Goal: Task Accomplishment & Management: Manage account settings

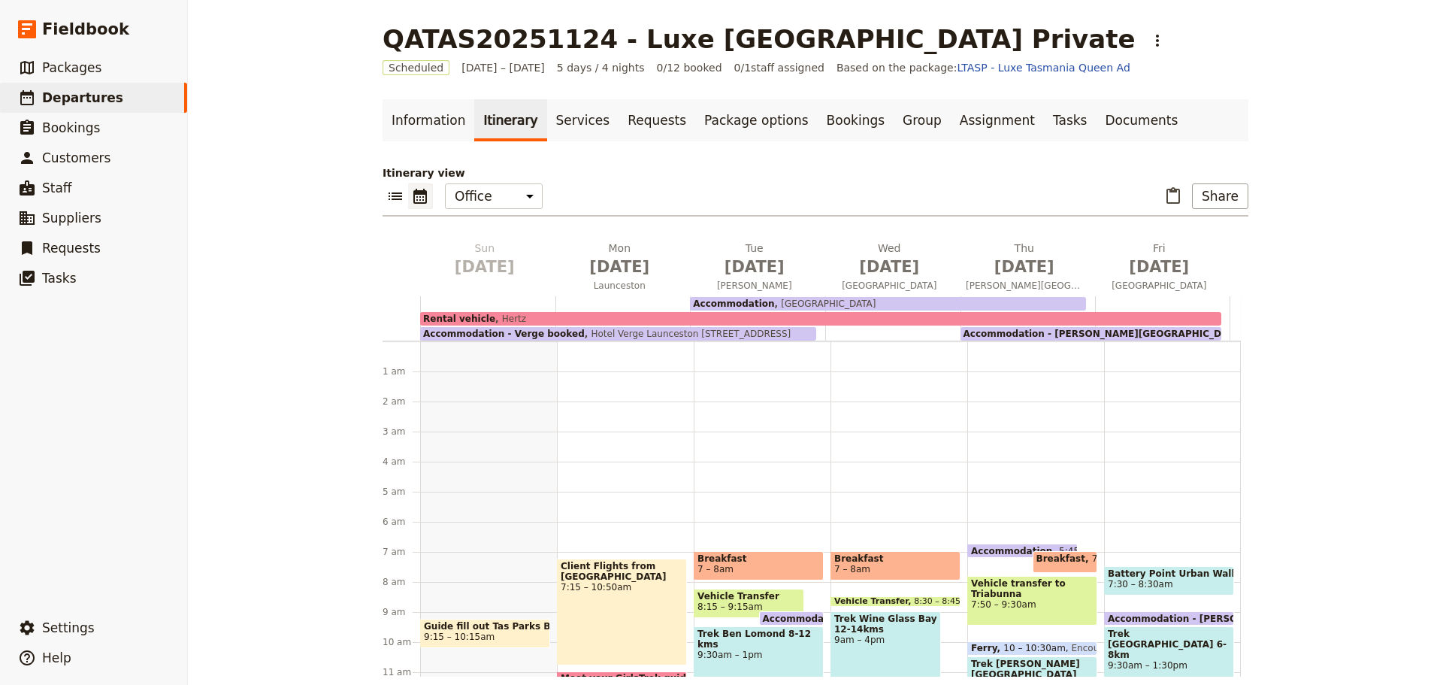
scroll to position [195, 0]
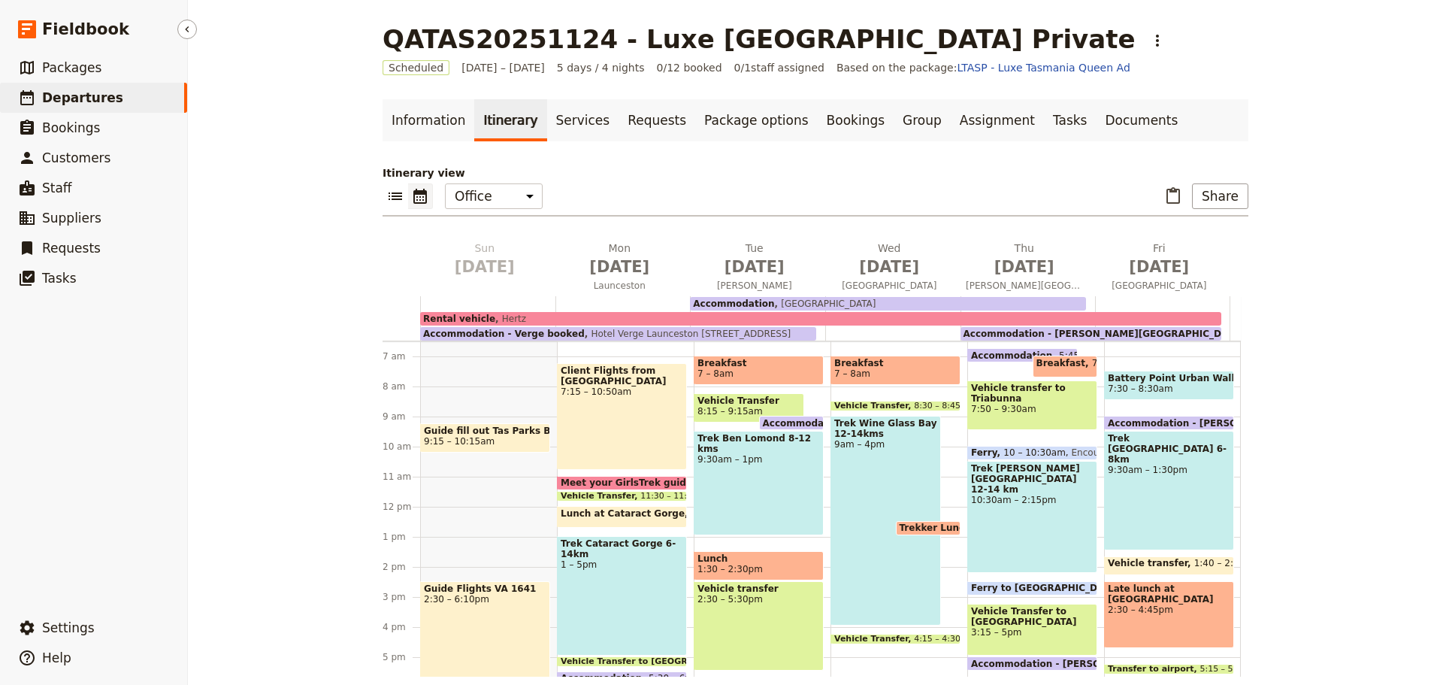
click at [72, 97] on span "Departures" at bounding box center [82, 97] width 81 height 15
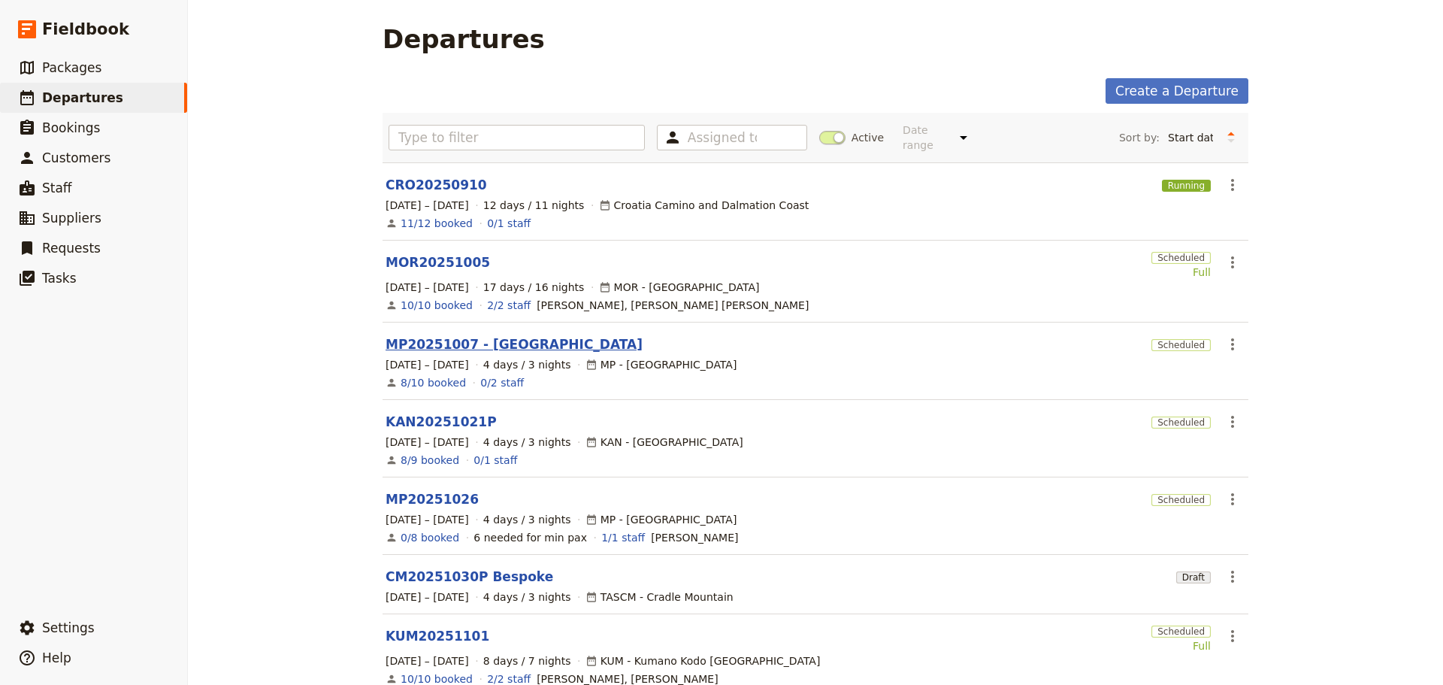
click at [426, 335] on link "MP20251007 - [GEOGRAPHIC_DATA]" at bounding box center [514, 344] width 257 height 18
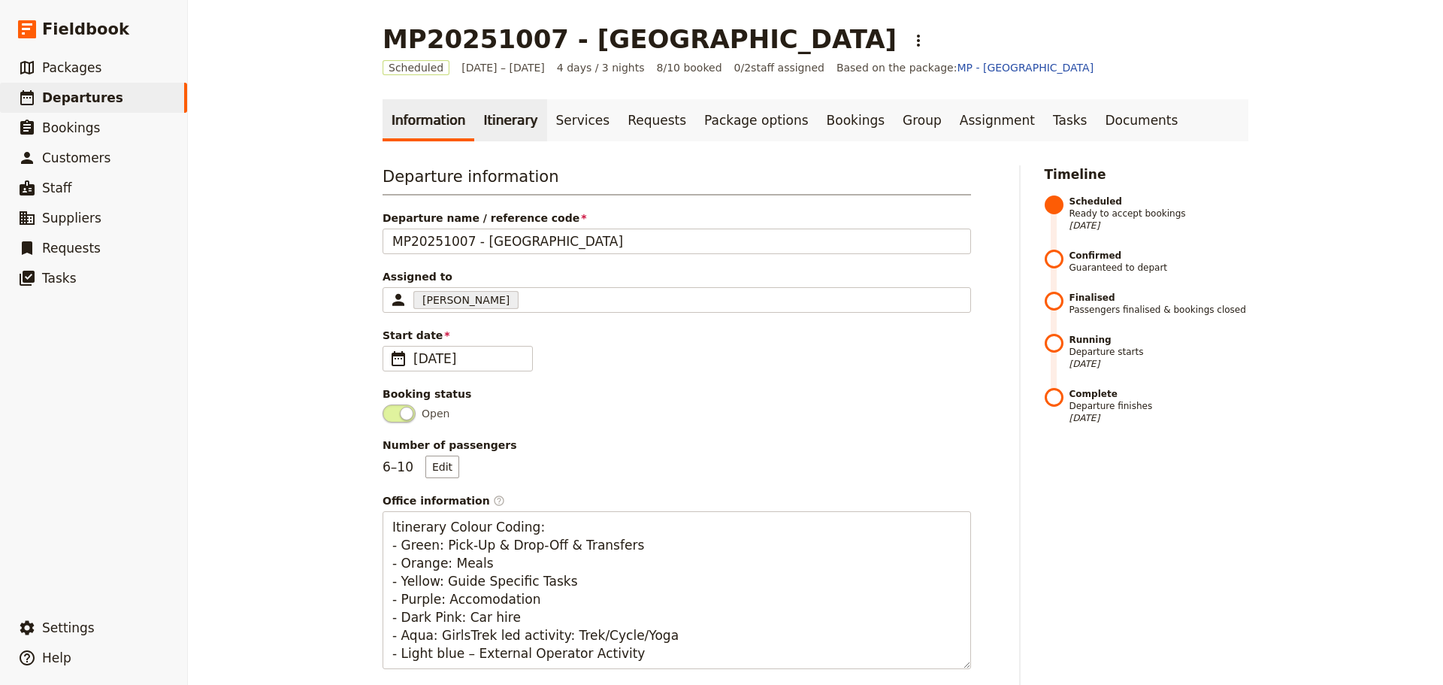
click at [494, 120] on link "Itinerary" at bounding box center [510, 120] width 72 height 42
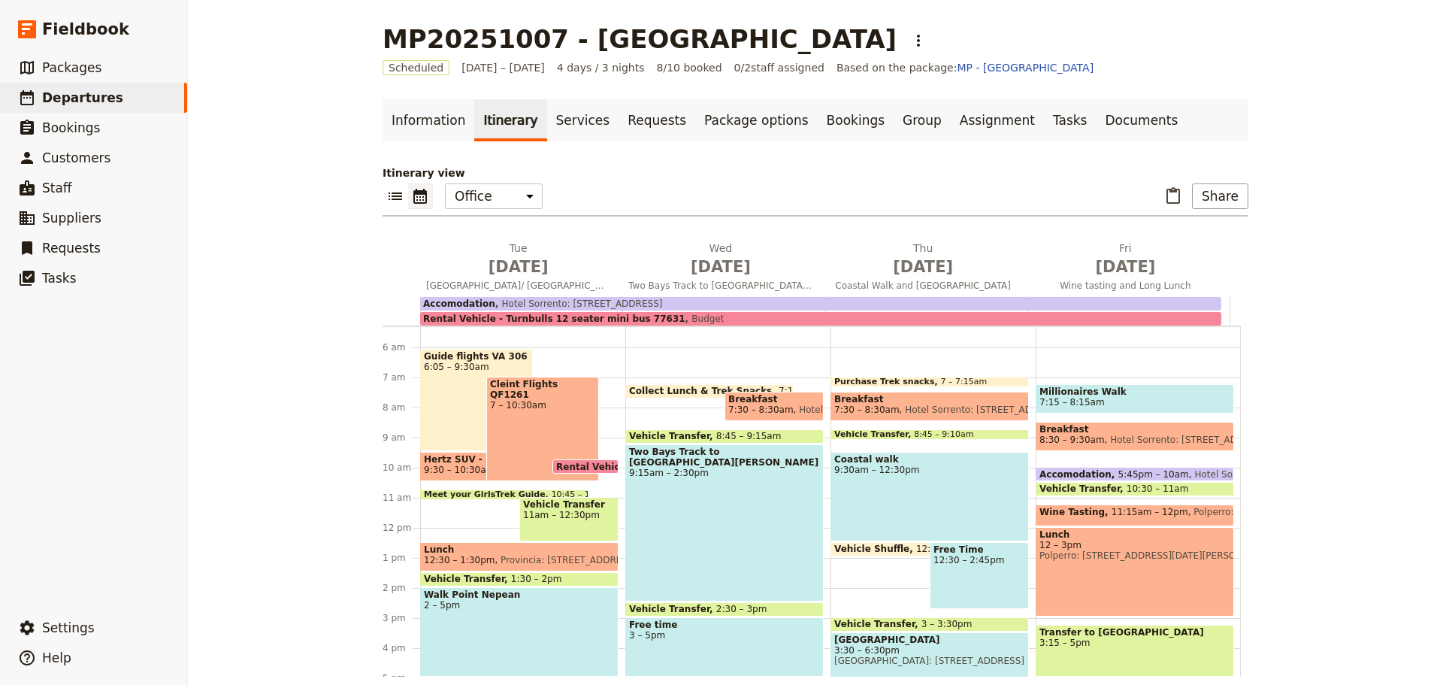
scroll to position [160, 0]
click at [487, 550] on span "Lunch" at bounding box center [519, 549] width 191 height 11
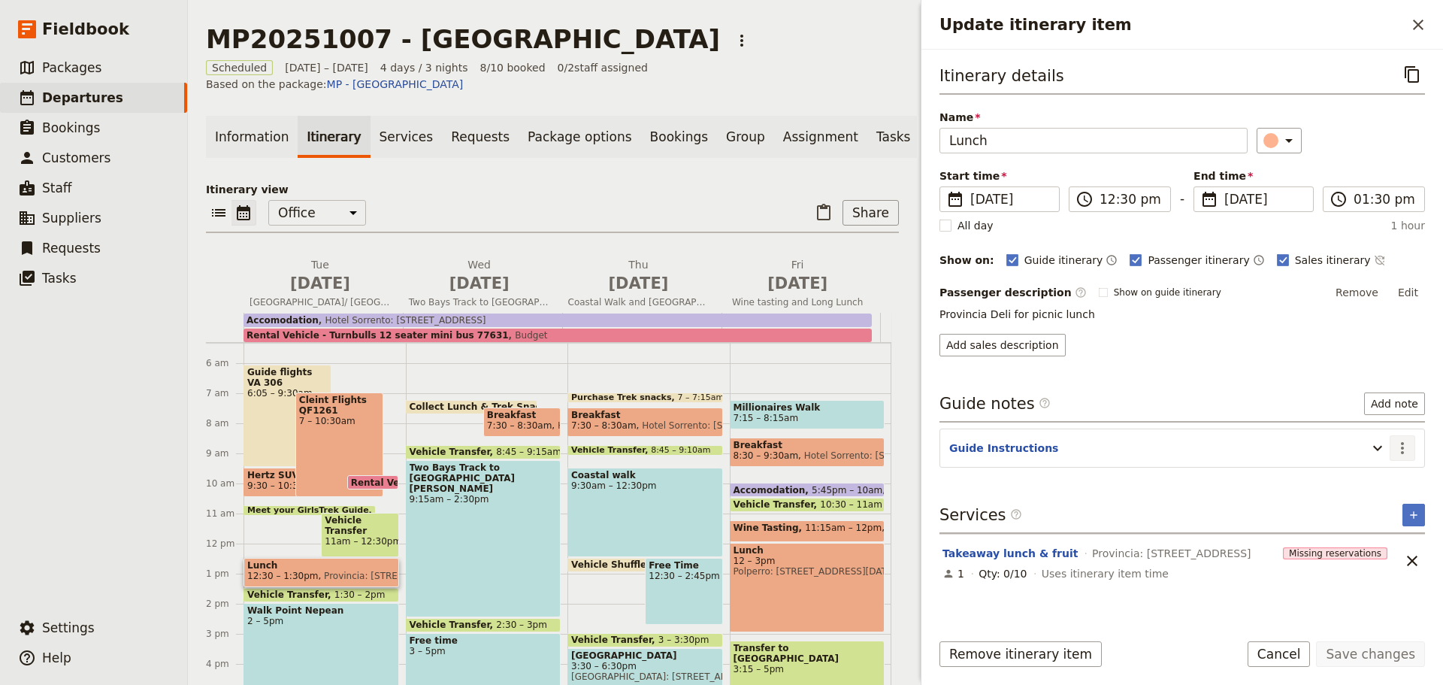
click at [1402, 445] on icon "Actions" at bounding box center [1403, 448] width 18 height 18
click at [1355, 477] on span "Edit note" at bounding box center [1359, 480] width 47 height 15
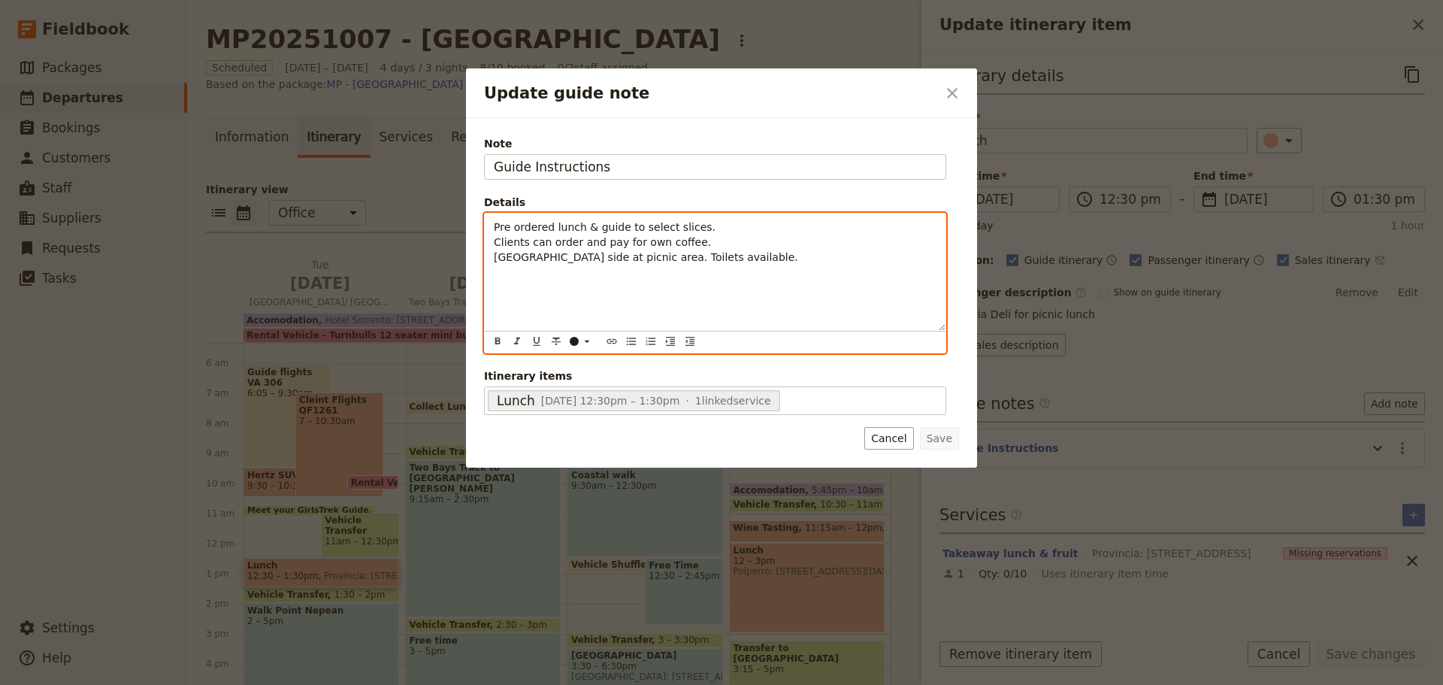
click at [580, 227] on span "Pre ordered lunch & guide to select slices. Clients can order and pay for own c…" at bounding box center [646, 242] width 304 height 42
click at [630, 230] on span "Pre ordered lunch - 9 regular, 2 GF & guide to select slices. Clients can order…" at bounding box center [649, 242] width 311 height 42
click at [684, 229] on span "Pre ordered lunch - 9 regular panini 2 GF & guide to select slices. Clients can…" at bounding box center [666, 242] width 344 height 42
click at [741, 232] on span "Pre ordered lunch - 9 regular panini 2 GF sandwich & guide to select slices. Cl…" at bounding box center [691, 242] width 395 height 42
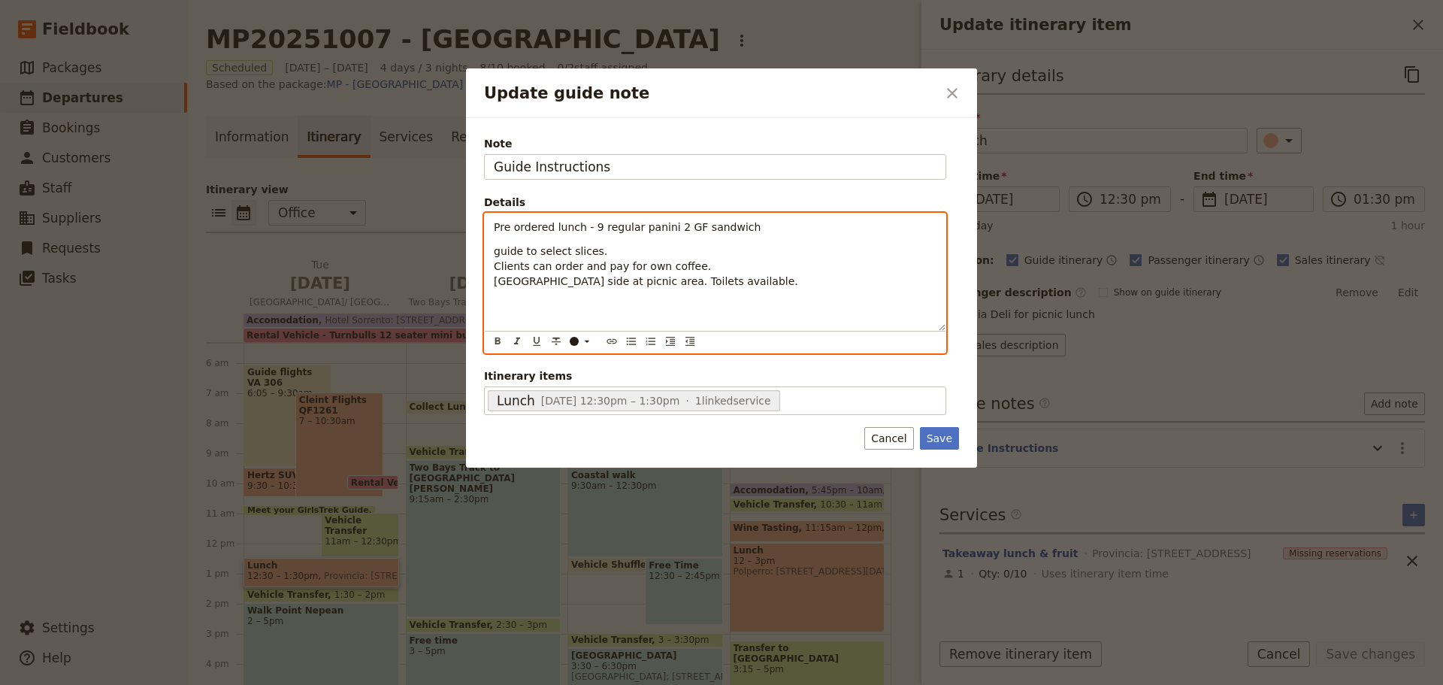
click at [503, 253] on span "guide to select slices. Clients can order and pay for own coffee. [GEOGRAPHIC_D…" at bounding box center [646, 266] width 304 height 42
click at [638, 282] on span "Guide to select slices. Clients can order and pay for own coffee. [GEOGRAPHIC_D…" at bounding box center [646, 266] width 304 height 42
click at [498, 282] on span "Guide to select slices. Clients can order and pay for own coffee. [GEOGRAPHIC_D…" at bounding box center [655, 266] width 322 height 42
click at [746, 284] on span "Guide to select slices. Clients can order and pay for own coffee. Depending on …" at bounding box center [685, 266] width 383 height 42
click at [854, 283] on span "Guide to select slices. Clients can order and pay for own coffee. Depending on …" at bounding box center [704, 273] width 420 height 57
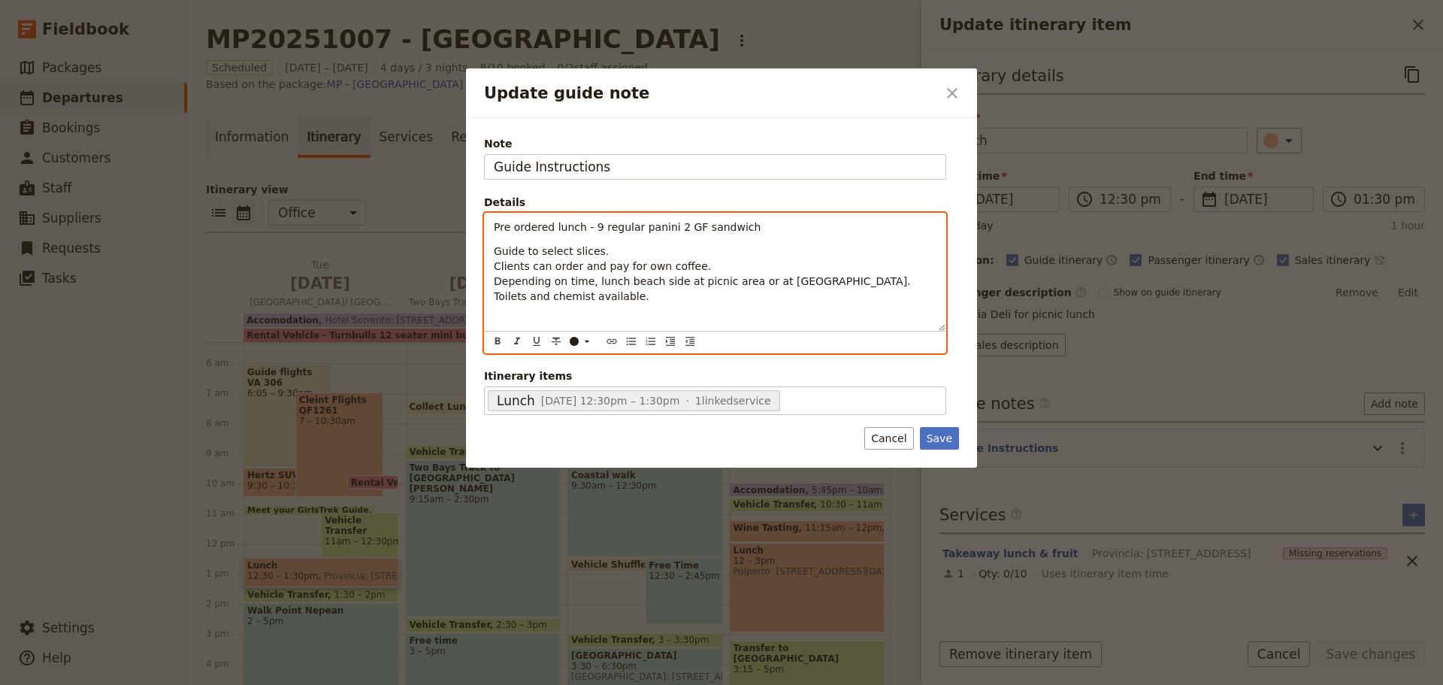
click at [665, 226] on span "Pre ordered lunch - 9 regular panini 2 GF sandwich" at bounding box center [627, 227] width 267 height 12
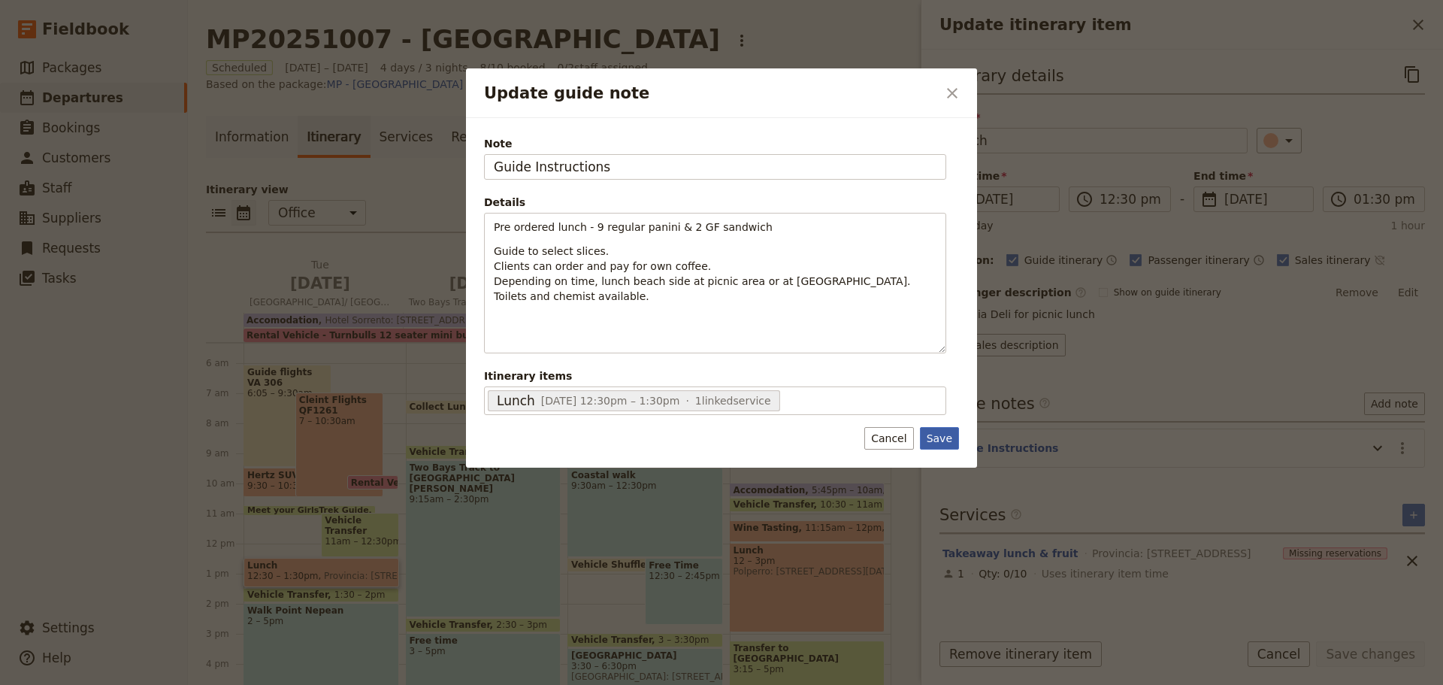
click at [936, 444] on button "Save" at bounding box center [939, 438] width 39 height 23
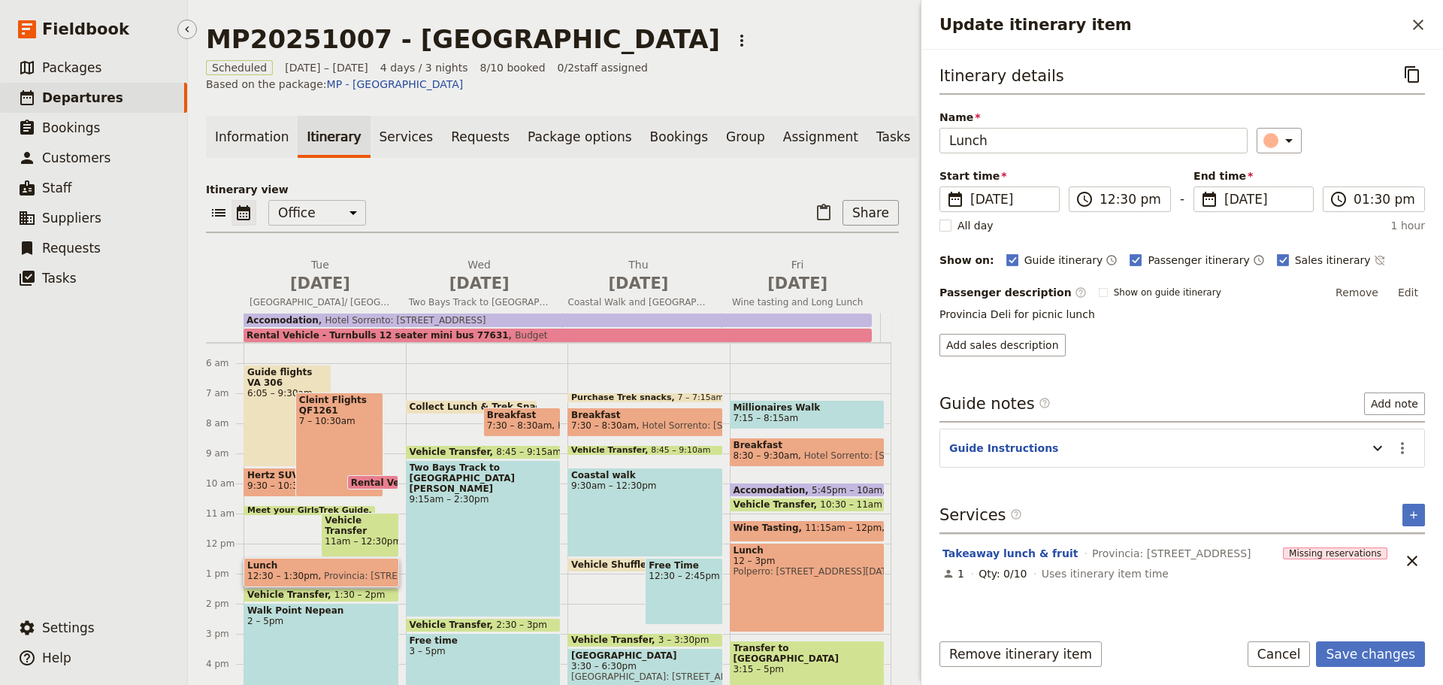
click at [59, 98] on span "Departures" at bounding box center [82, 97] width 81 height 15
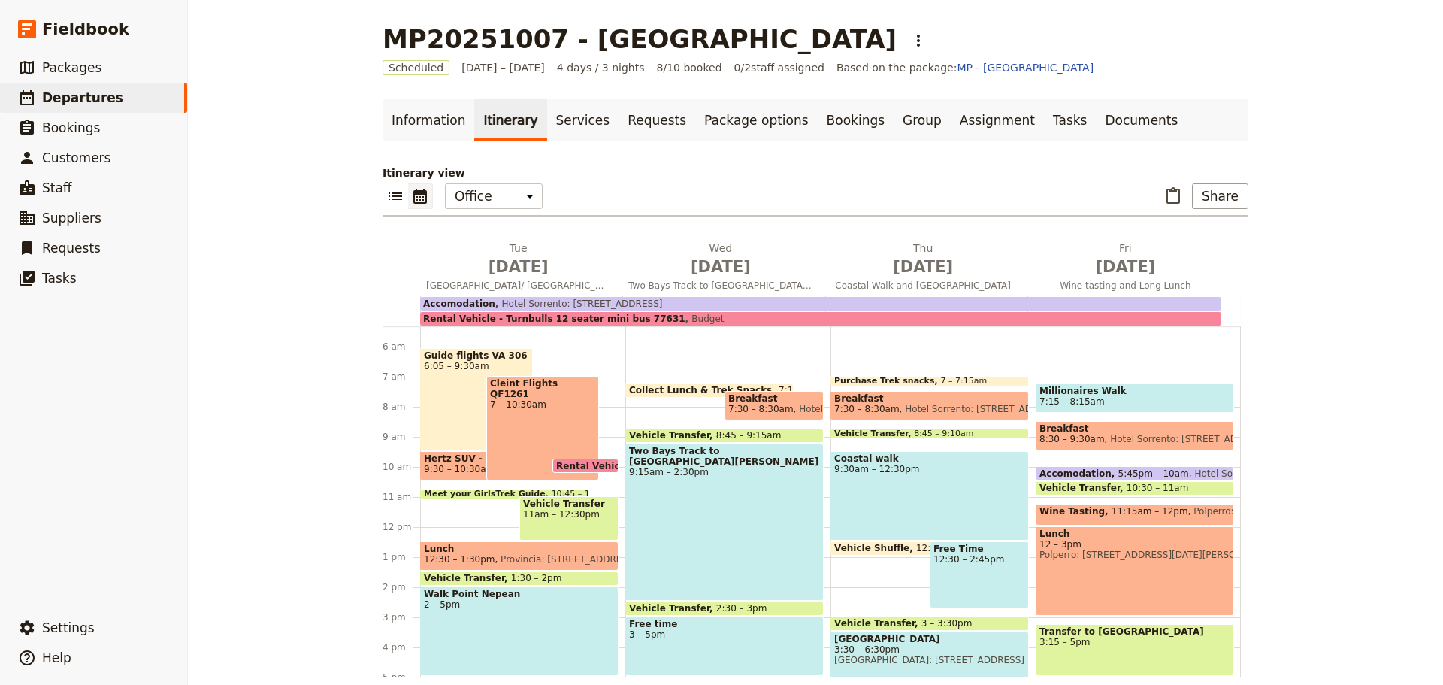
click at [471, 550] on span "Lunch" at bounding box center [519, 549] width 191 height 11
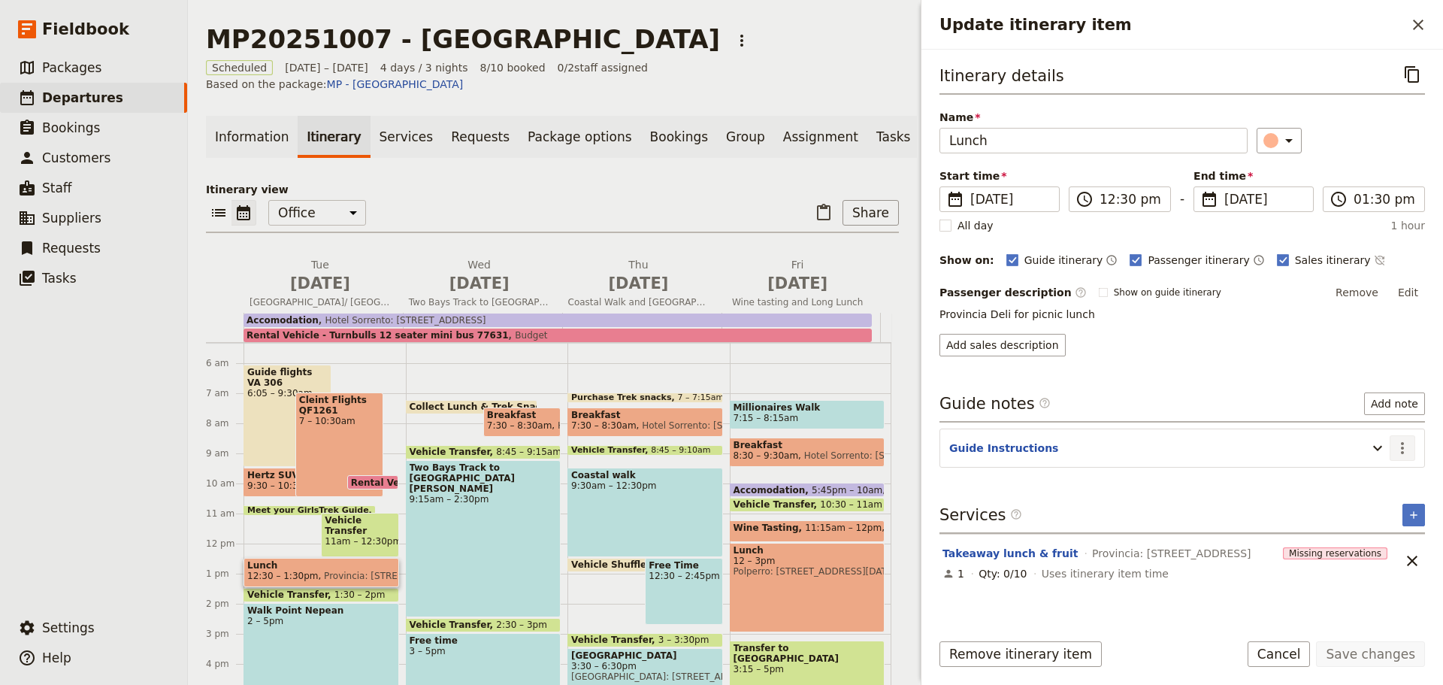
click at [1405, 444] on icon "Actions" at bounding box center [1403, 448] width 18 height 18
click at [1353, 480] on span "Edit note" at bounding box center [1359, 480] width 47 height 15
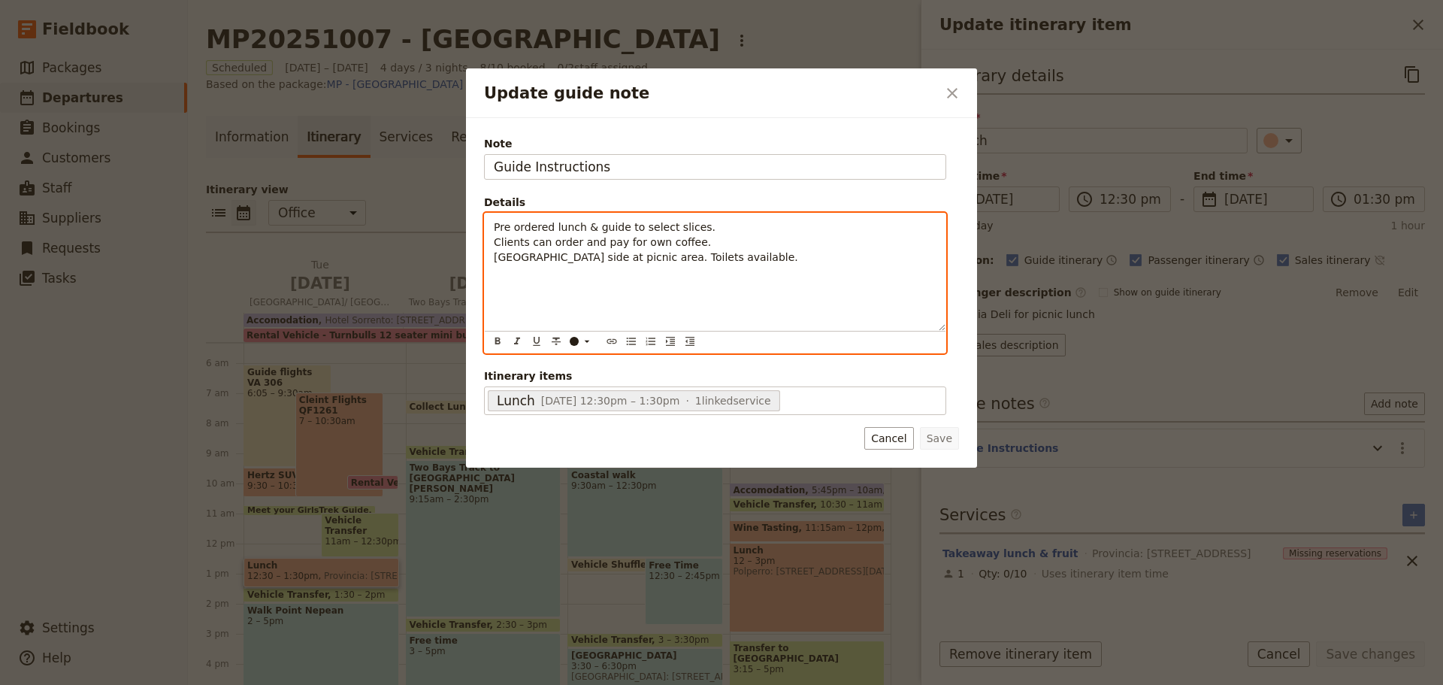
click at [581, 227] on span "Pre ordered lunch & guide to select slices. Clients can order and pay for own c…" at bounding box center [646, 242] width 304 height 42
click at [707, 226] on span "Pre ordered lunch 9 regular panini & 2 GF & guide to select slices. Clients can…" at bounding box center [667, 242] width 347 height 42
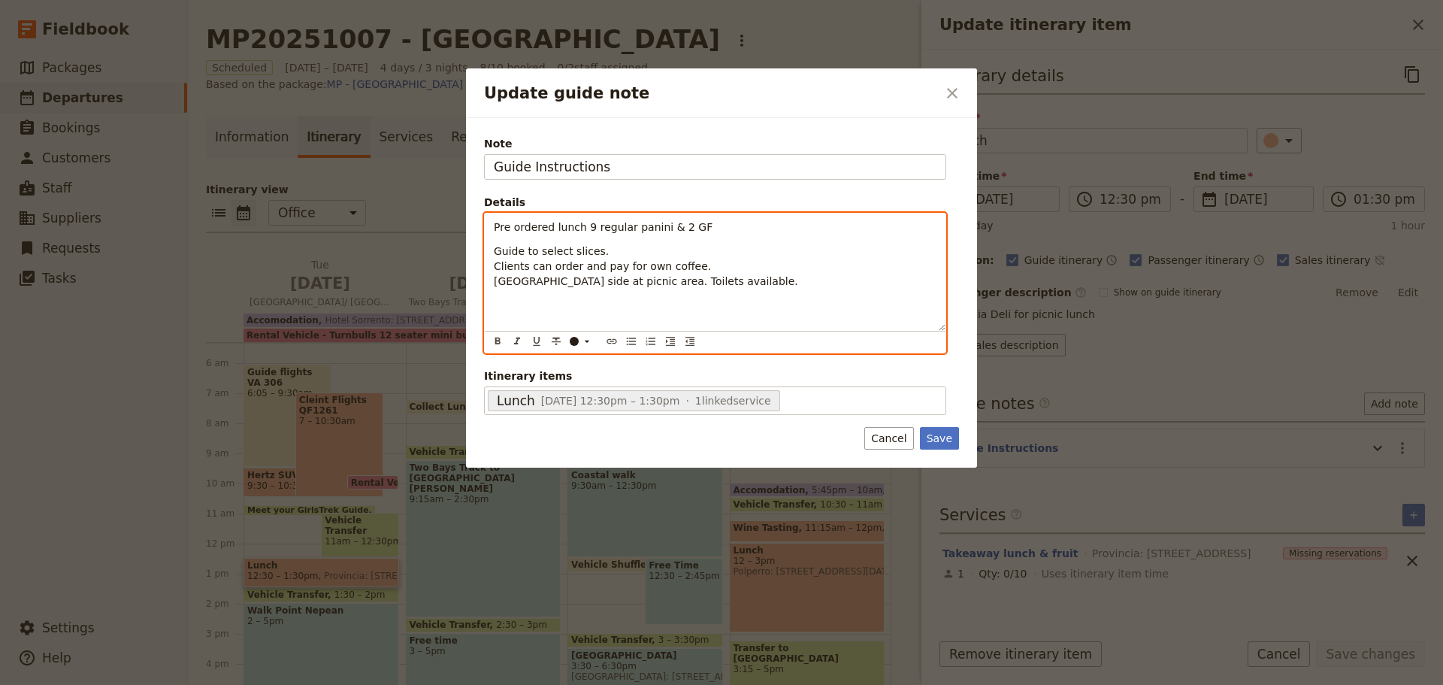
click at [592, 255] on span "Guide to select slices. Clients can order and pay for own coffee. [GEOGRAPHIC_D…" at bounding box center [646, 266] width 304 height 42
click at [567, 254] on span "Guide to select slices for Clients can order and pay for own coffee. [GEOGRAPHI…" at bounding box center [646, 266] width 304 height 42
click at [603, 252] on span "Guide to select 5 slices for Clients can order and pay for own coffee. [GEOGRAP…" at bounding box center [646, 266] width 304 height 42
click at [669, 250] on p "Guide to select 5 slices to be cut for Clients can order and pay for own coffee…" at bounding box center [715, 266] width 443 height 45
click at [572, 251] on span "Guide to select 5 slices to be cut for sharing. Clients can order and pay for o…" at bounding box center [646, 266] width 304 height 42
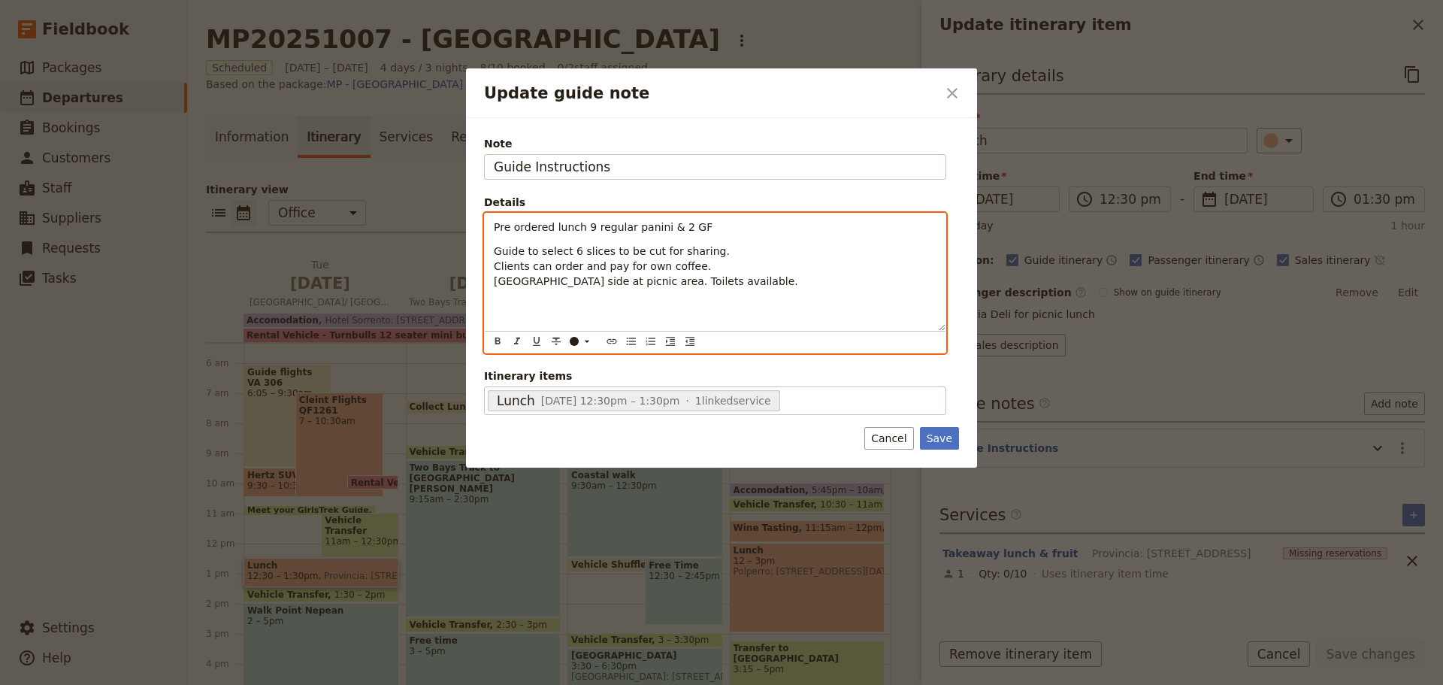
click at [501, 283] on span "Guide to select 6 slices to be cut for sharing. Clients can order and pay for o…" at bounding box center [646, 266] width 304 height 42
click at [717, 281] on span "Guide to select 6 slices to be cut for sharing. Clients can order and pay for o…" at bounding box center [669, 266] width 350 height 42
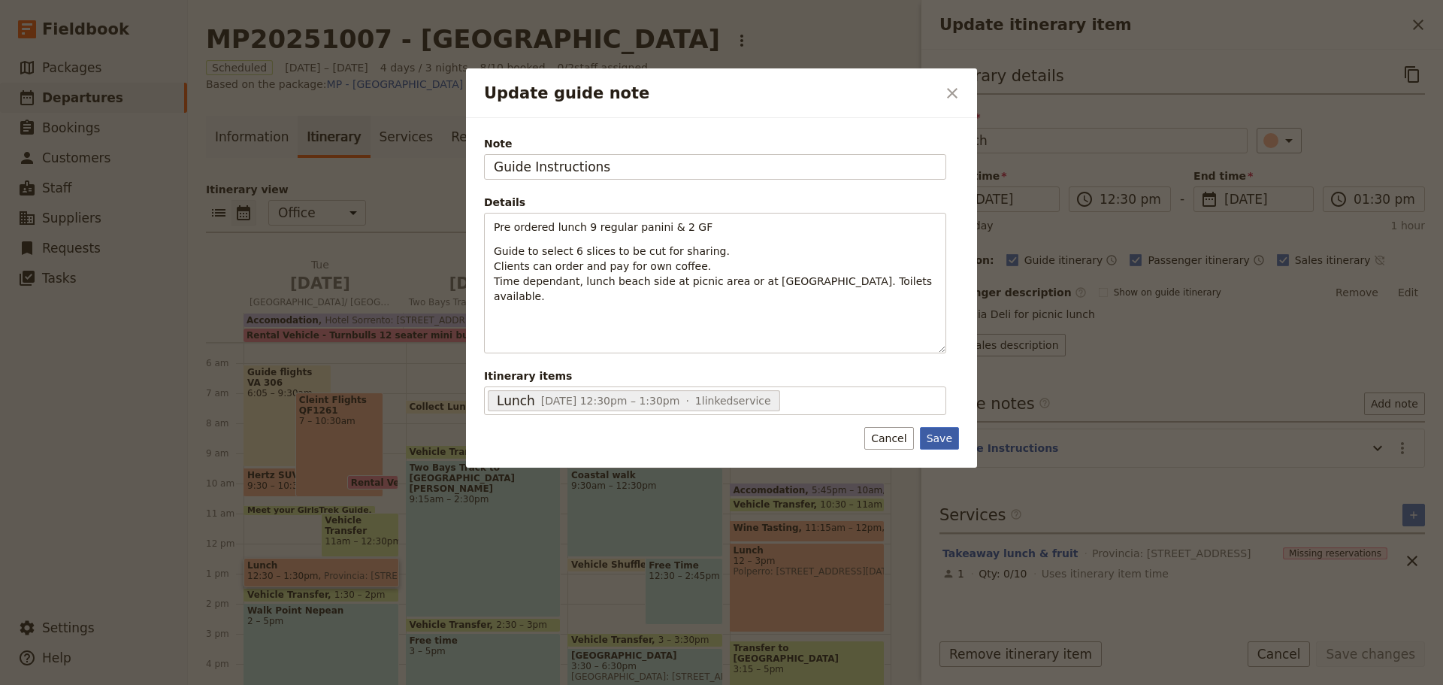
click at [941, 438] on button "Save" at bounding box center [939, 438] width 39 height 23
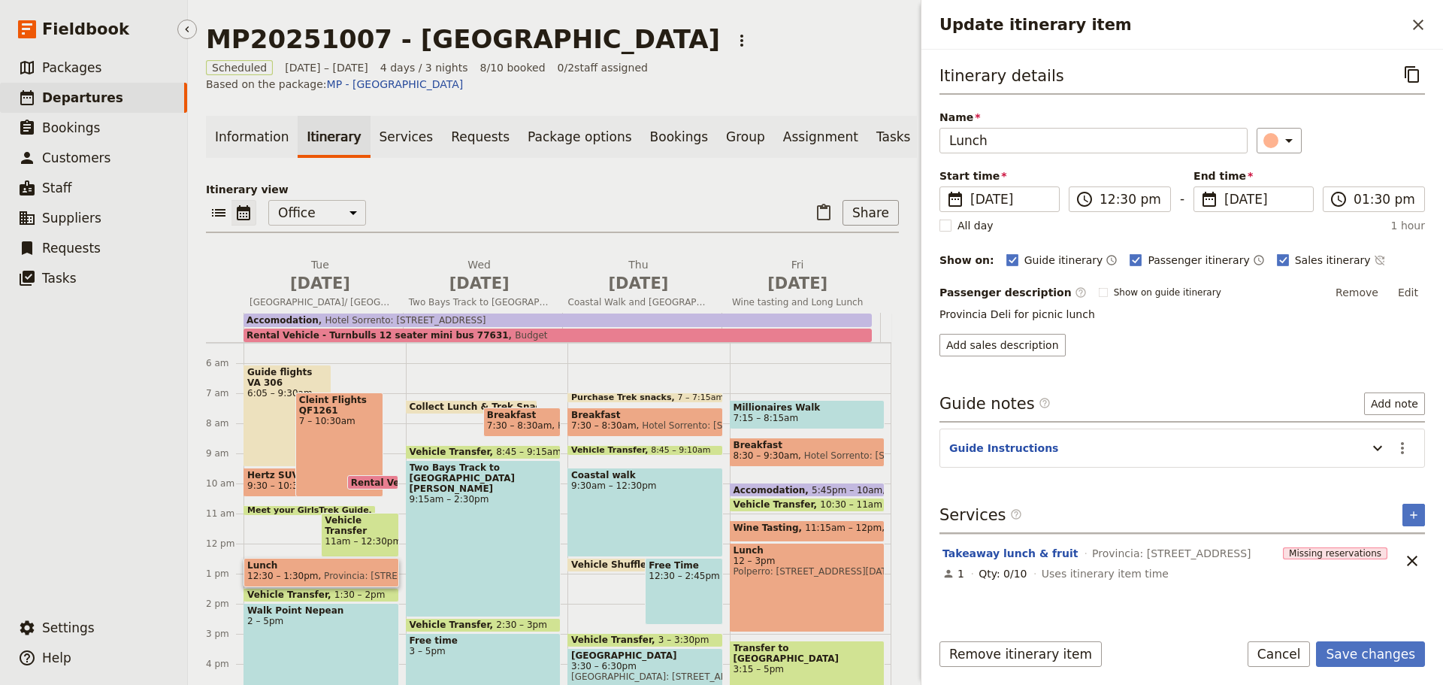
click at [79, 98] on span "Departures" at bounding box center [82, 97] width 81 height 15
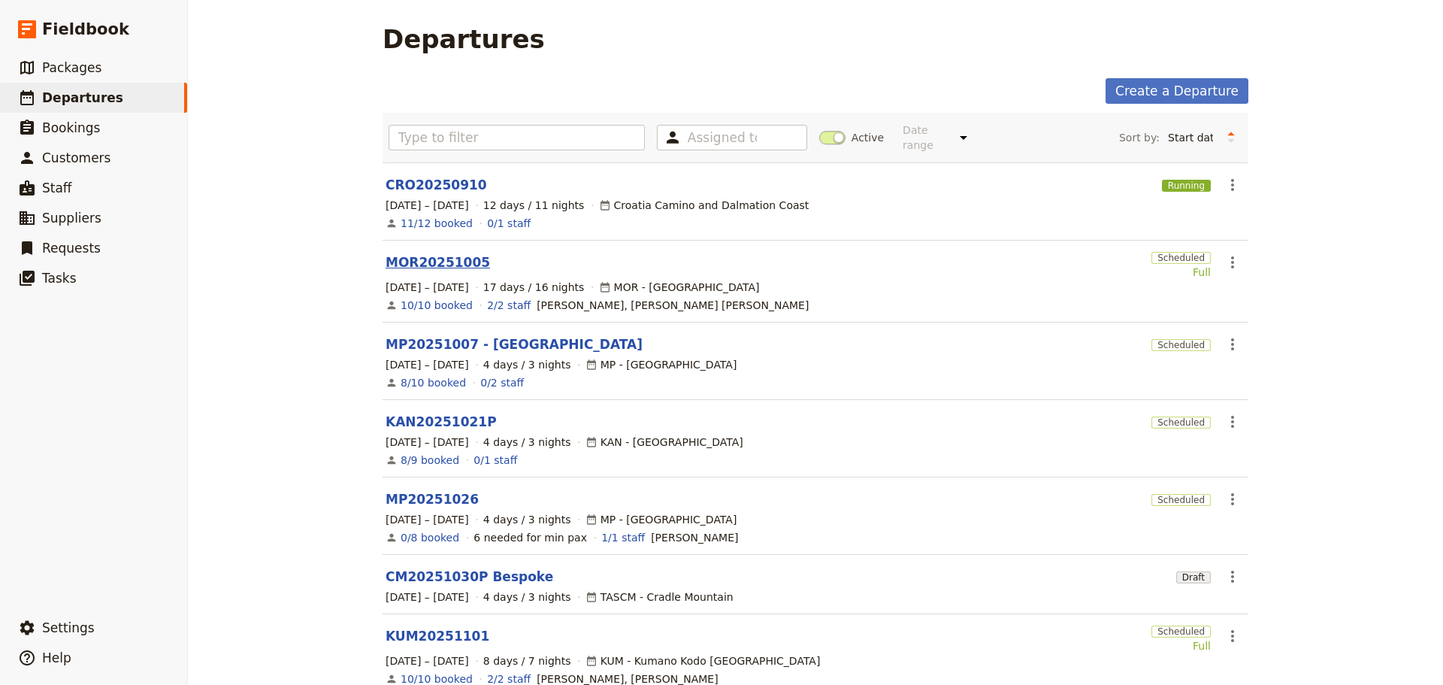
click at [424, 253] on link "MOR20251005" at bounding box center [438, 262] width 104 height 18
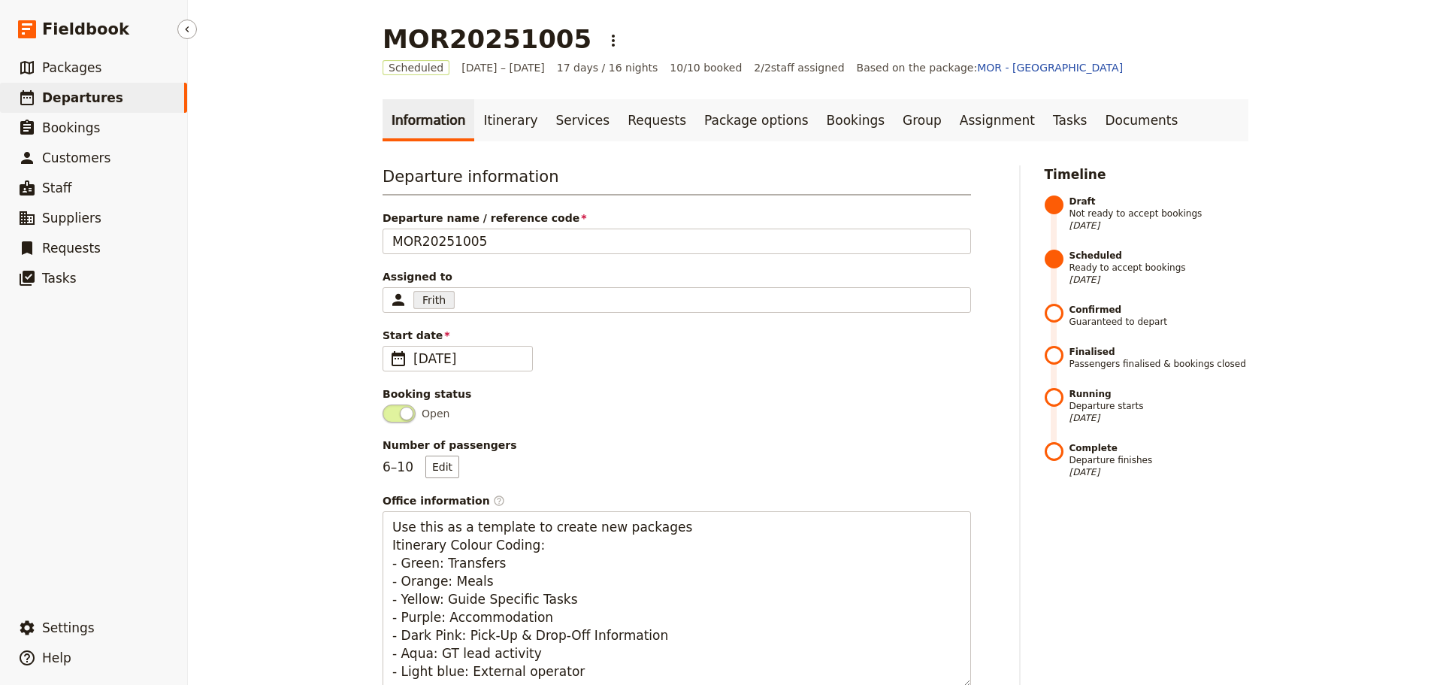
click at [87, 103] on span "Departures" at bounding box center [82, 97] width 81 height 15
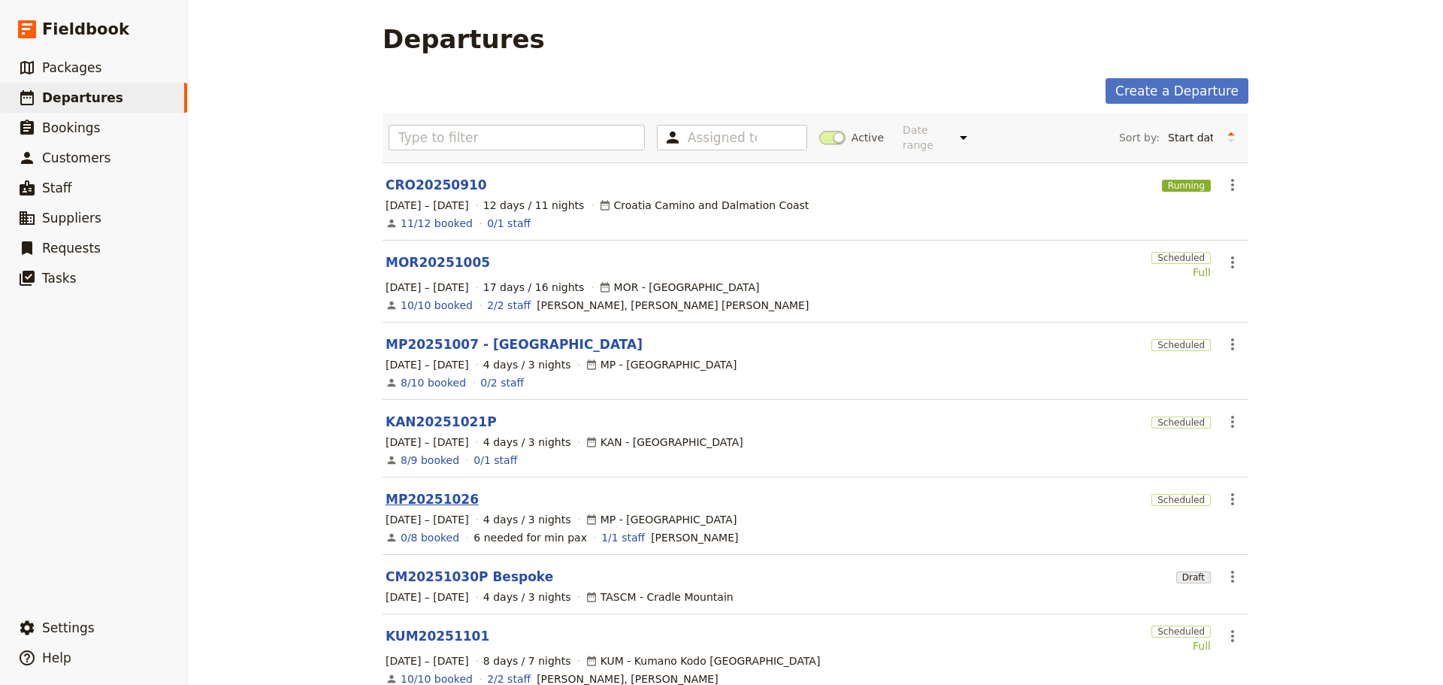
click at [425, 491] on link "MP20251026" at bounding box center [432, 499] width 93 height 18
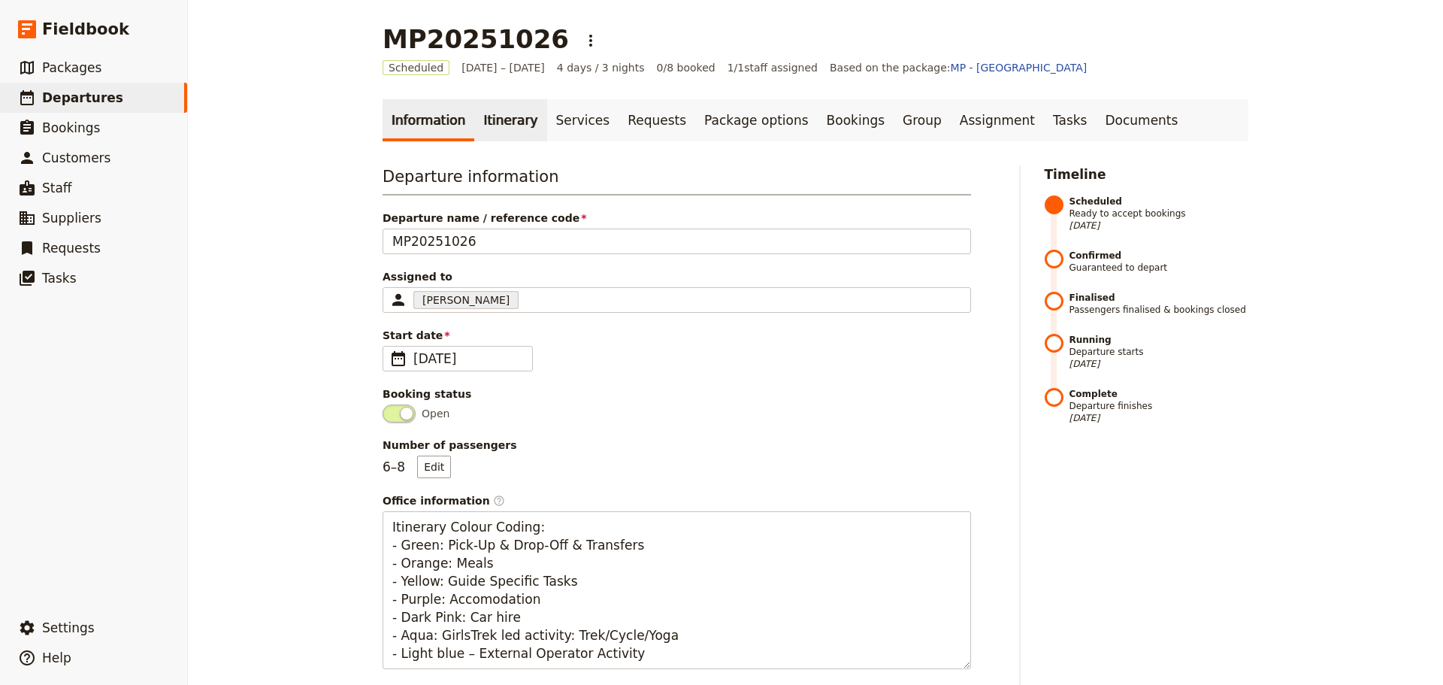
click at [492, 121] on link "Itinerary" at bounding box center [510, 120] width 72 height 42
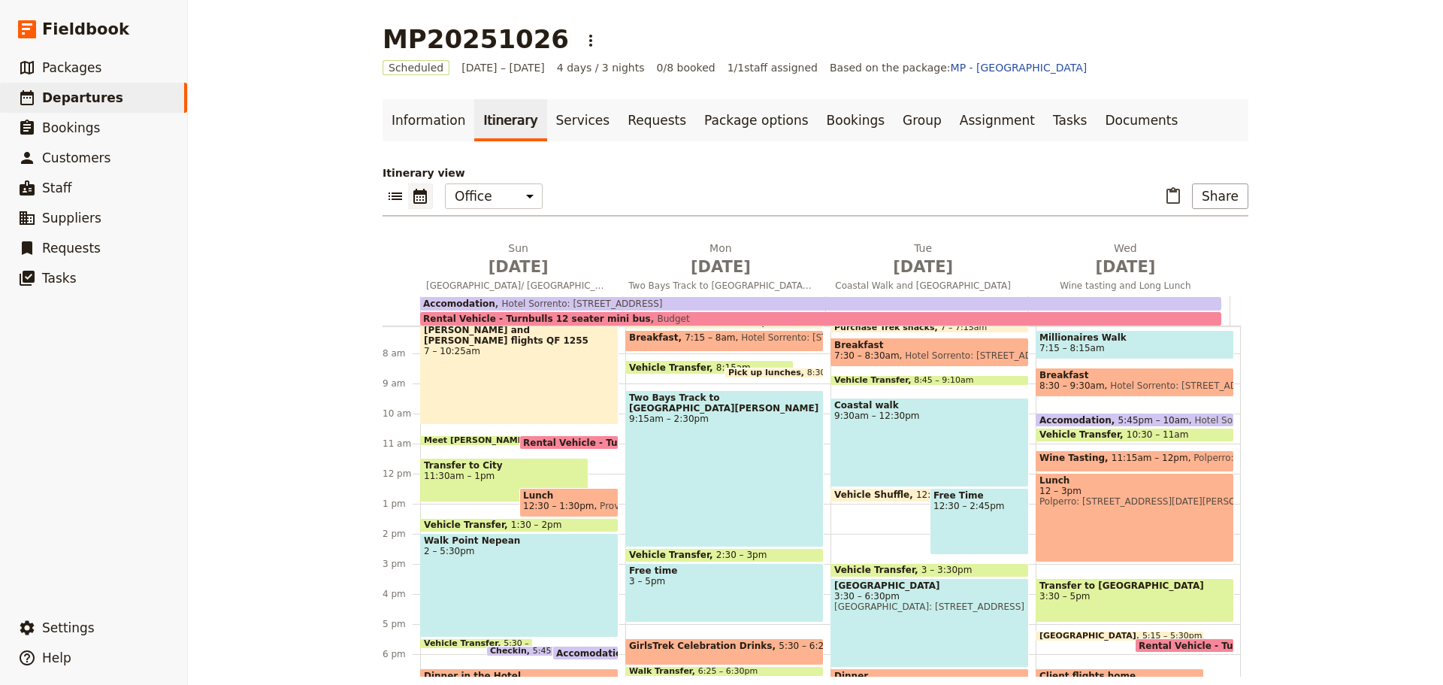
scroll to position [215, 0]
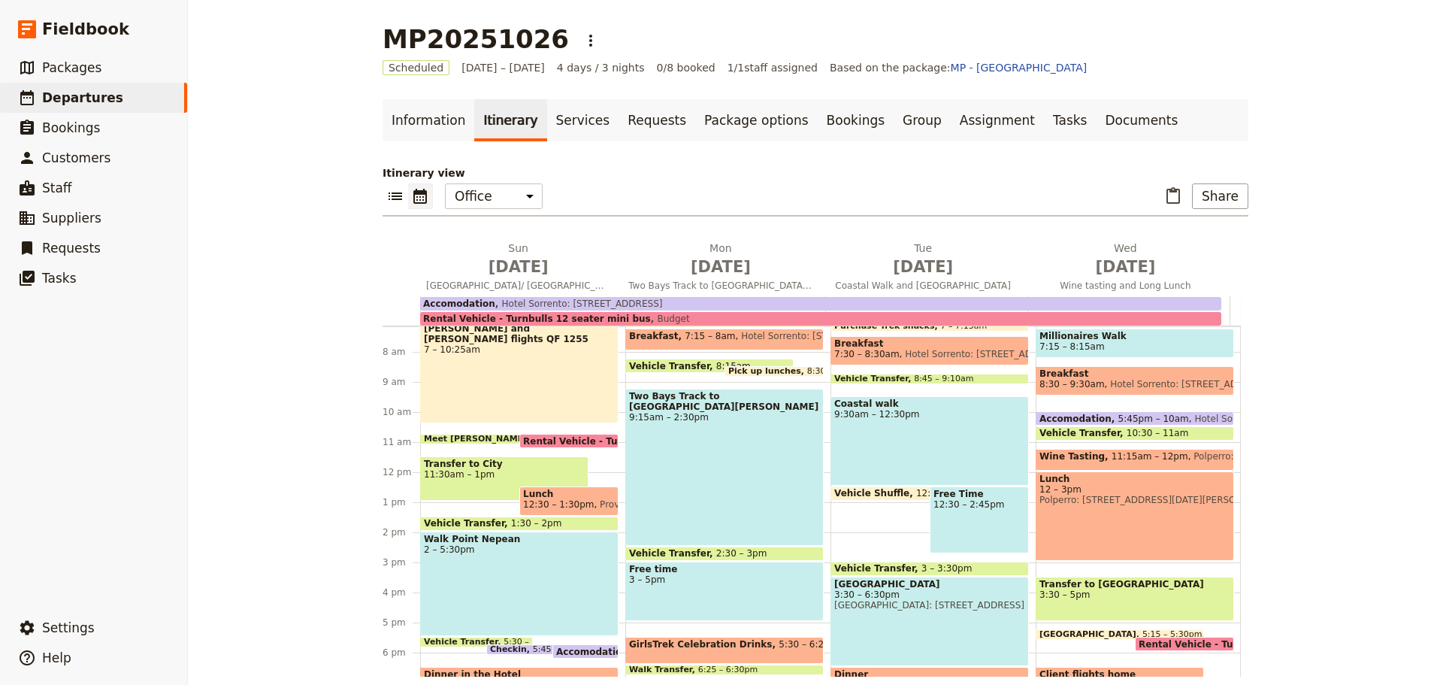
click at [552, 492] on span "Lunch" at bounding box center [569, 494] width 92 height 11
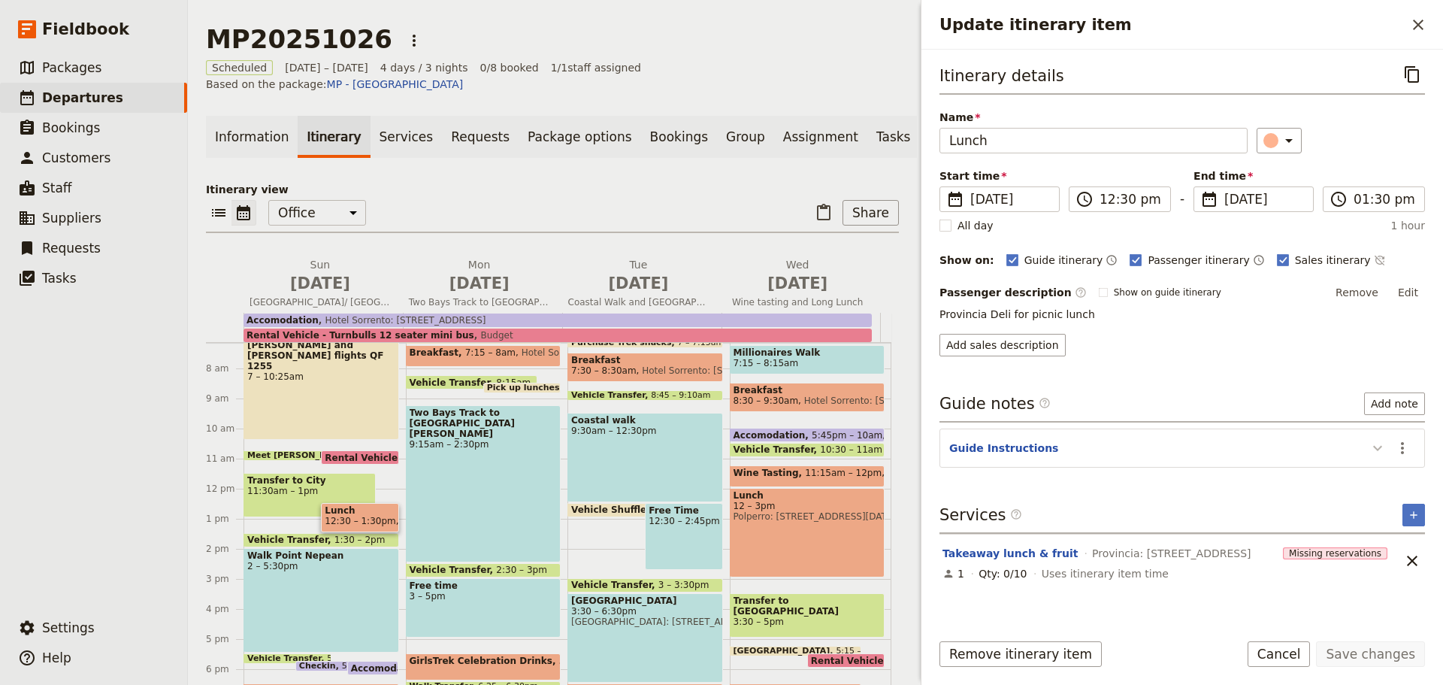
click at [1374, 446] on icon "Update itinerary item" at bounding box center [1378, 448] width 18 height 18
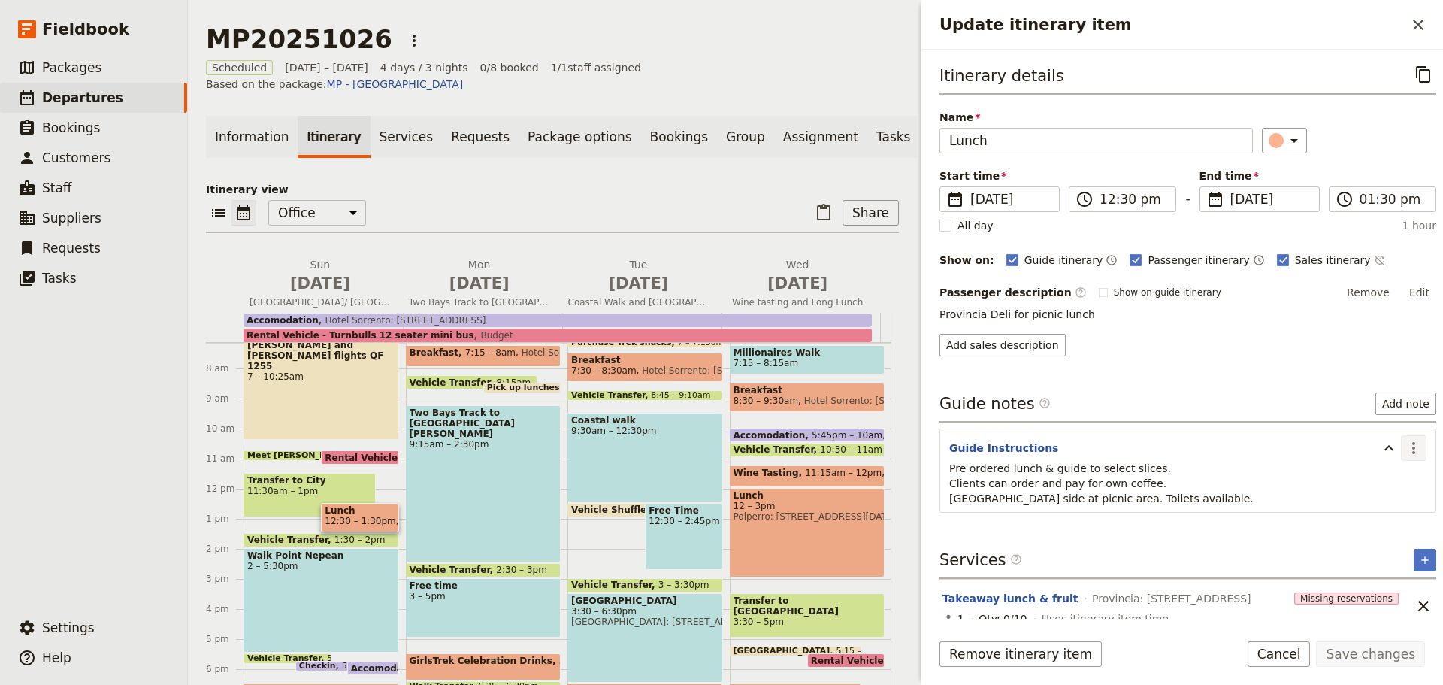
click at [1413, 443] on icon "Actions" at bounding box center [1414, 448] width 3 height 12
click at [1352, 482] on span "Edit note" at bounding box center [1359, 480] width 47 height 15
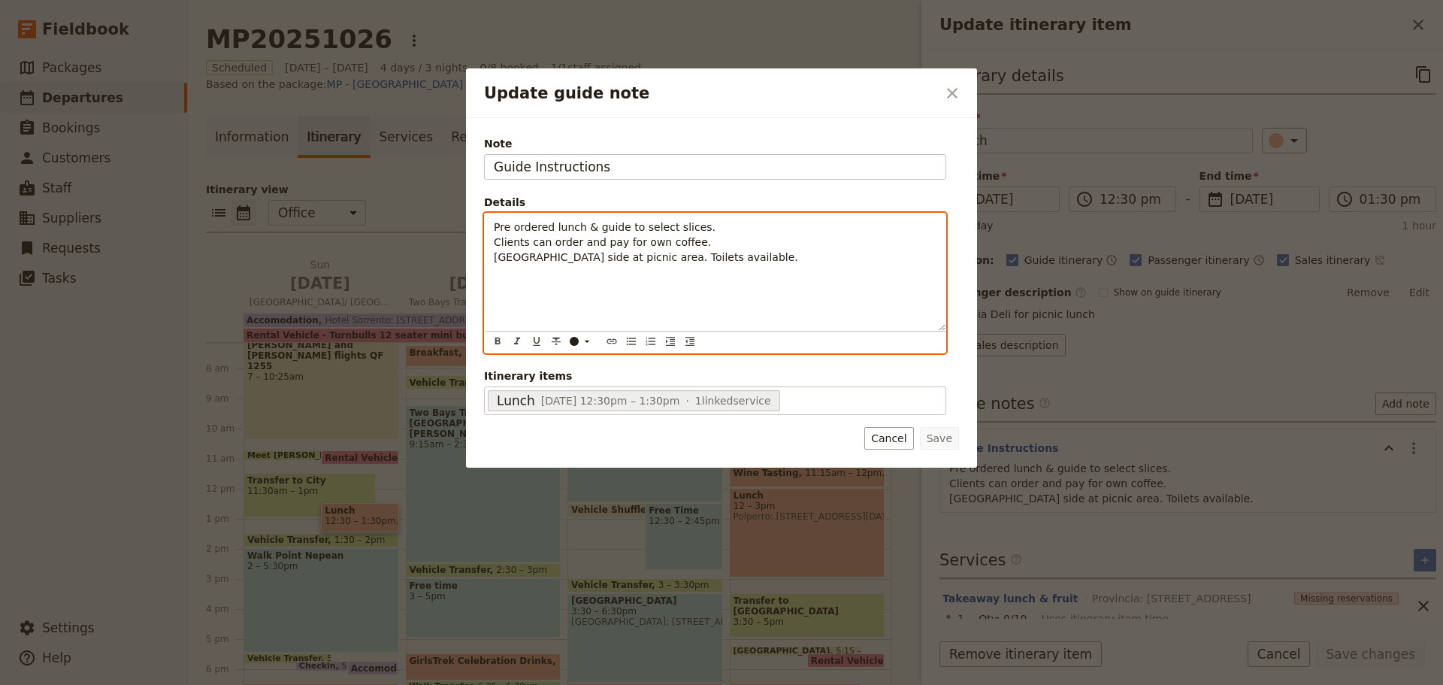
click at [581, 228] on span "Pre ordered lunch & guide to select slices. Clients can order and pay for own c…" at bounding box center [646, 242] width 304 height 42
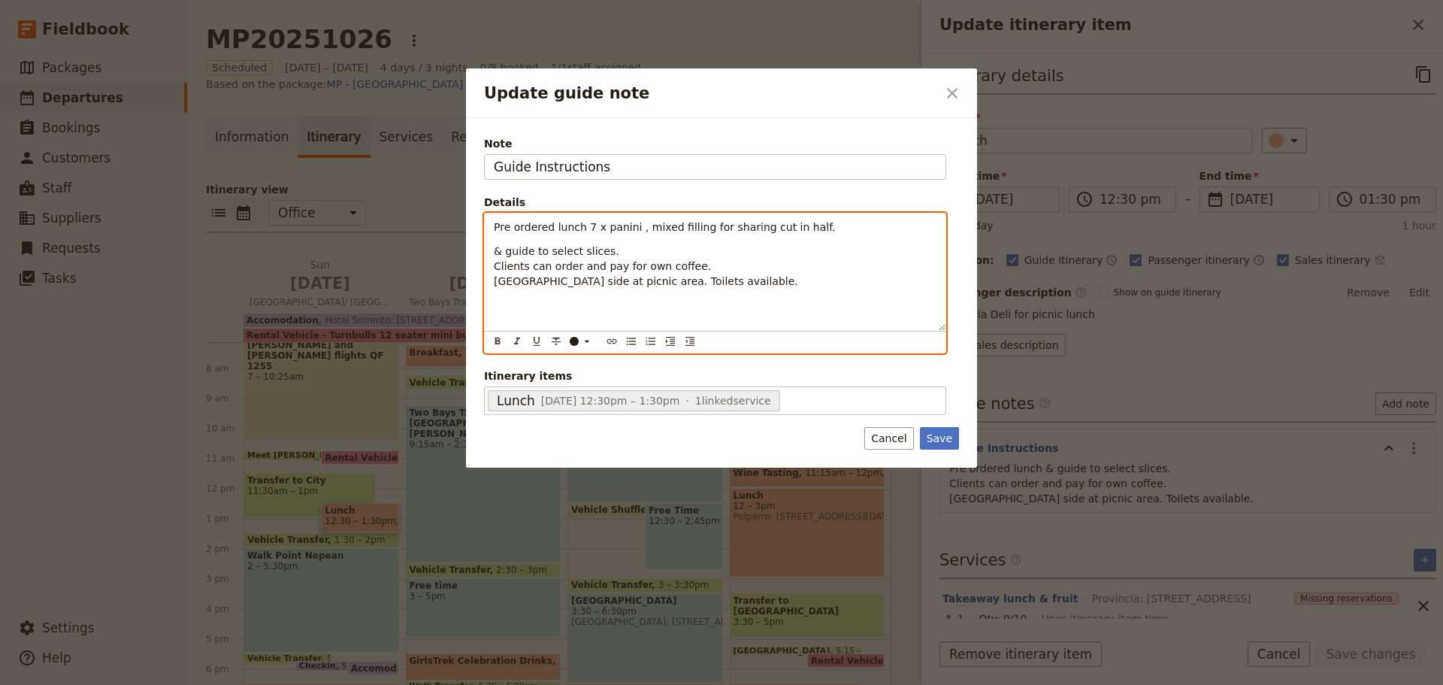
click at [512, 253] on span "& guide to select slices. Clients can order and pay for own coffee. [GEOGRAPHIC…" at bounding box center [646, 266] width 304 height 42
click at [566, 255] on span "Guide to select slices. Clients can order and pay for own coffee. [GEOGRAPHIC_D…" at bounding box center [646, 266] width 304 height 42
click at [601, 250] on span "Guide to select 4 slices. Clients can order and pay for own coffee. [GEOGRAPHIC…" at bounding box center [646, 266] width 304 height 42
click at [500, 283] on span "Guide to select 4 slices, cut for sharing Clients can order and pay for own cof…" at bounding box center [646, 266] width 304 height 42
click at [718, 280] on span "Guide to select 4 slices, cut for sharing Clients can order and pay for own cof…" at bounding box center [669, 266] width 350 height 42
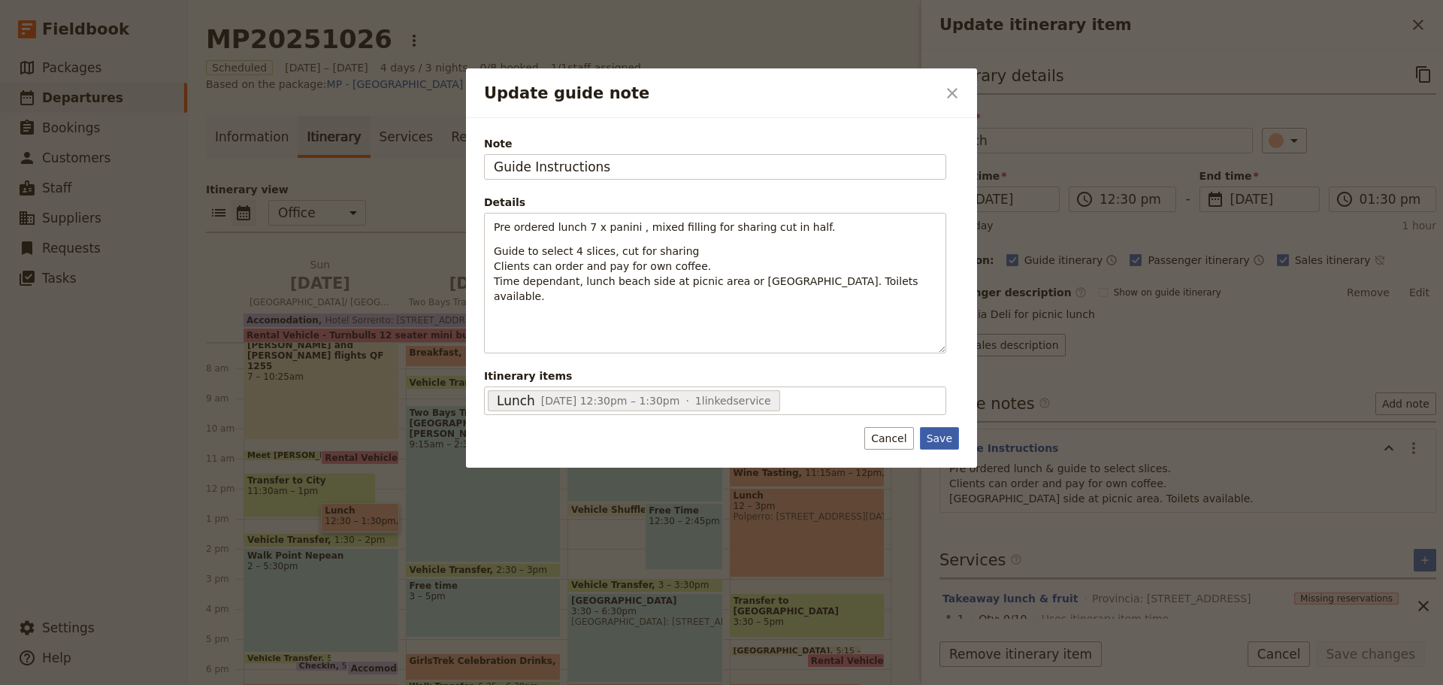
click at [940, 441] on button "Save" at bounding box center [939, 438] width 39 height 23
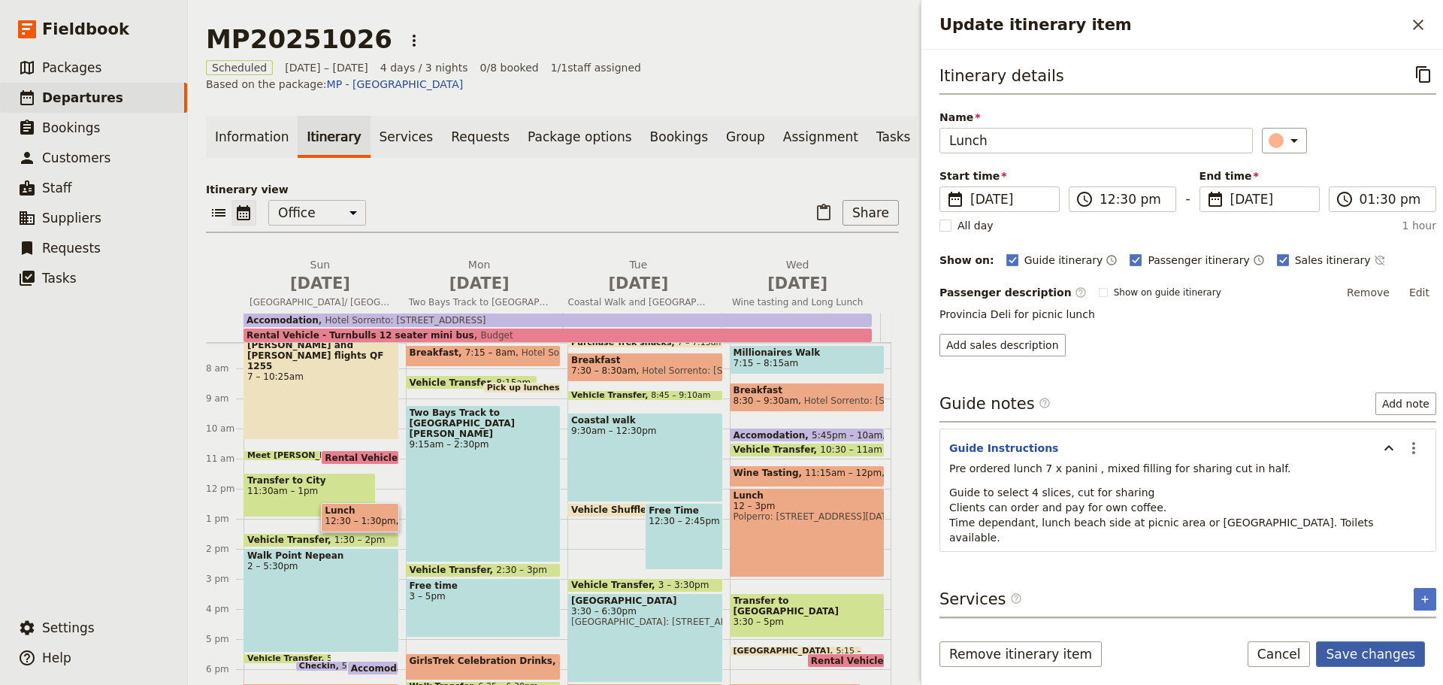
click at [1381, 654] on button "Save changes" at bounding box center [1370, 654] width 109 height 26
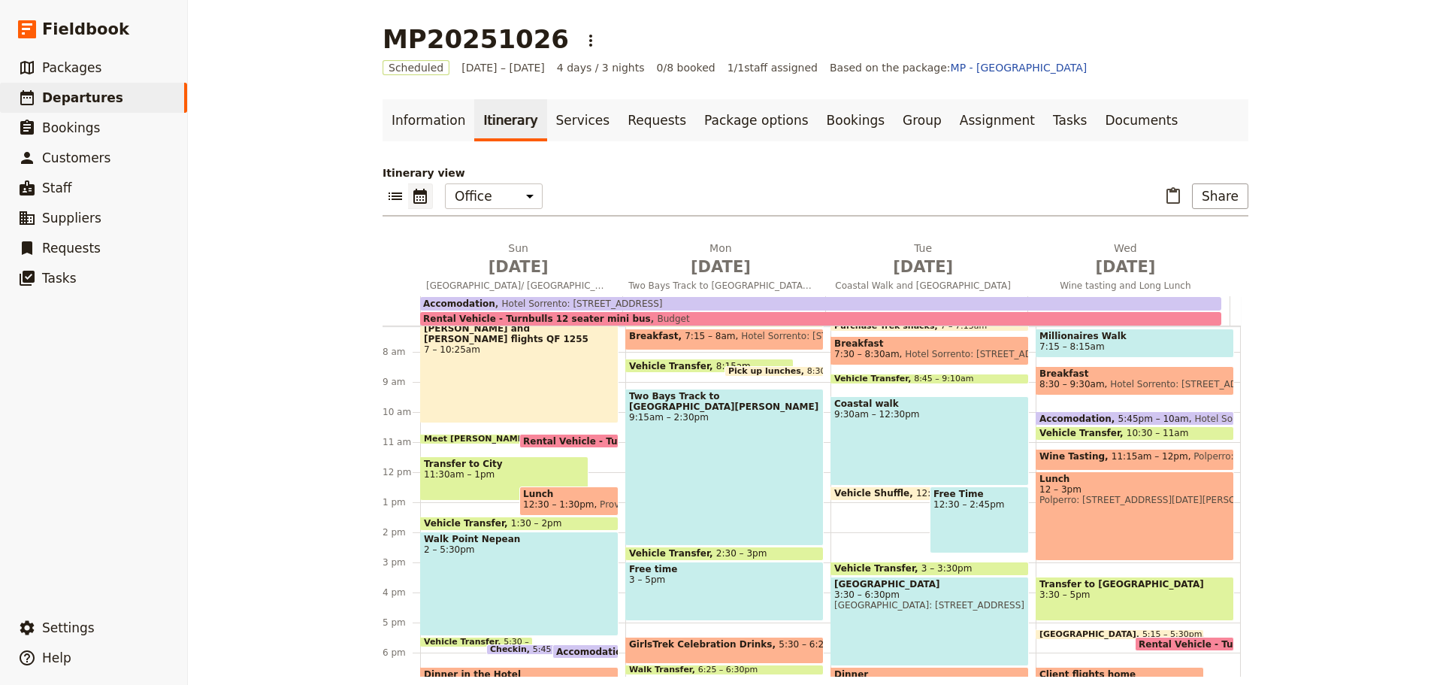
click at [756, 373] on span at bounding box center [774, 373] width 98 height 6
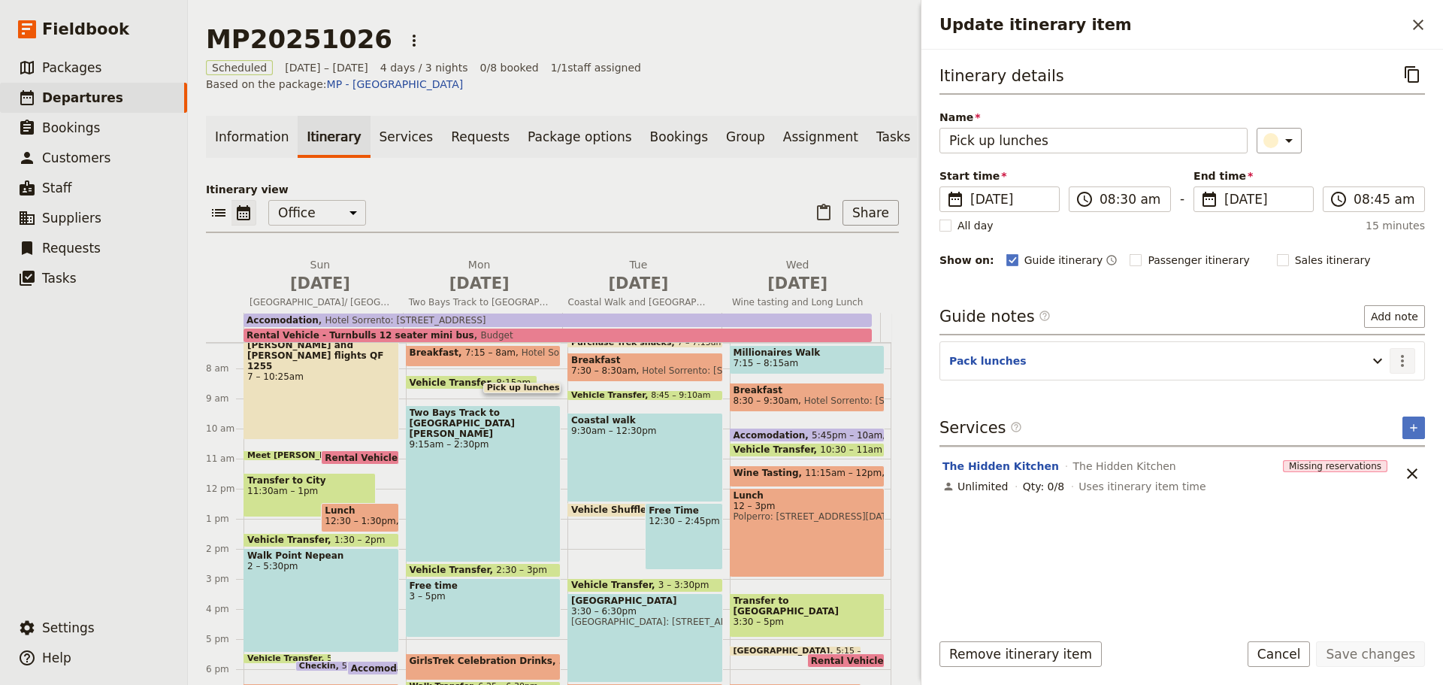
click at [1404, 362] on icon "Actions" at bounding box center [1403, 361] width 18 height 18
click at [1346, 391] on span "Edit note" at bounding box center [1359, 393] width 47 height 15
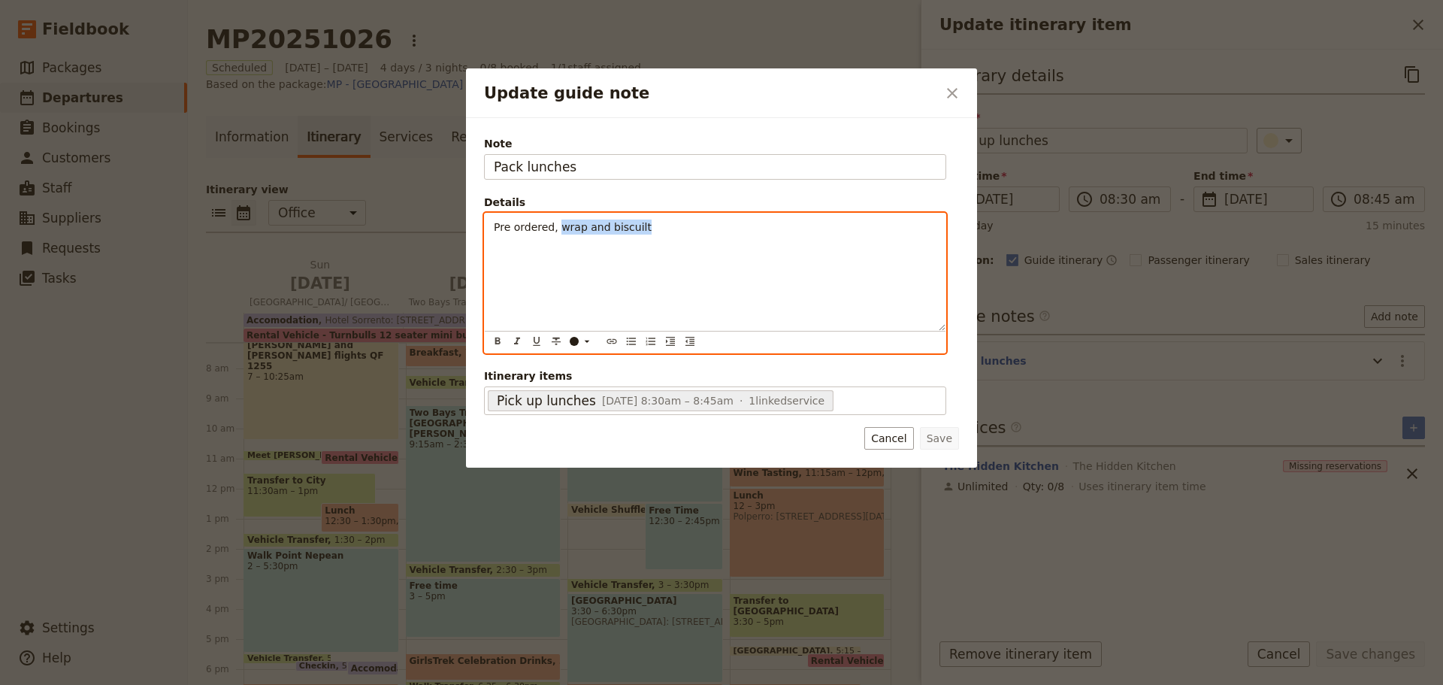
drag, startPoint x: 554, startPoint y: 228, endPoint x: 664, endPoint y: 231, distance: 109.8
click at [664, 231] on p "Pre ordered, wrap and biscuilt" at bounding box center [715, 227] width 443 height 15
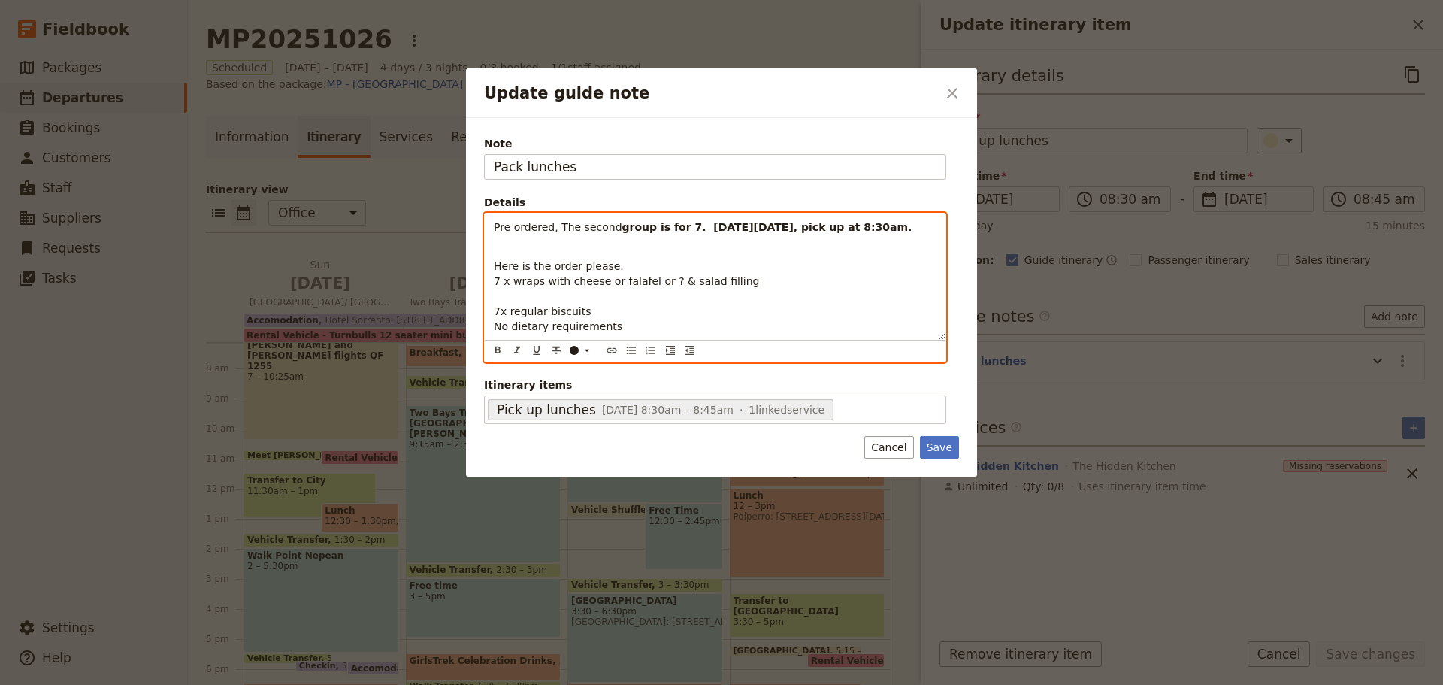
click at [609, 226] on span "Pre ordered, The second" at bounding box center [558, 227] width 129 height 12
drag, startPoint x: 613, startPoint y: 265, endPoint x: 490, endPoint y: 265, distance: 123.3
click at [490, 265] on div "Pre ordered, group is for 7. [DATE][DATE], pick up at 8:30am. Here is the order…" at bounding box center [715, 277] width 461 height 126
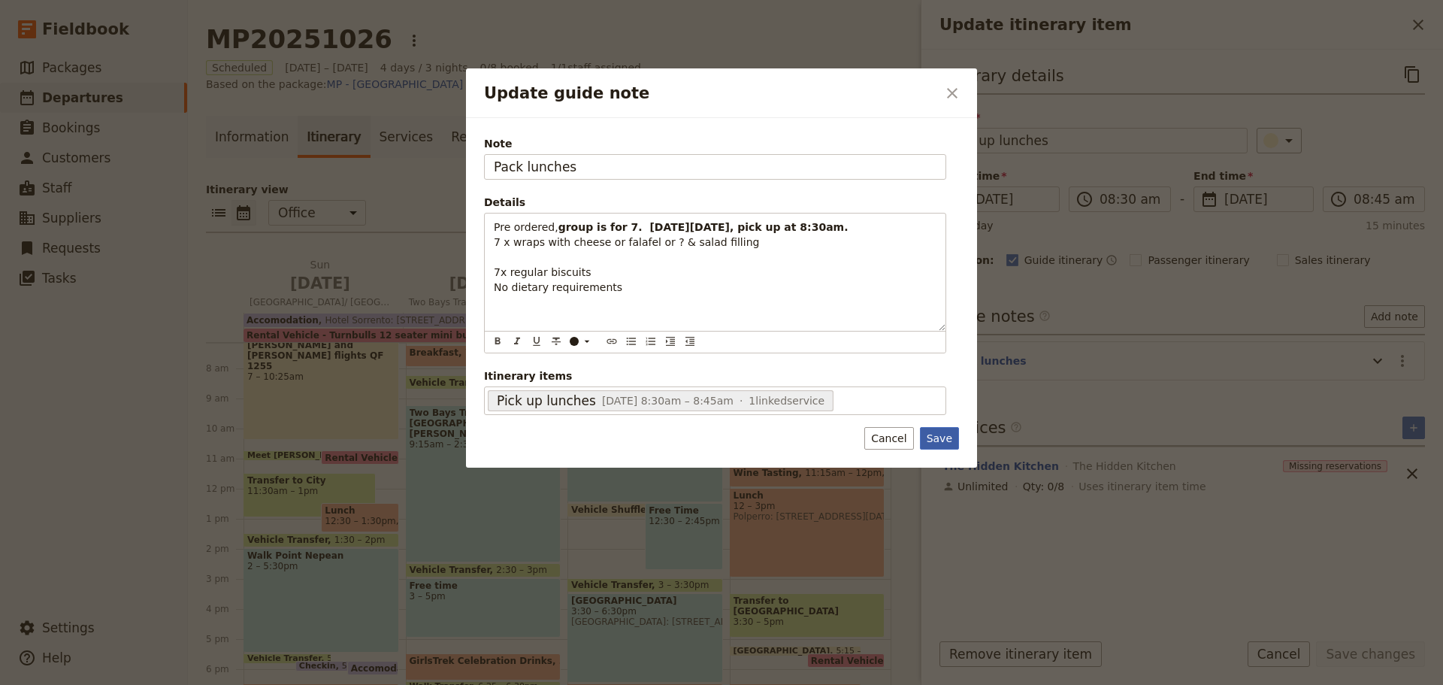
click at [941, 435] on button "Save" at bounding box center [939, 438] width 39 height 23
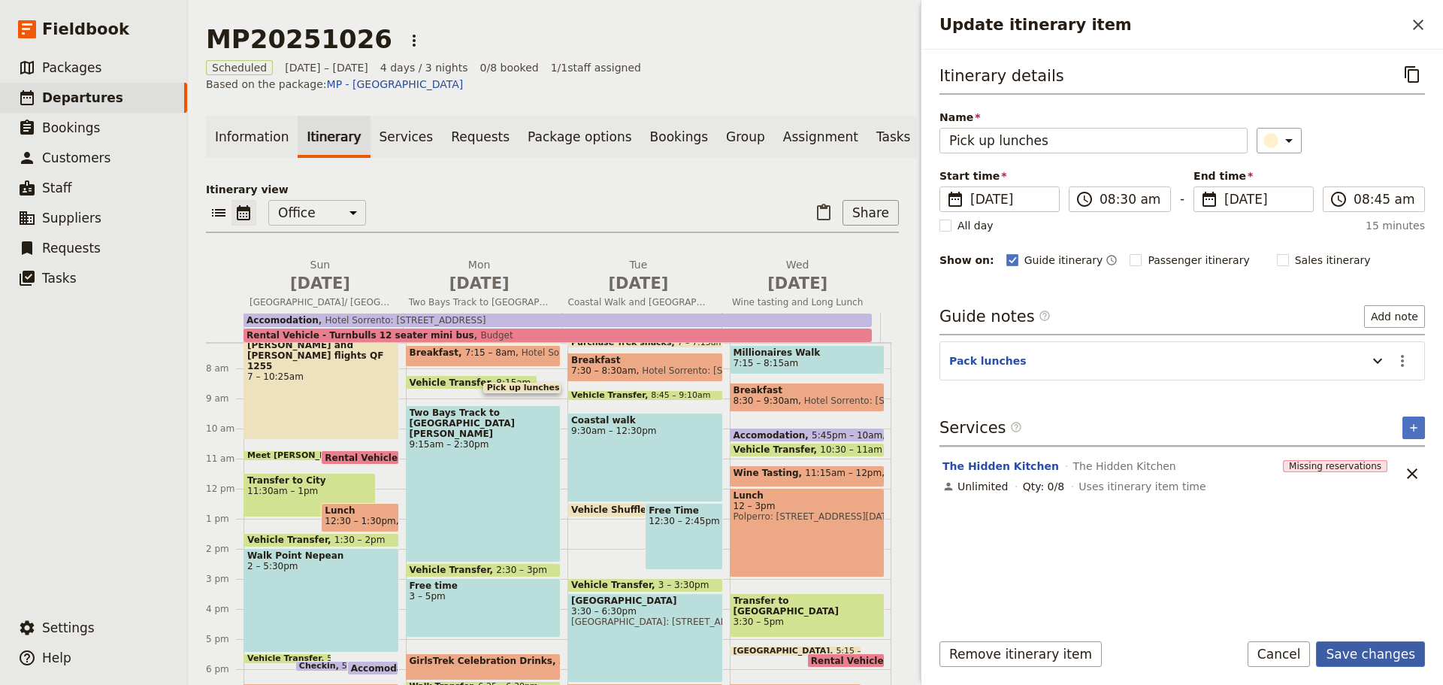
click at [1370, 655] on button "Save changes" at bounding box center [1370, 654] width 109 height 26
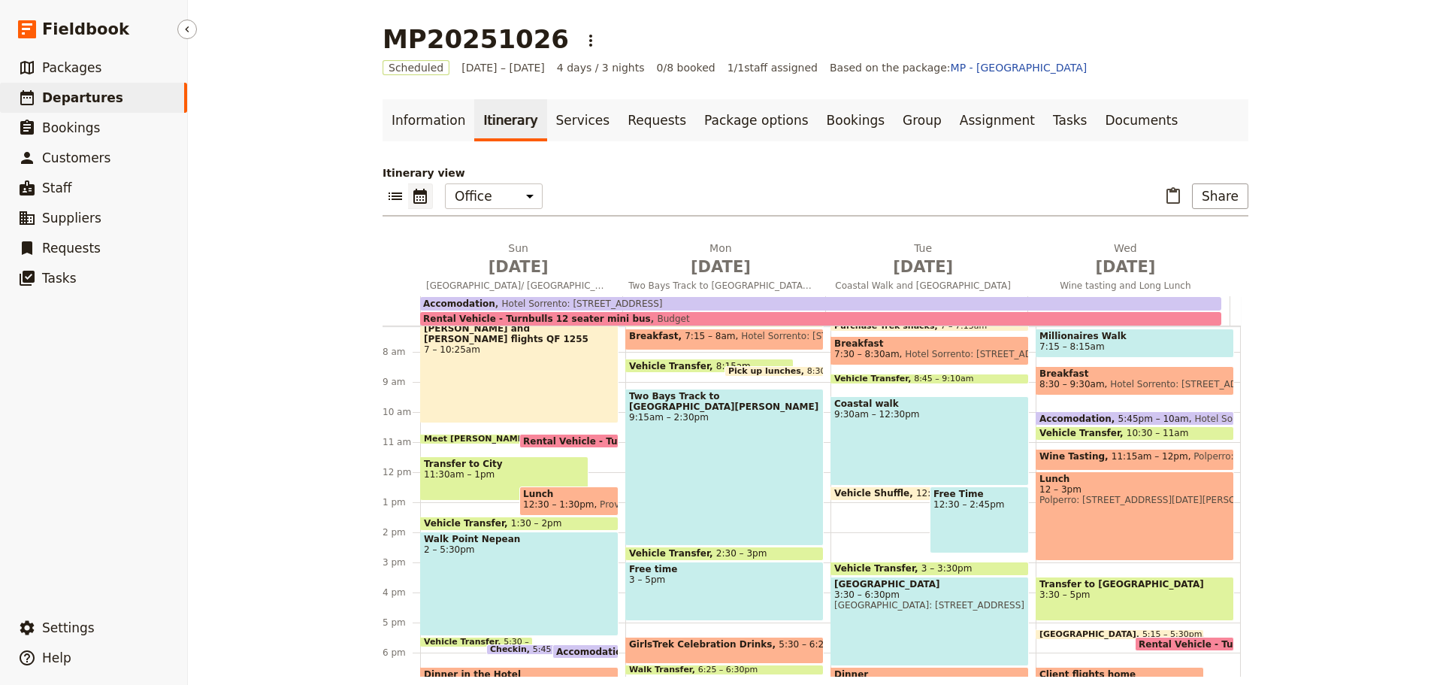
click at [78, 102] on span "Departures" at bounding box center [82, 97] width 81 height 15
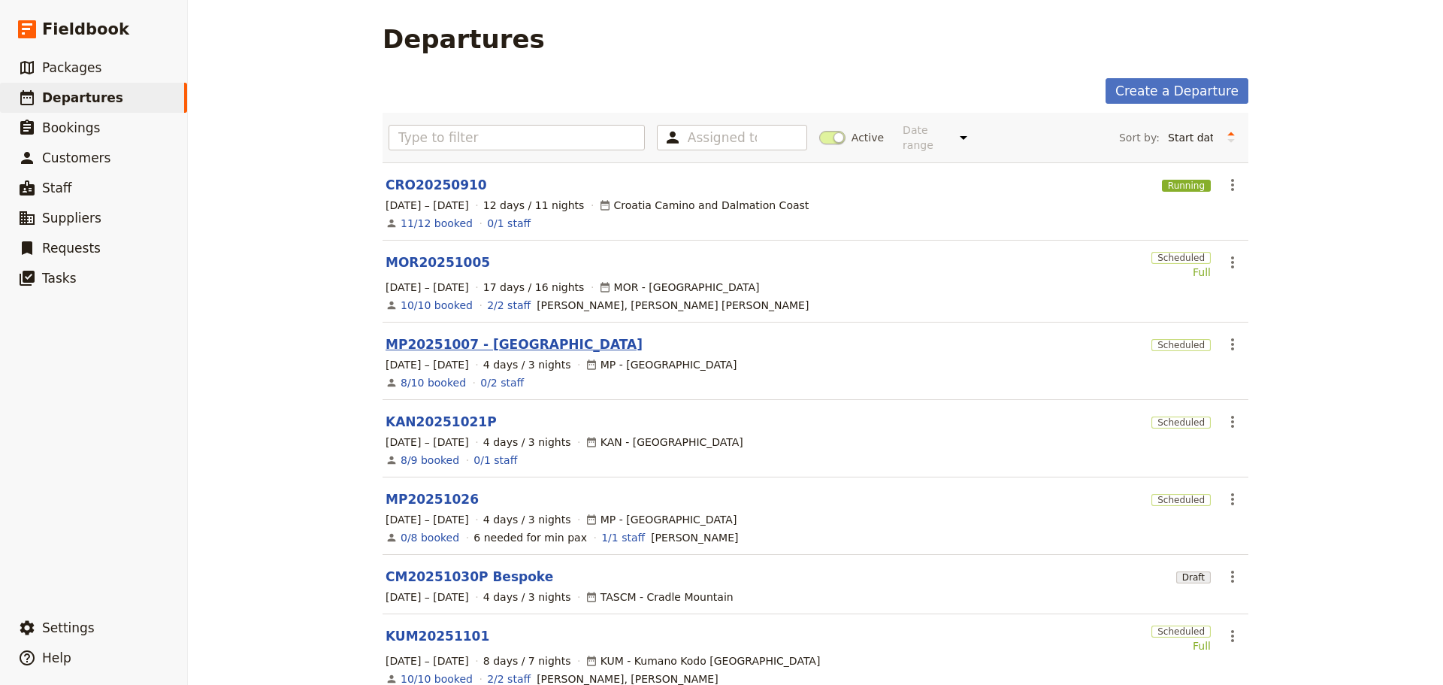
click at [427, 335] on link "MP20251007 - [GEOGRAPHIC_DATA]" at bounding box center [514, 344] width 257 height 18
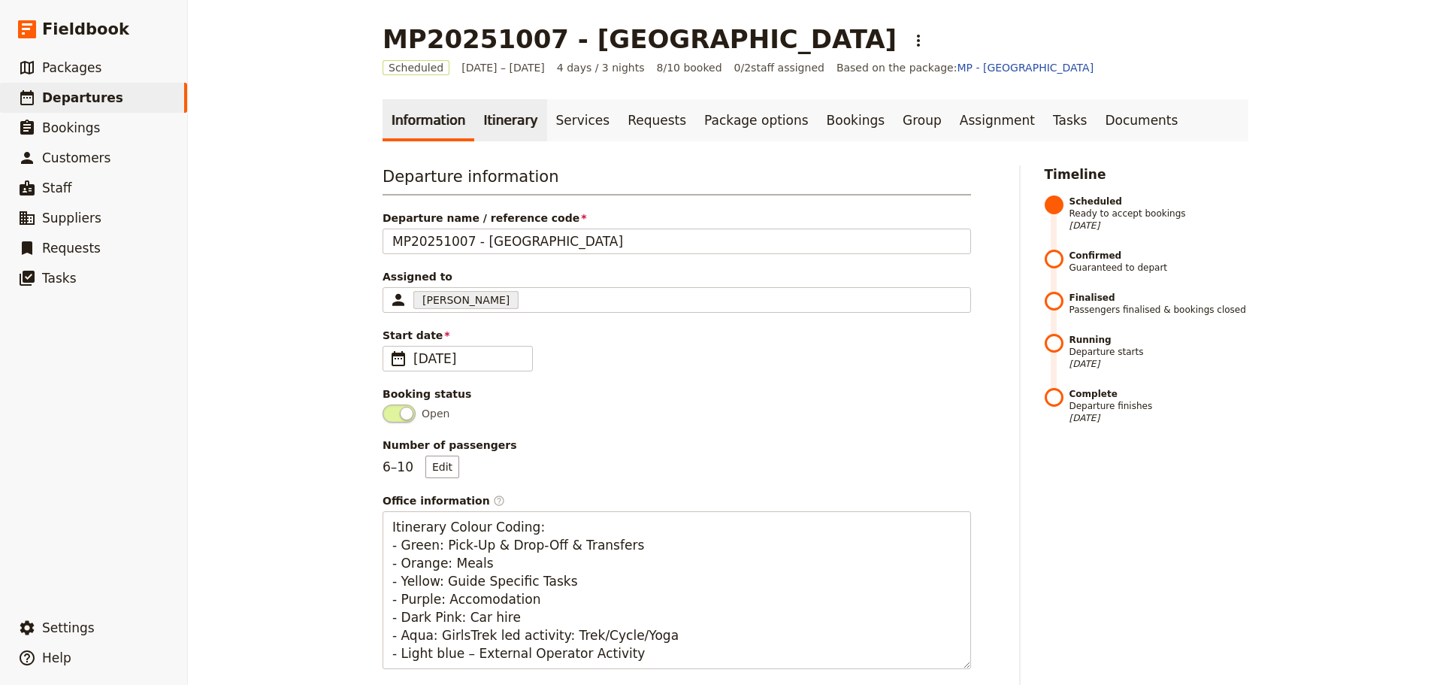
click at [499, 118] on link "Itinerary" at bounding box center [510, 120] width 72 height 42
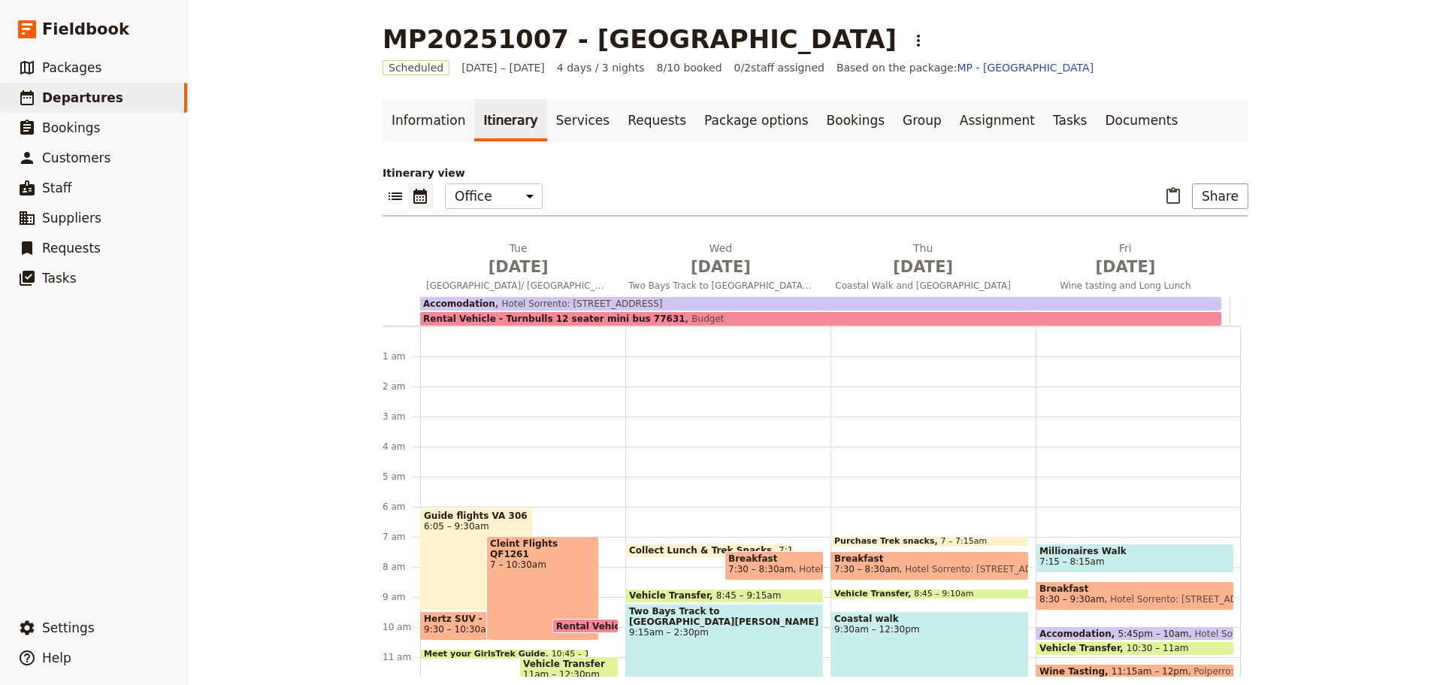
scroll to position [168, 0]
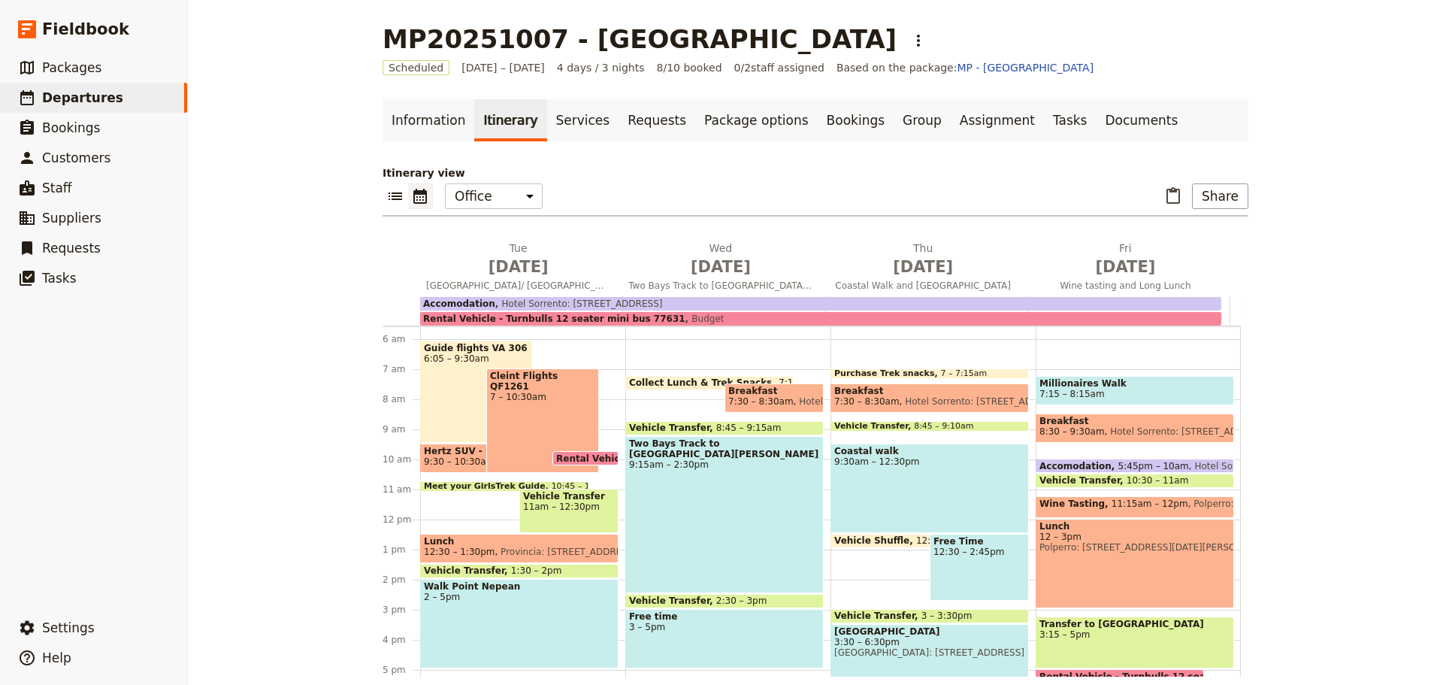
click at [674, 382] on span "Collect Lunch & Trek Snacks" at bounding box center [704, 382] width 150 height 11
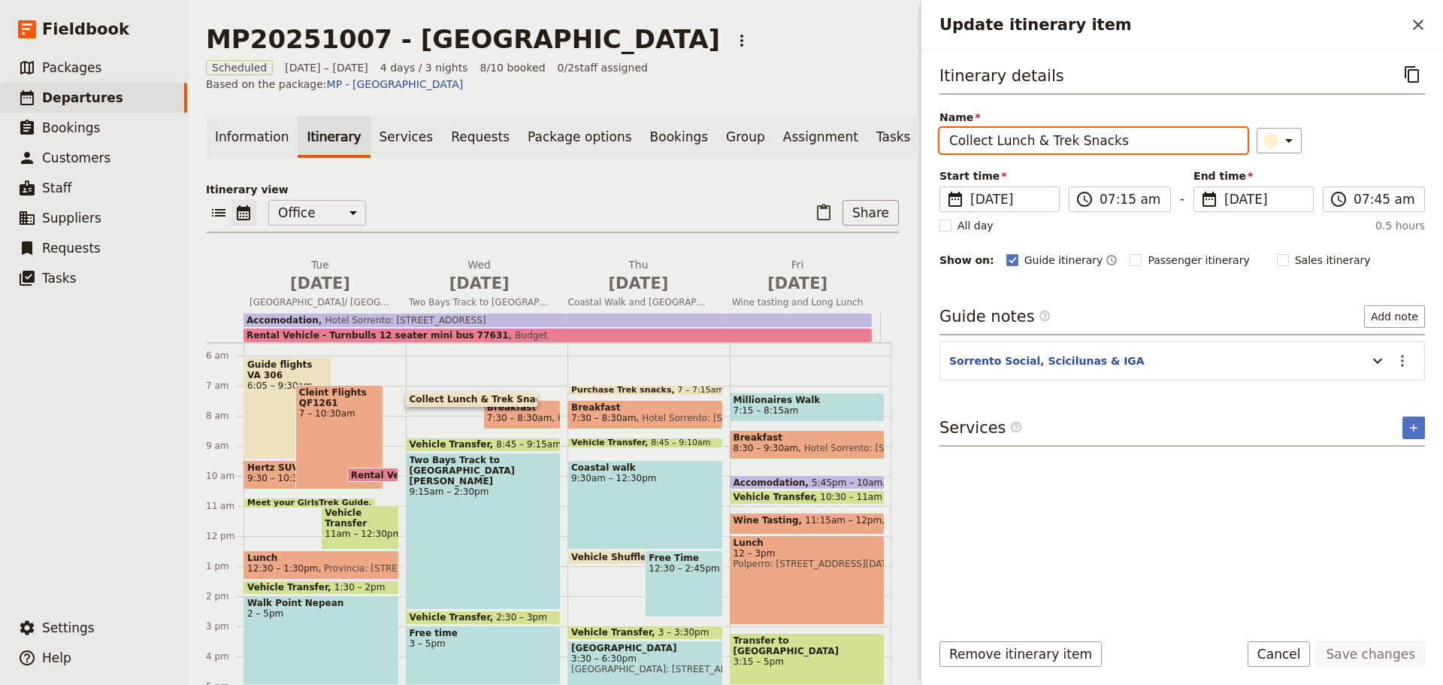
click at [1042, 142] on input "Collect Lunch & Trek Snacks" at bounding box center [1094, 141] width 308 height 26
type input "Collect Trek Snacks"
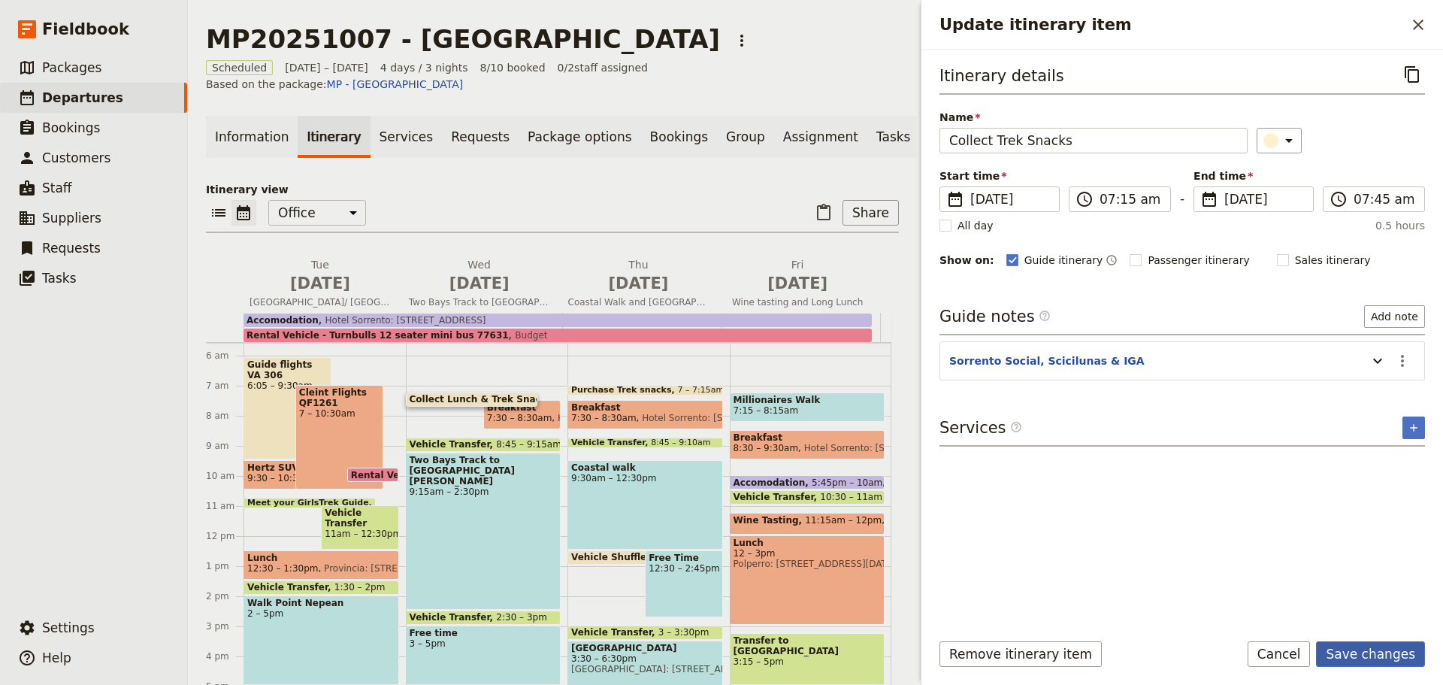
click at [1368, 650] on button "Save changes" at bounding box center [1370, 654] width 109 height 26
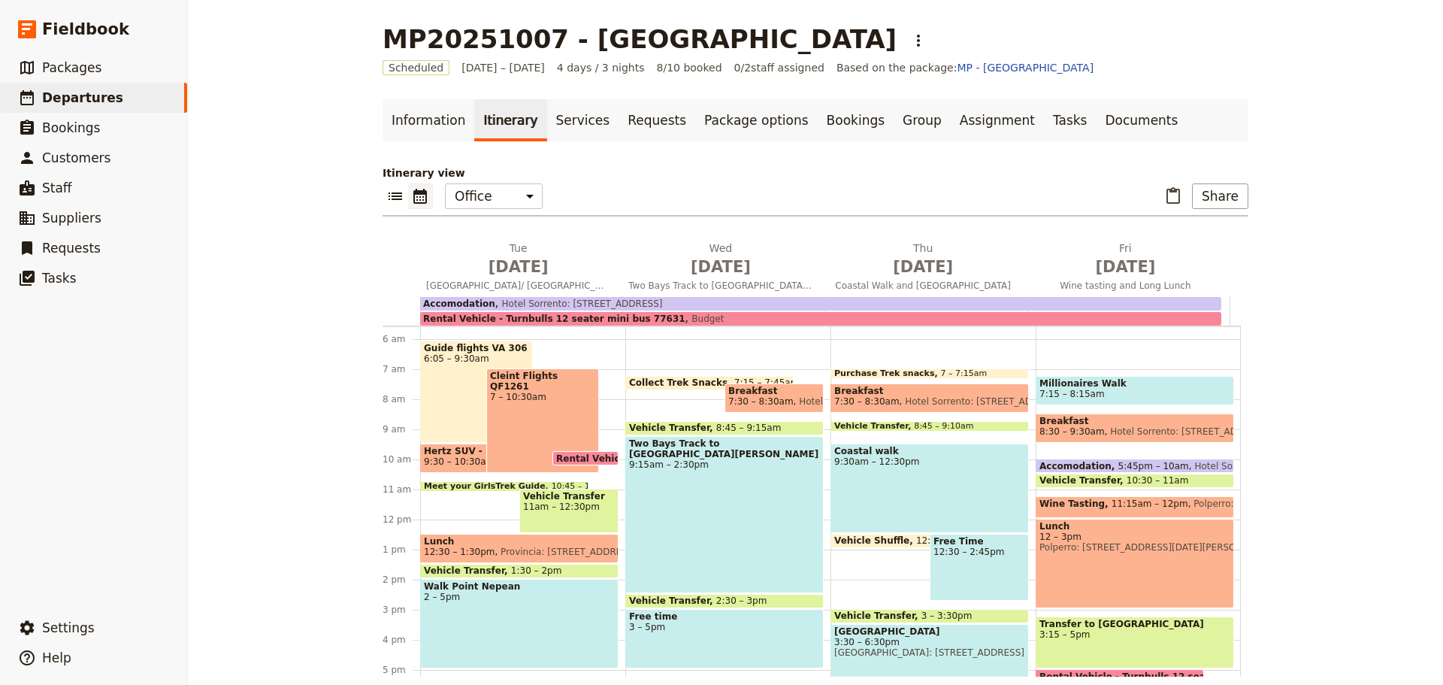
click at [689, 429] on span at bounding box center [724, 432] width 197 height 6
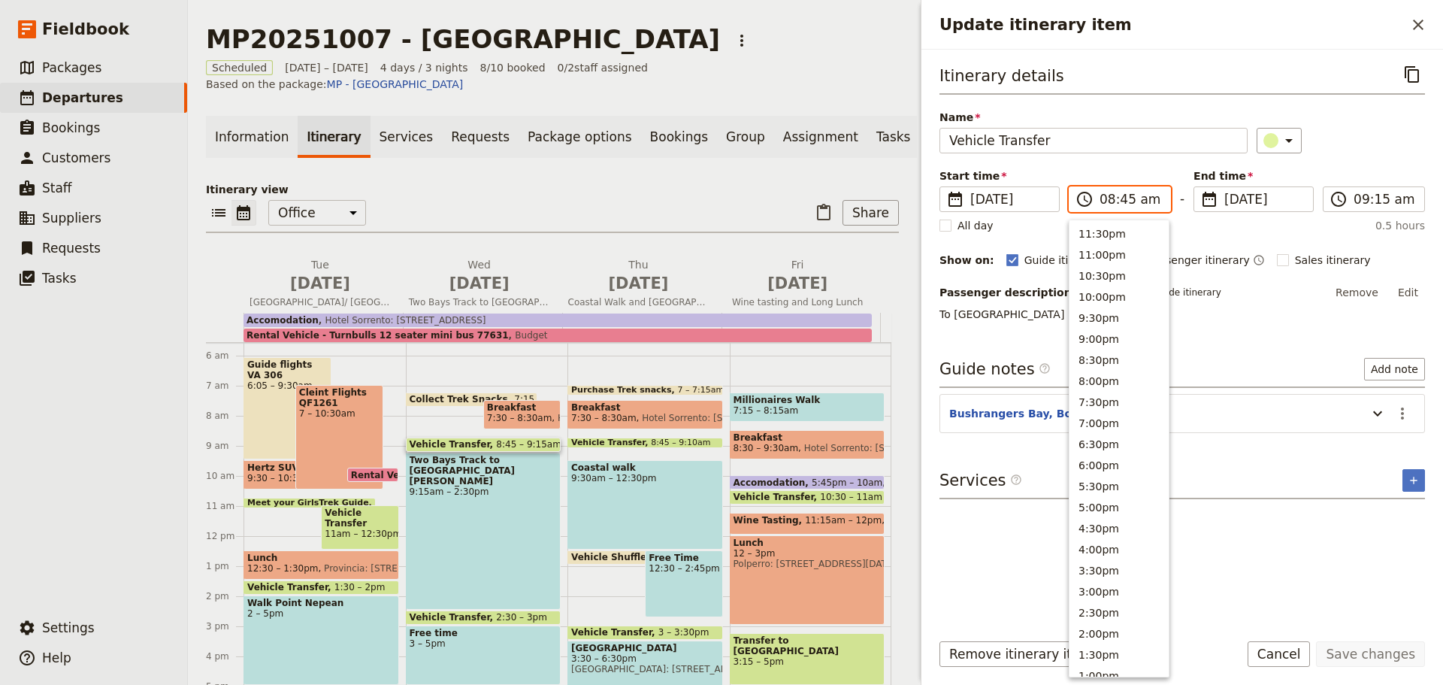
click at [1123, 198] on input "08:45 am" at bounding box center [1131, 199] width 62 height 18
click at [1093, 301] on button "8:30am" at bounding box center [1119, 305] width 99 height 21
type input "08:30 am"
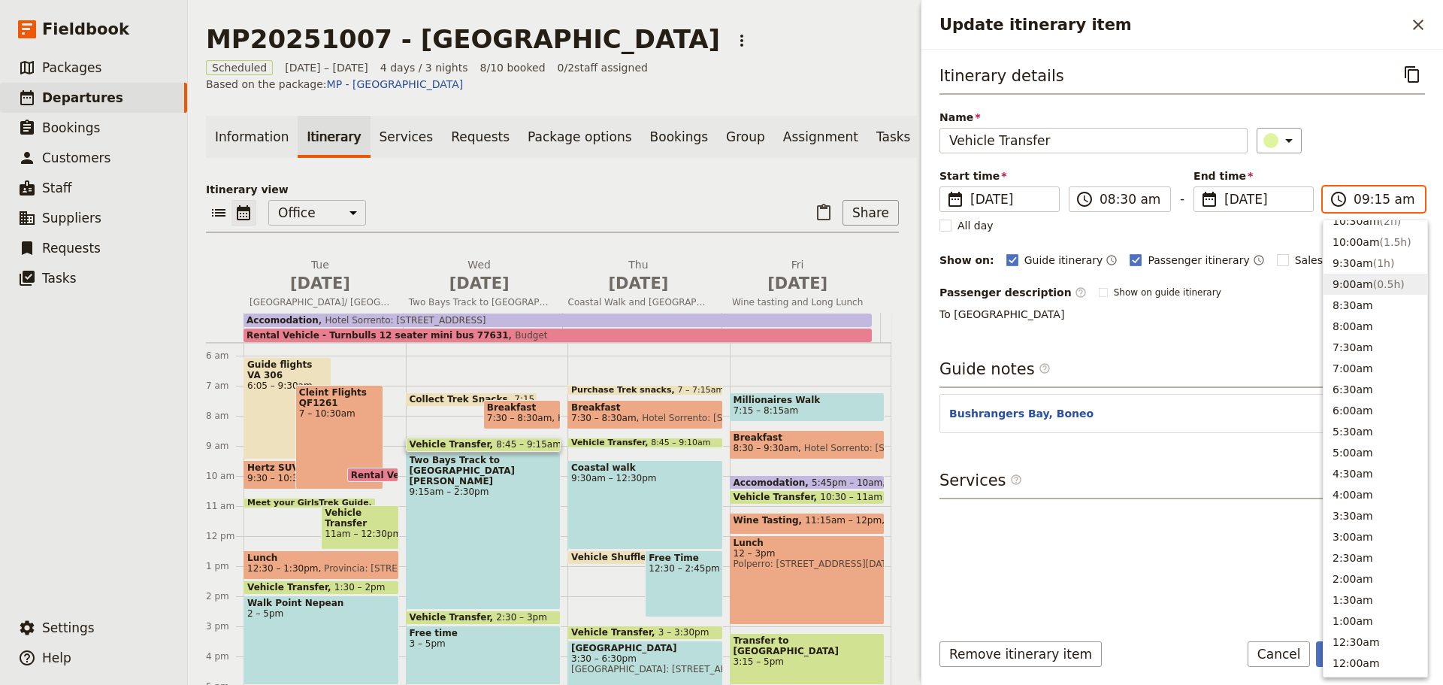
click at [1378, 198] on input "09:15 am" at bounding box center [1385, 199] width 62 height 18
click at [1346, 290] on button "9:00am ( 0.5h )" at bounding box center [1376, 293] width 104 height 21
type input "09:00 am"
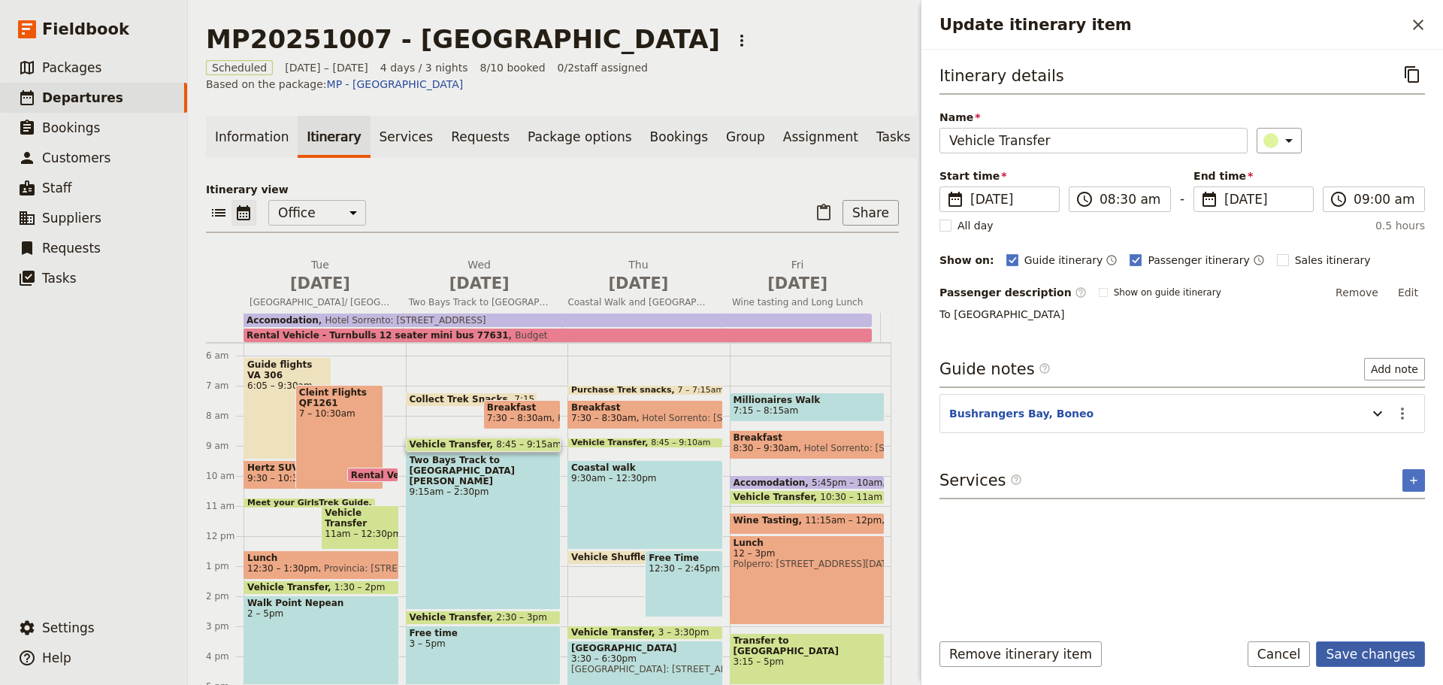
click at [1372, 652] on button "Save changes" at bounding box center [1370, 654] width 109 height 26
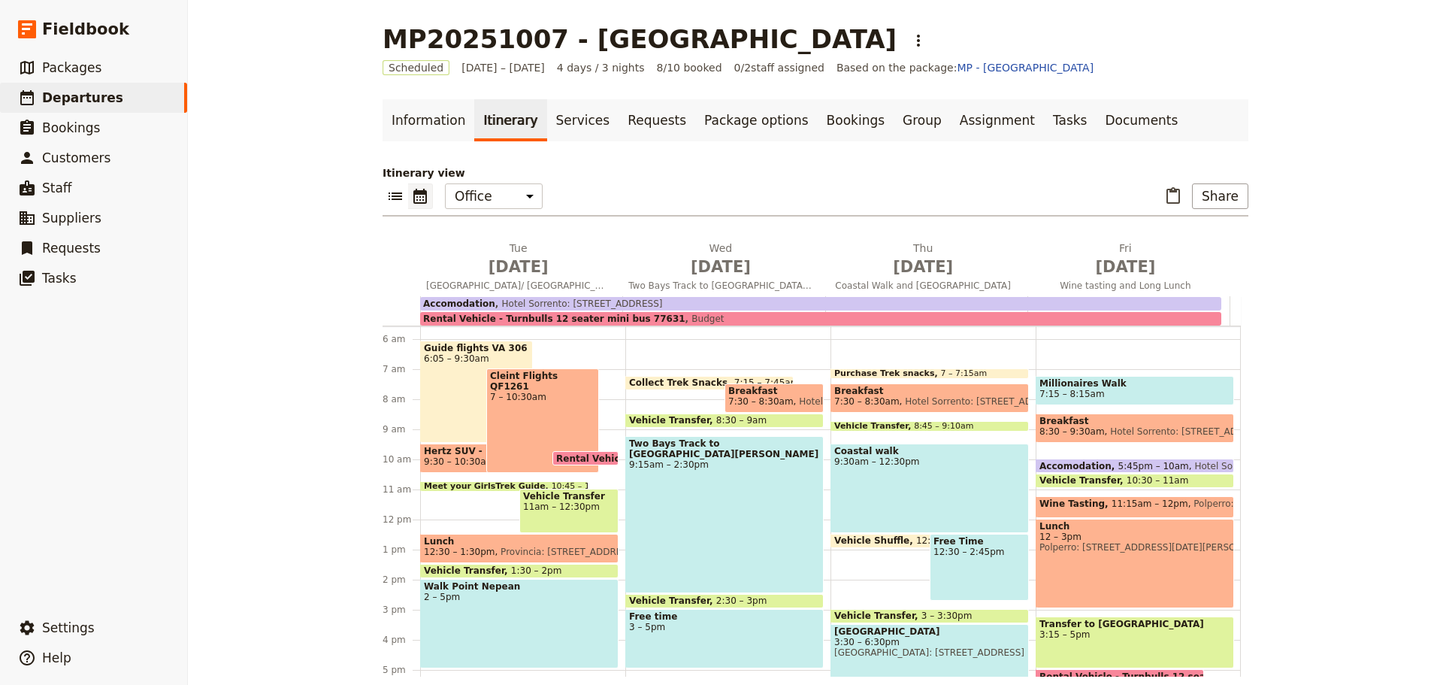
click at [736, 429] on div "Collect Trek Snacks 7:15 – 7:45am Breakfast 7:30 – 8:30am Hotel Sorrento: 5-[GE…" at bounding box center [727, 520] width 205 height 722
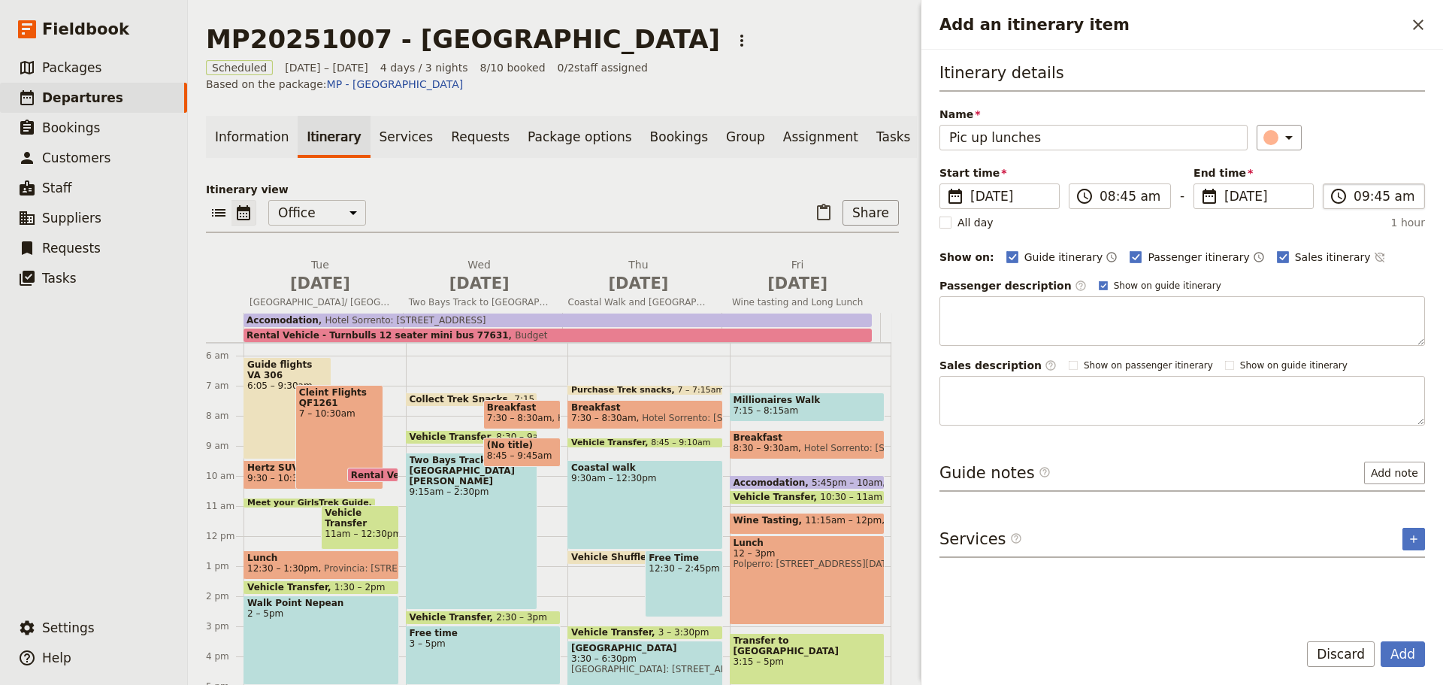
type input "Pic up lunches"
click at [1377, 197] on input "09:45 am" at bounding box center [1385, 196] width 62 height 18
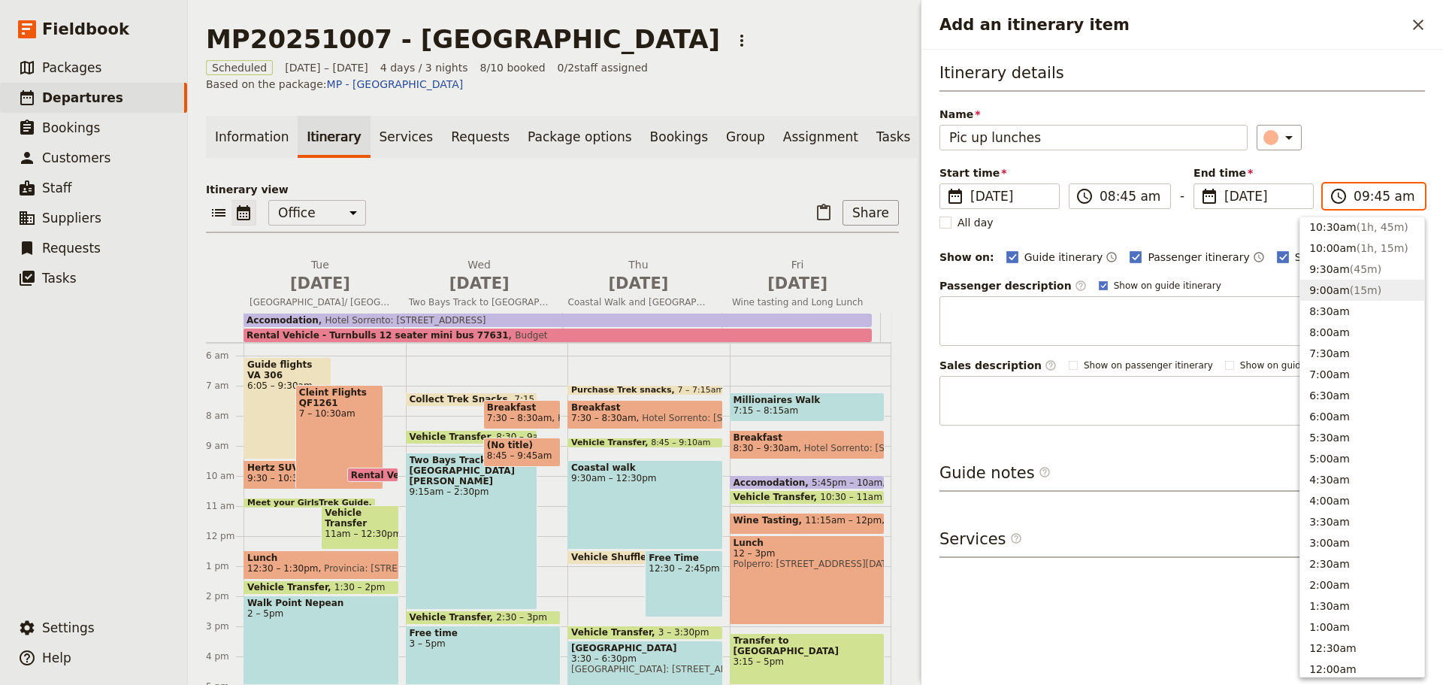
click at [1330, 288] on button "9:00am ( 15m )" at bounding box center [1363, 290] width 124 height 21
type input "09:00 am"
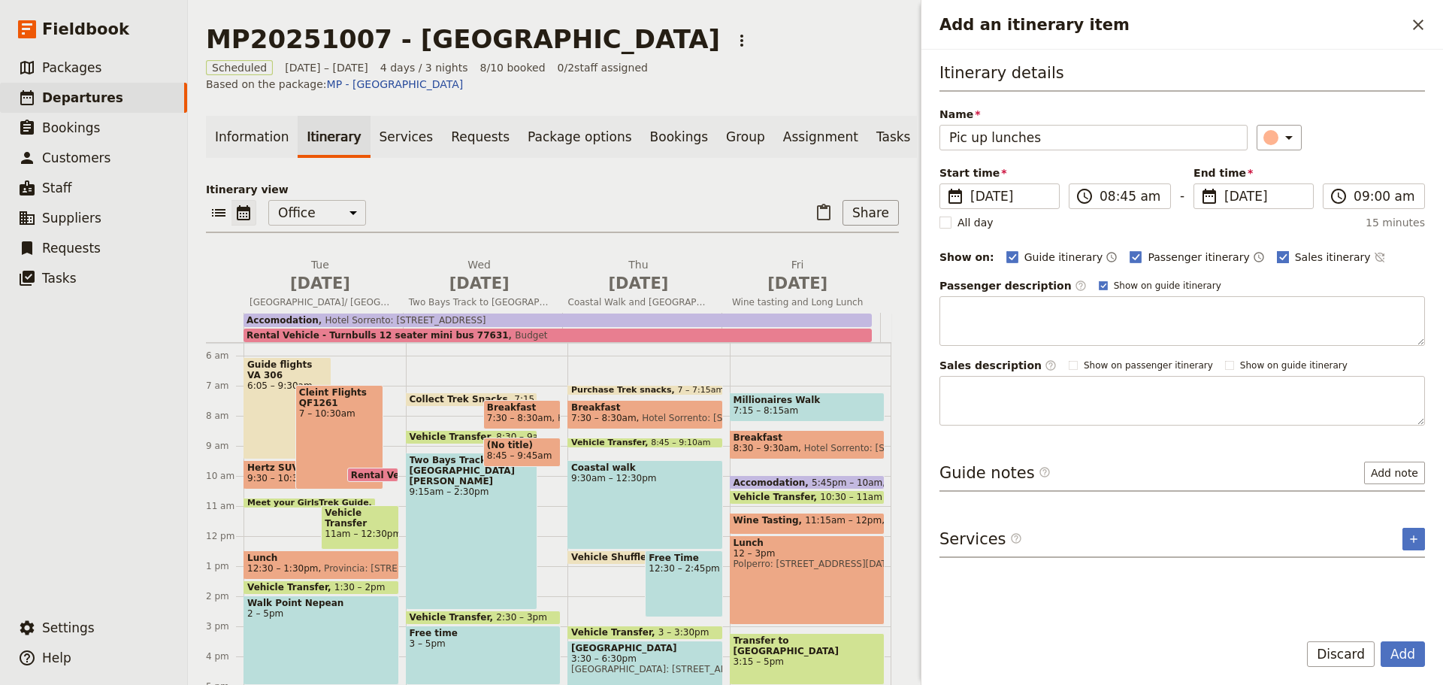
click at [1277, 252] on rect "Add an itinerary item" at bounding box center [1282, 256] width 11 height 11
click at [1277, 250] on input "Sales itinerary" at bounding box center [1277, 249] width 1 height 1
checkbox input "false"
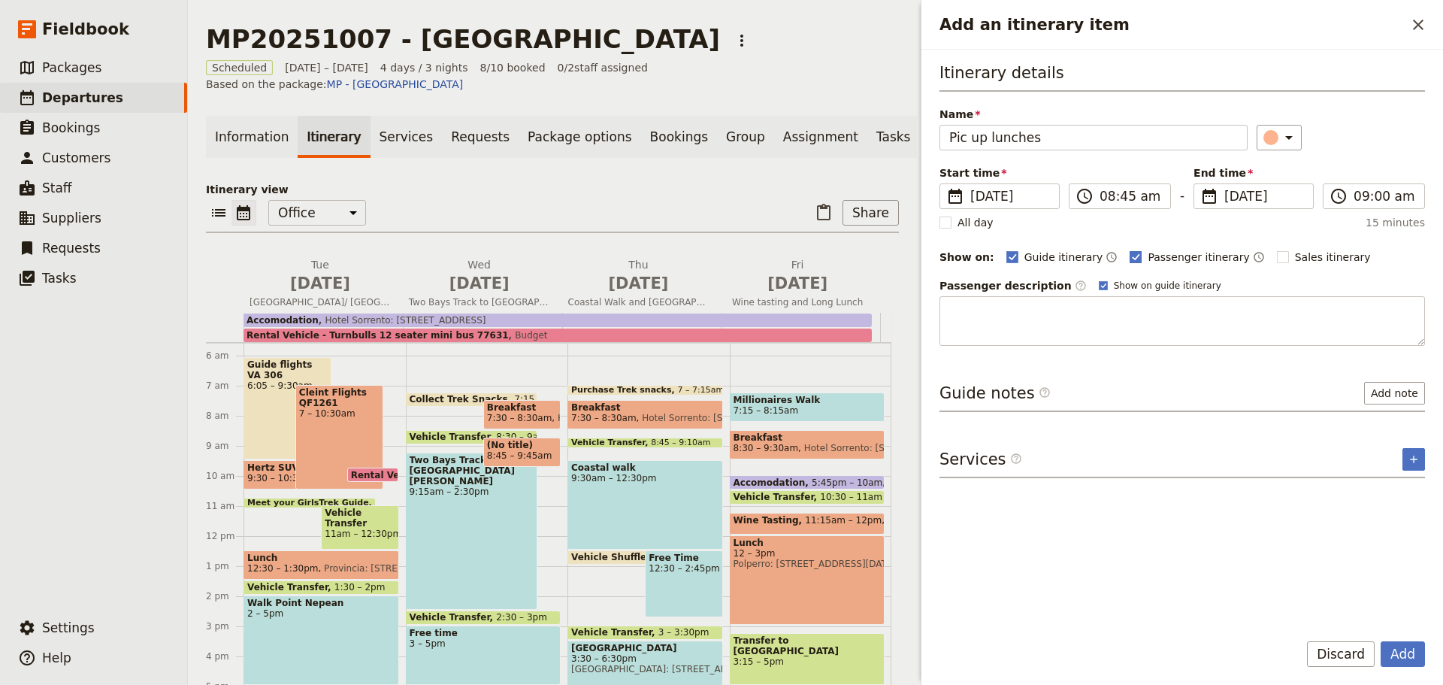
click at [1131, 255] on rect "Add an itinerary item" at bounding box center [1136, 256] width 11 height 11
click at [1129, 250] on input "Passenger itinerary" at bounding box center [1129, 249] width 1 height 1
checkbox input "false"
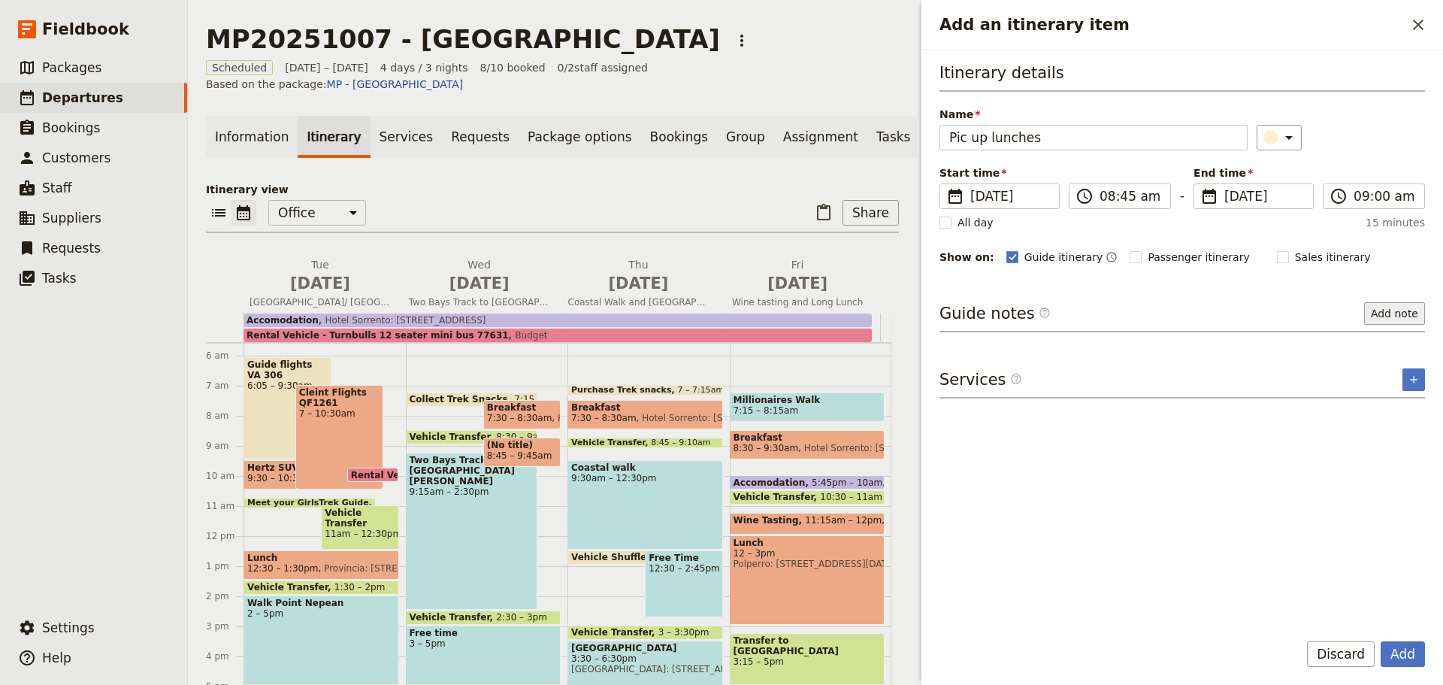
click at [1383, 311] on button "Add note" at bounding box center [1394, 313] width 61 height 23
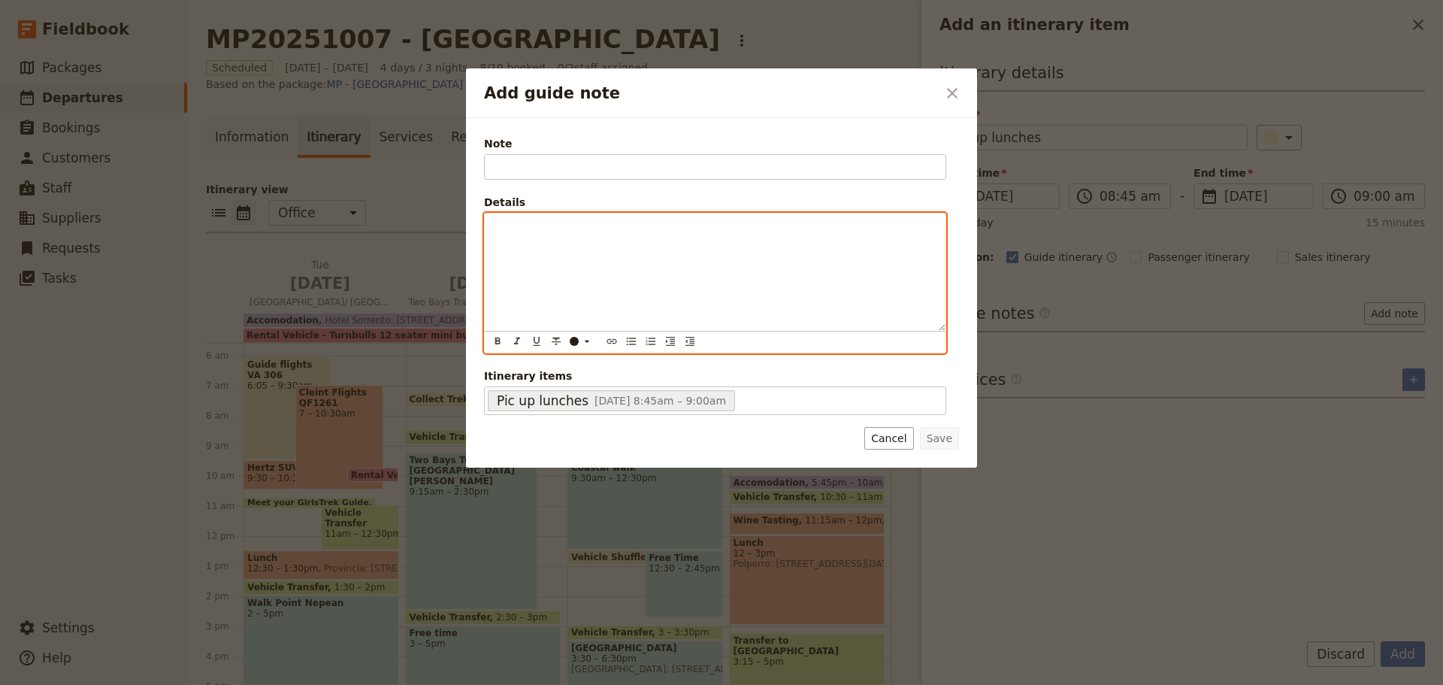
click at [496, 230] on p "Add guide note" at bounding box center [715, 227] width 443 height 15
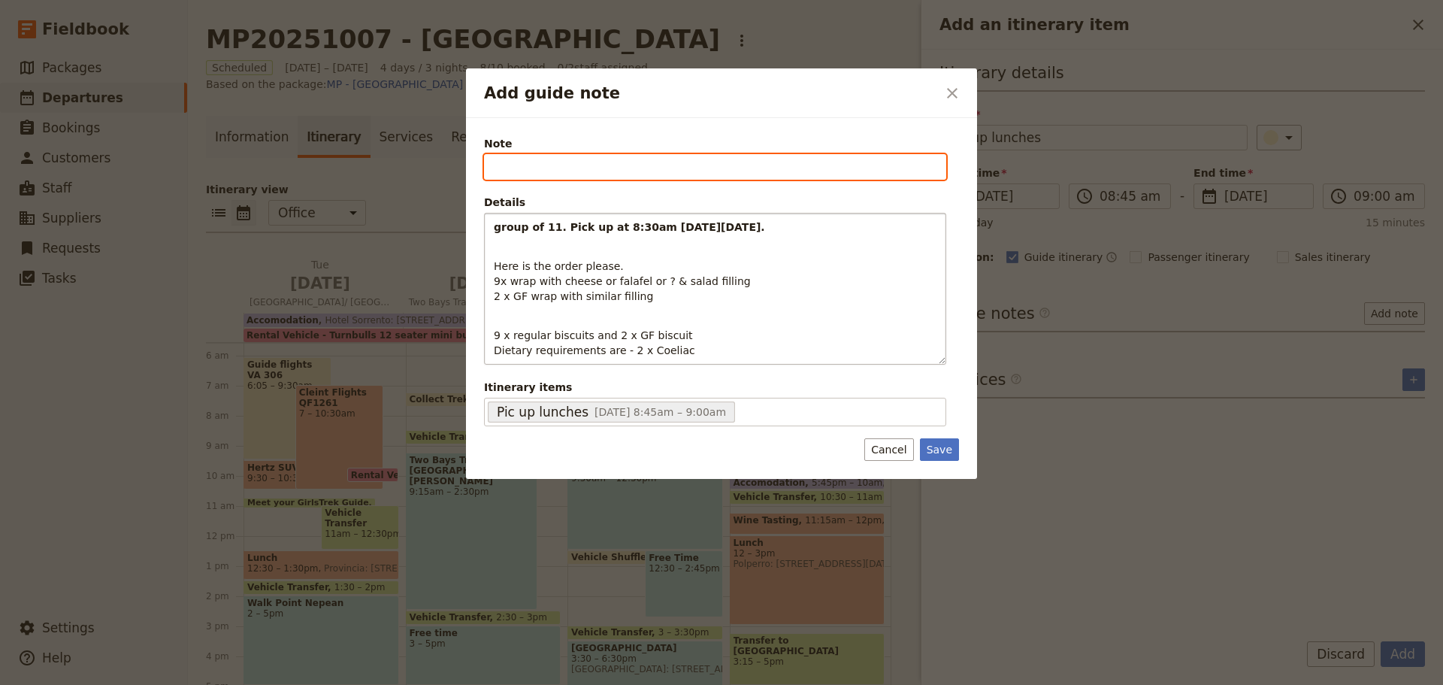
click at [495, 165] on input "Note" at bounding box center [715, 167] width 462 height 26
type input "Pack lunches"
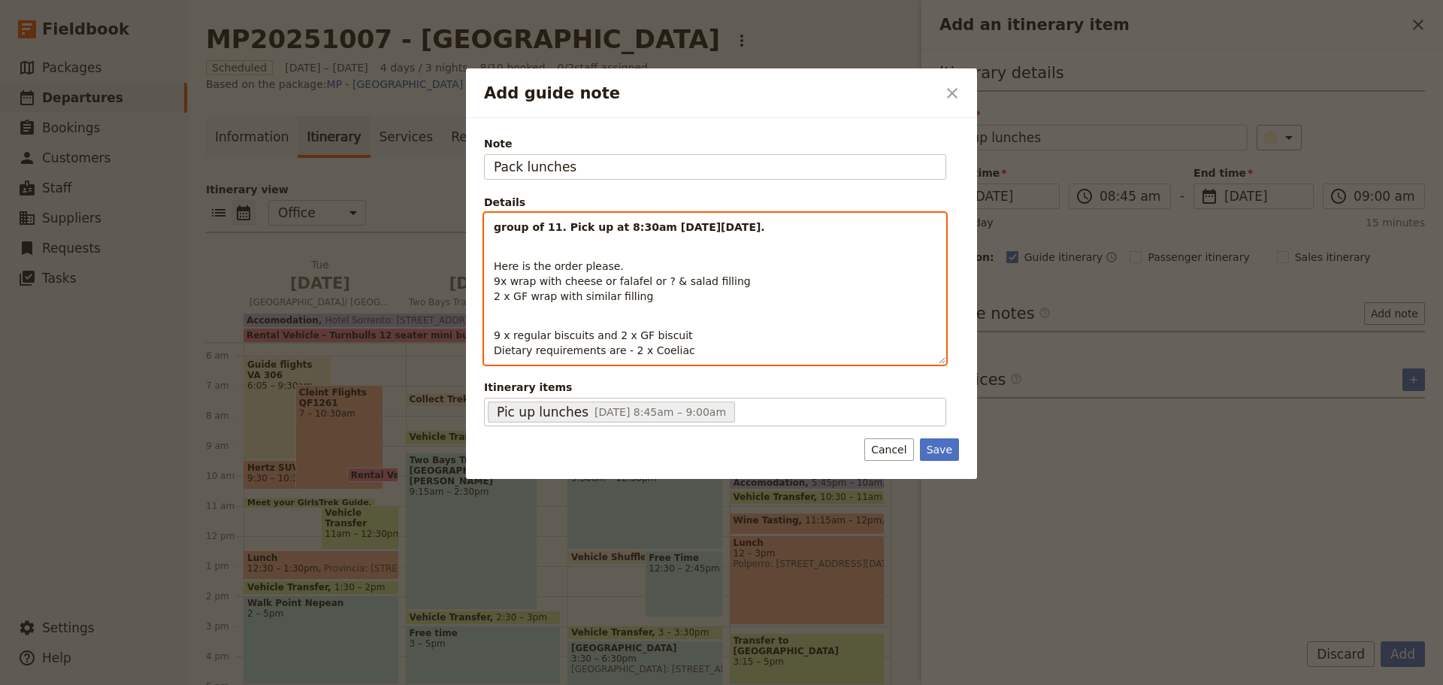
click at [500, 228] on strong "group of 11. Pick up at 8:30am [DATE][DATE]." at bounding box center [629, 227] width 271 height 12
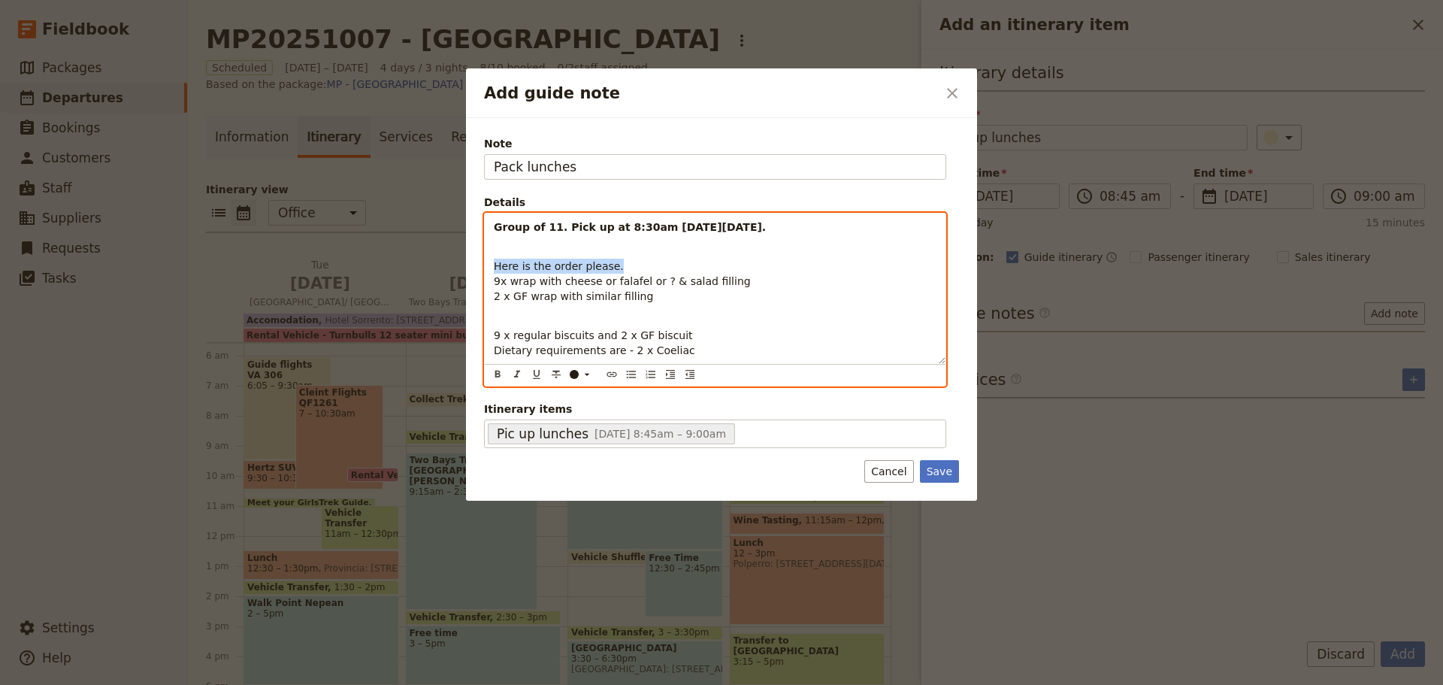
drag, startPoint x: 616, startPoint y: 265, endPoint x: 488, endPoint y: 266, distance: 127.8
click at [488, 266] on div "Group of 11. Pick up at 8:30am [DATE][DATE]. Here is the order please. 9x wrap …" at bounding box center [715, 289] width 461 height 150
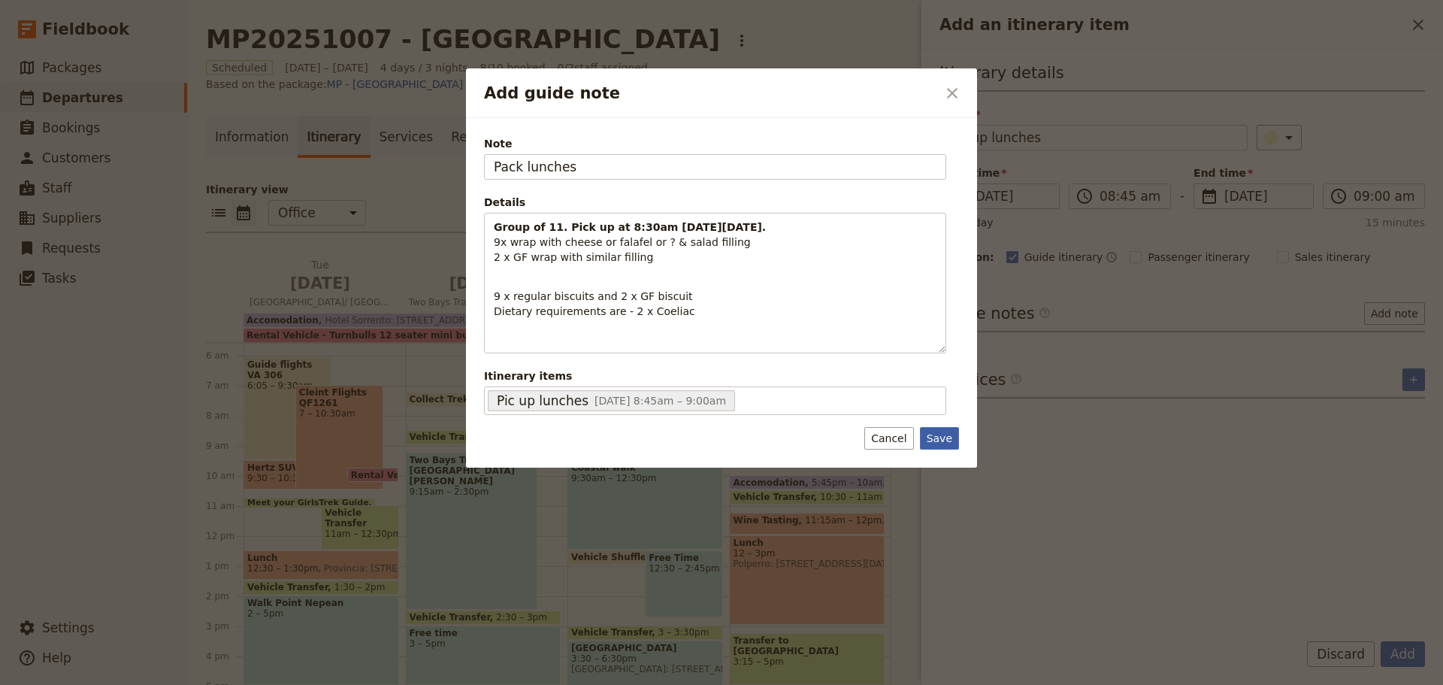
click at [939, 438] on button "Save" at bounding box center [939, 438] width 39 height 23
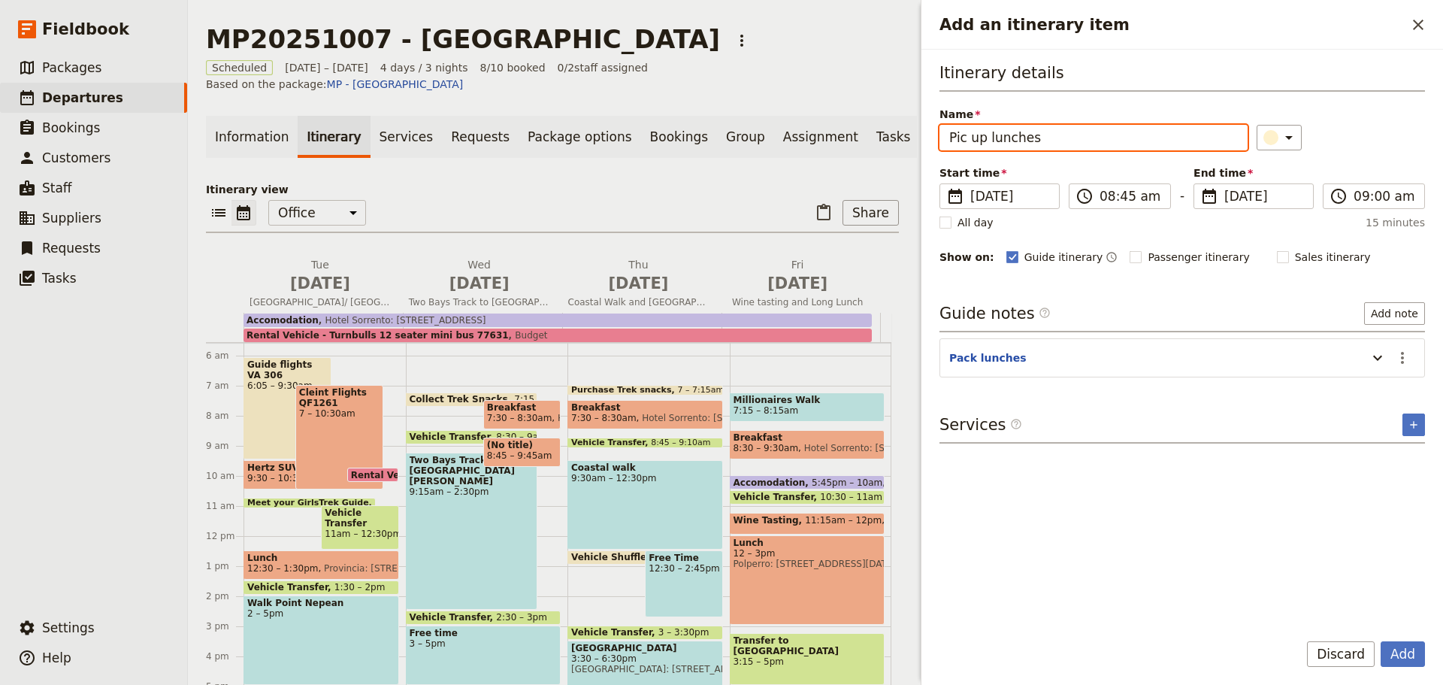
click at [967, 140] on input "Pic up lunches" at bounding box center [1094, 138] width 308 height 26
type input "Pick up lunches"
click at [1407, 653] on button "Add" at bounding box center [1403, 654] width 44 height 26
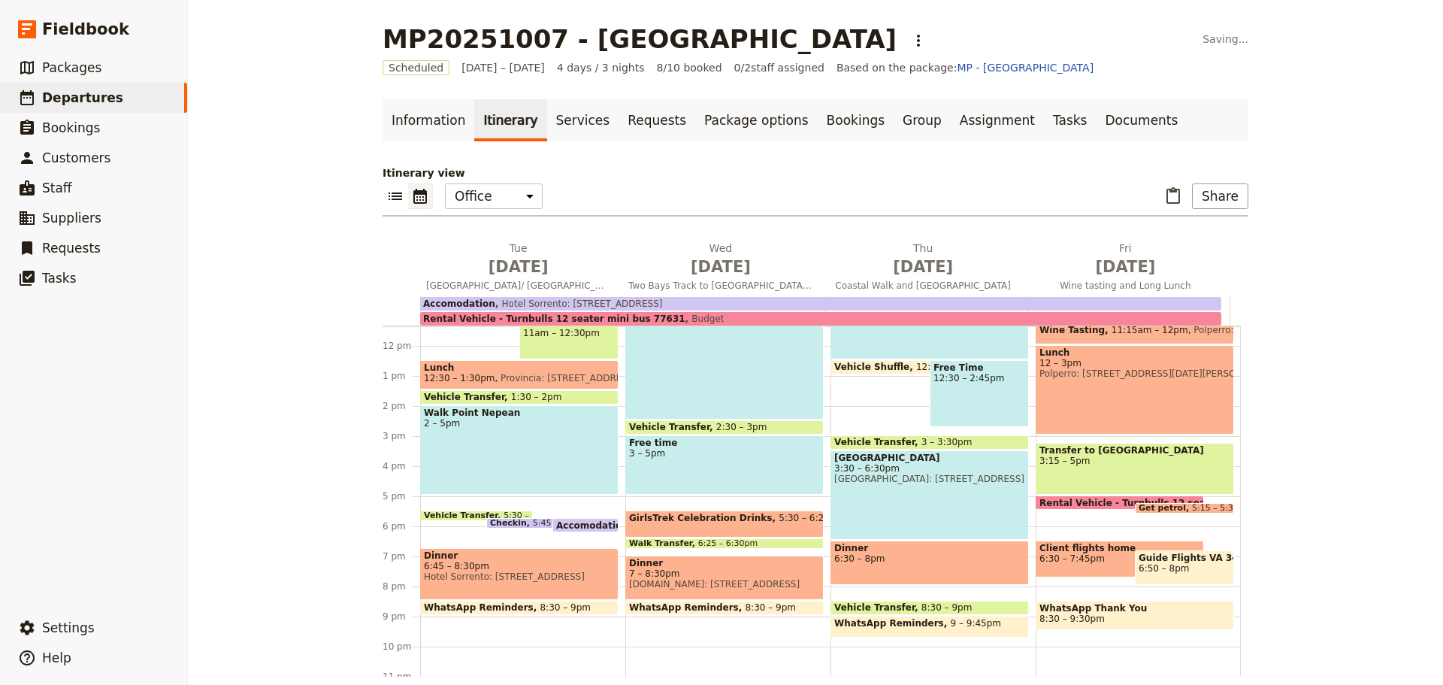
scroll to position [356, 0]
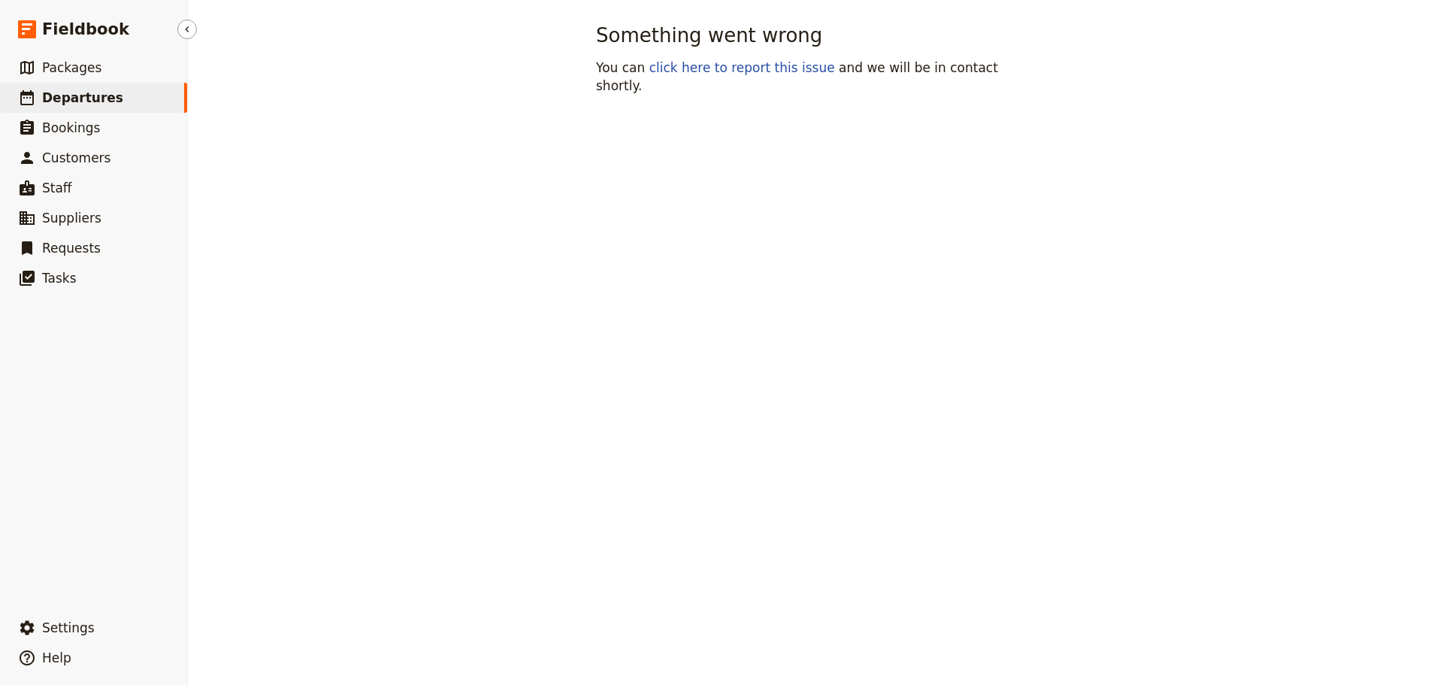
click at [86, 99] on span "Departures" at bounding box center [82, 97] width 81 height 15
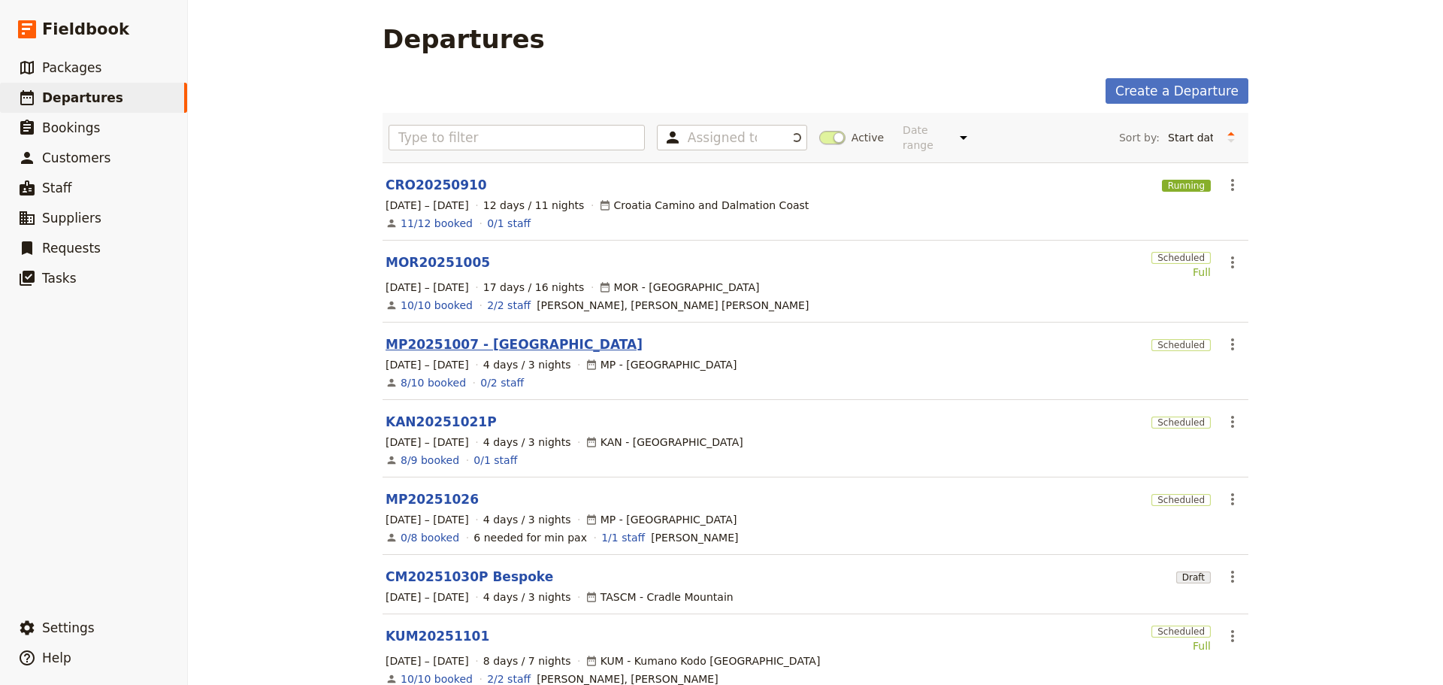
click at [426, 335] on link "MP20251007 - [GEOGRAPHIC_DATA]" at bounding box center [514, 344] width 257 height 18
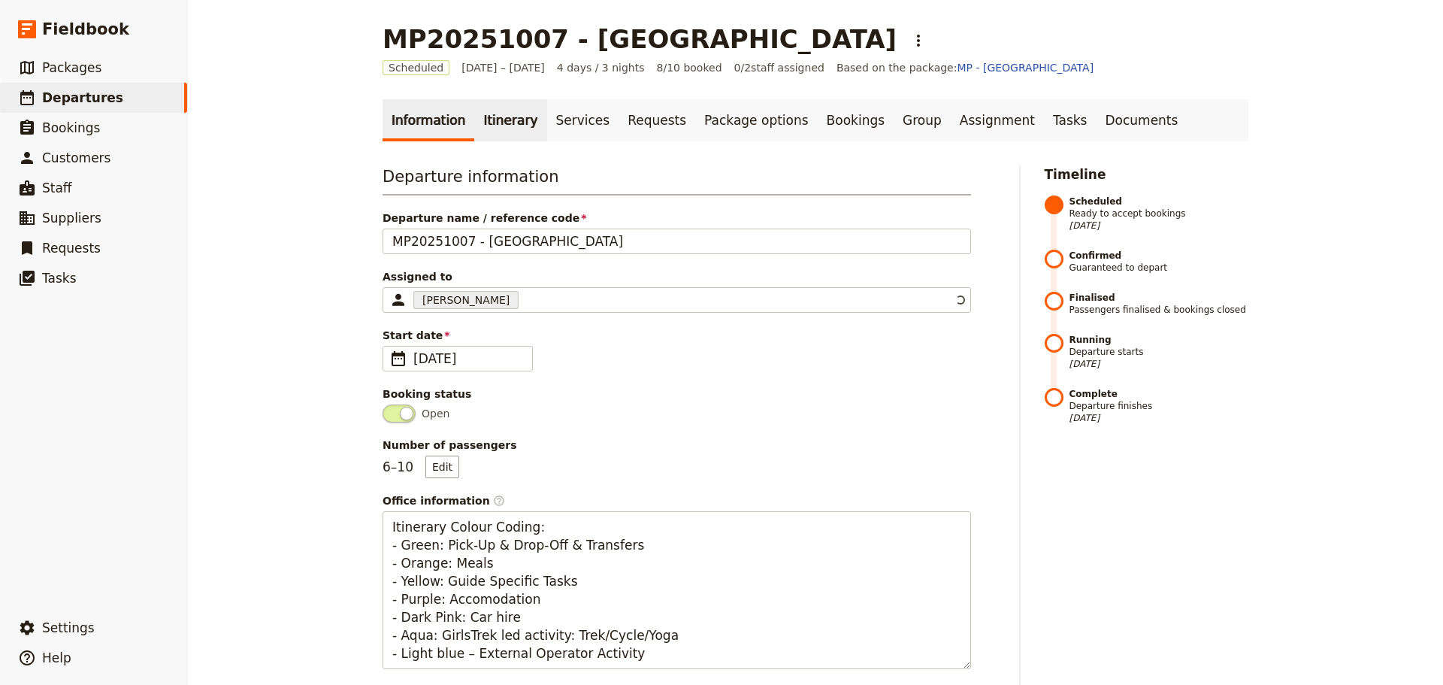
click at [489, 123] on link "Itinerary" at bounding box center [510, 120] width 72 height 42
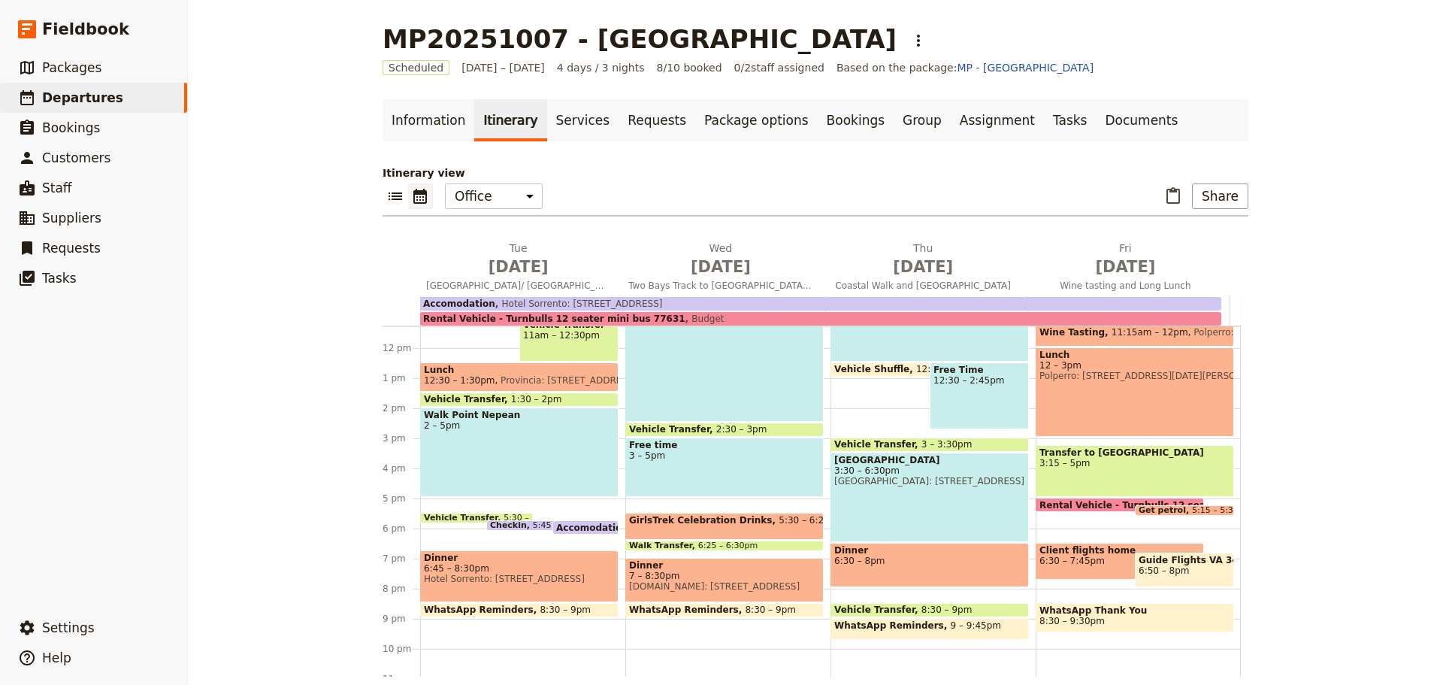
scroll to position [341, 0]
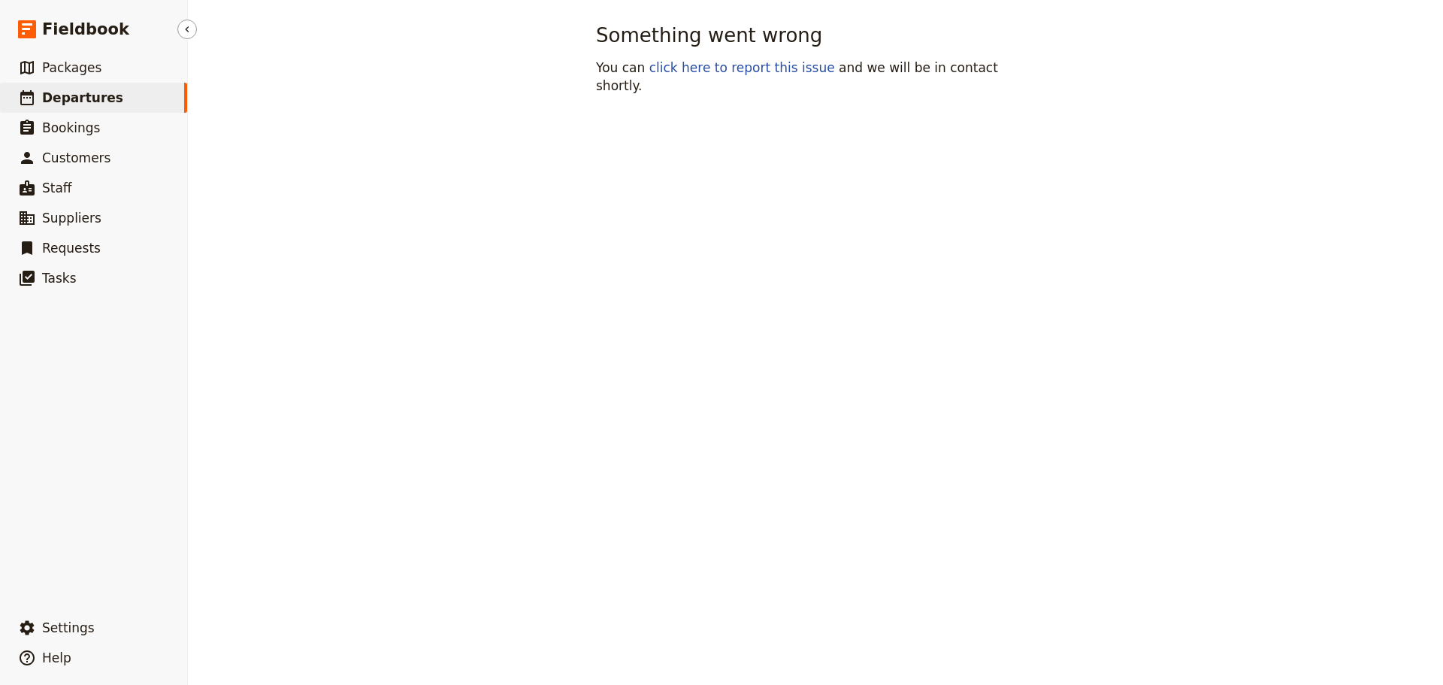
click at [126, 106] on link "​ Departures" at bounding box center [93, 98] width 187 height 30
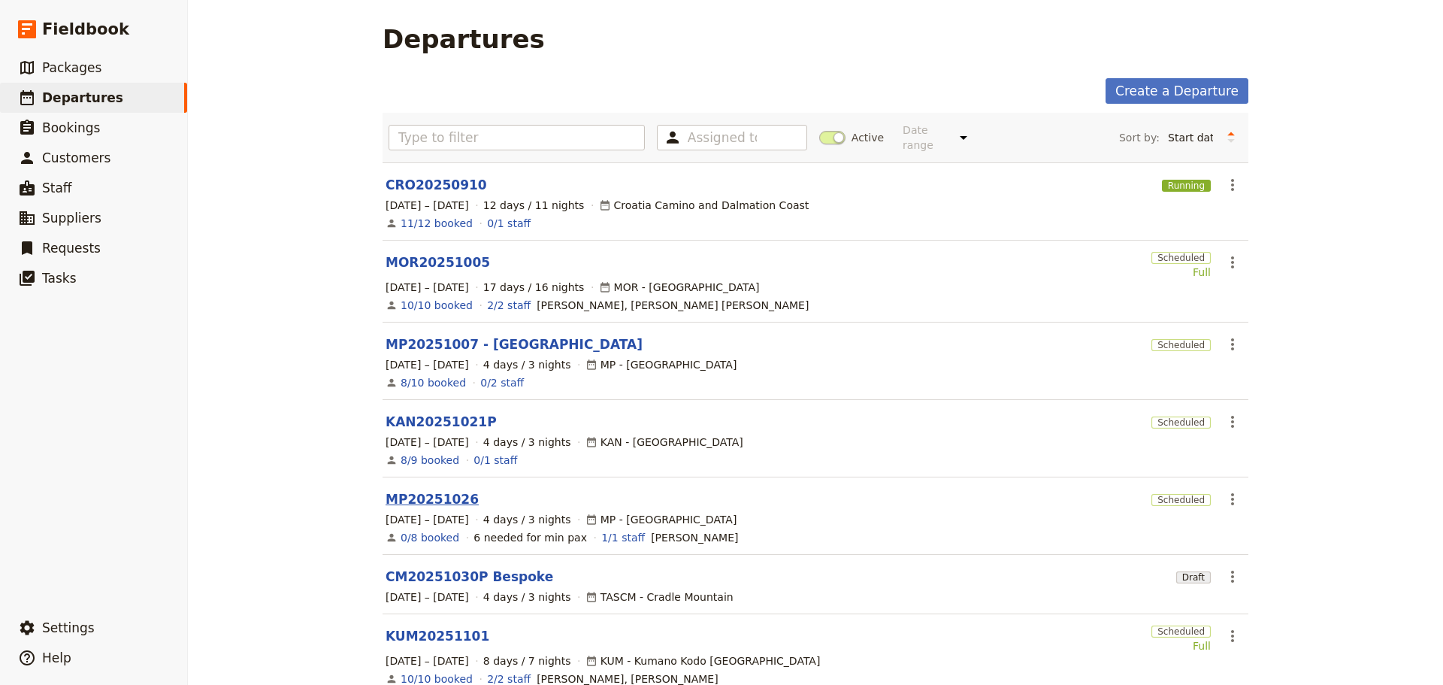
click at [426, 490] on link "MP20251026" at bounding box center [432, 499] width 93 height 18
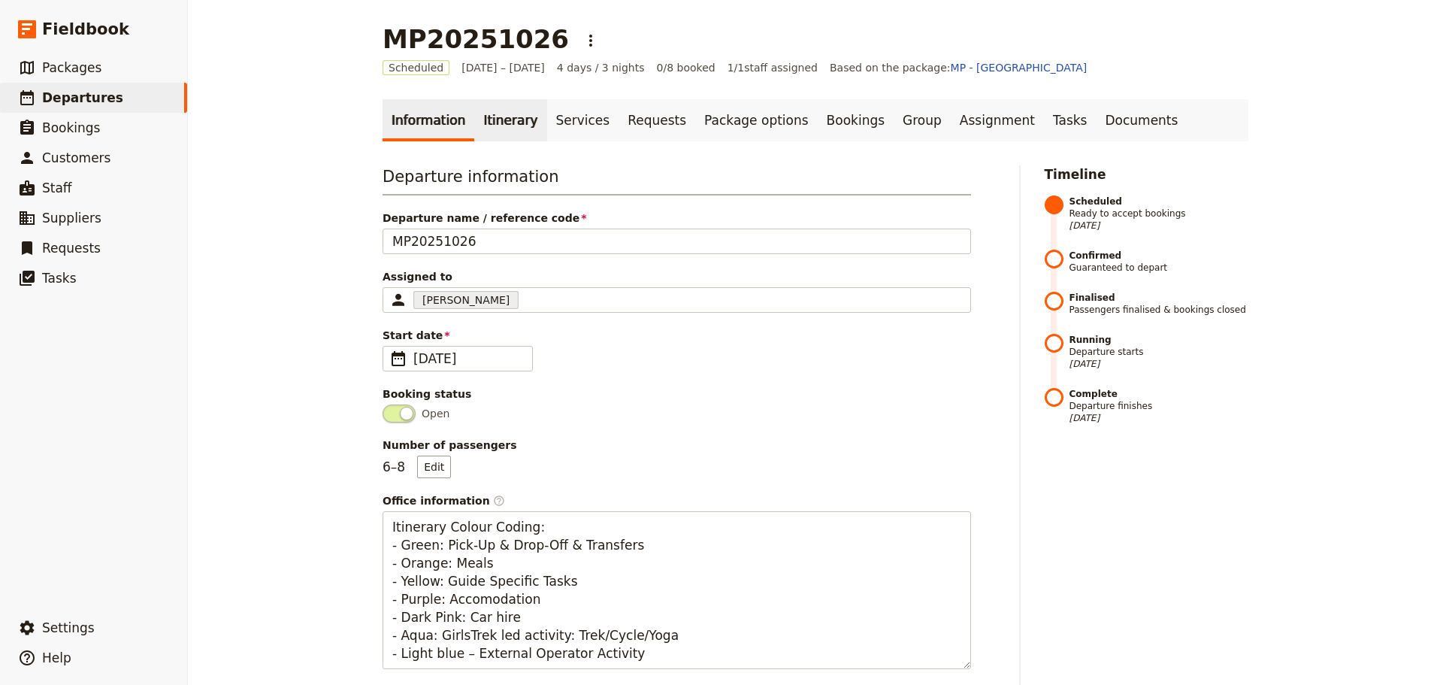
click at [495, 121] on link "Itinerary" at bounding box center [510, 120] width 72 height 42
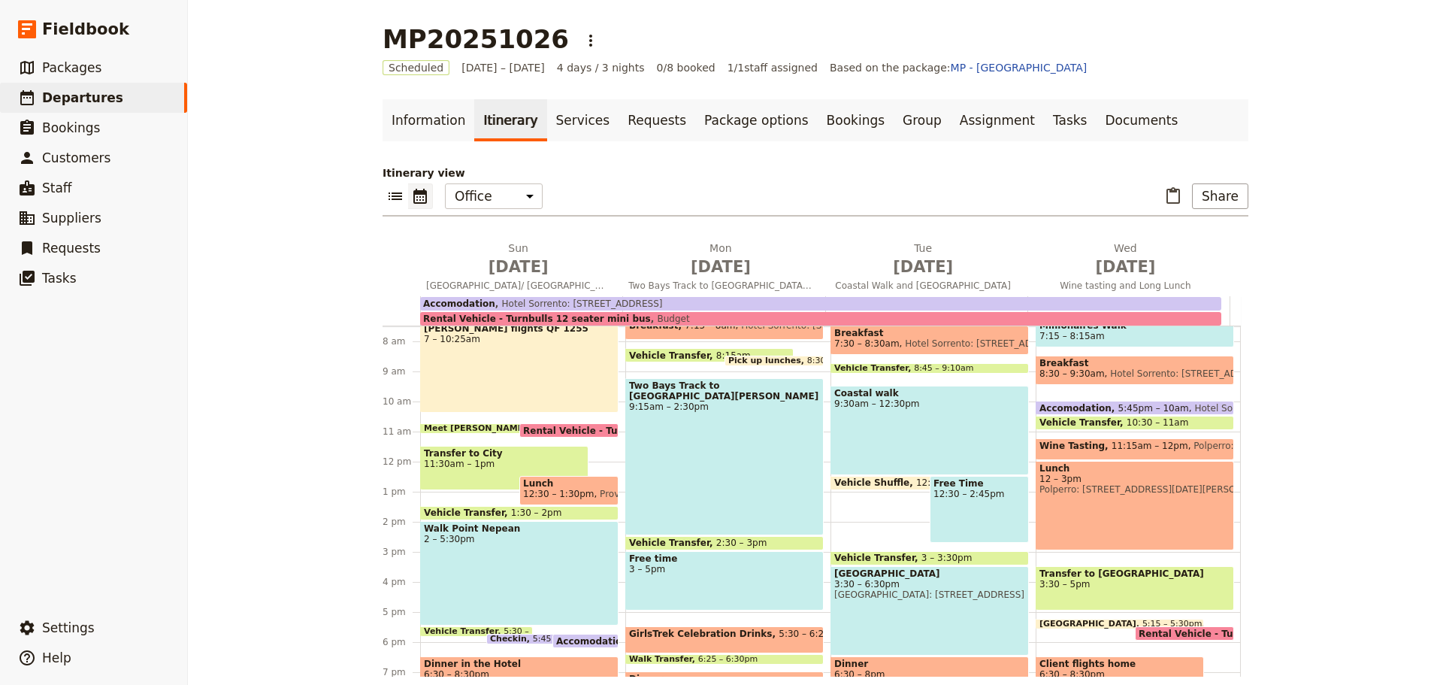
scroll to position [226, 0]
click at [1112, 445] on span "11:15am – 12pm" at bounding box center [1150, 449] width 77 height 17
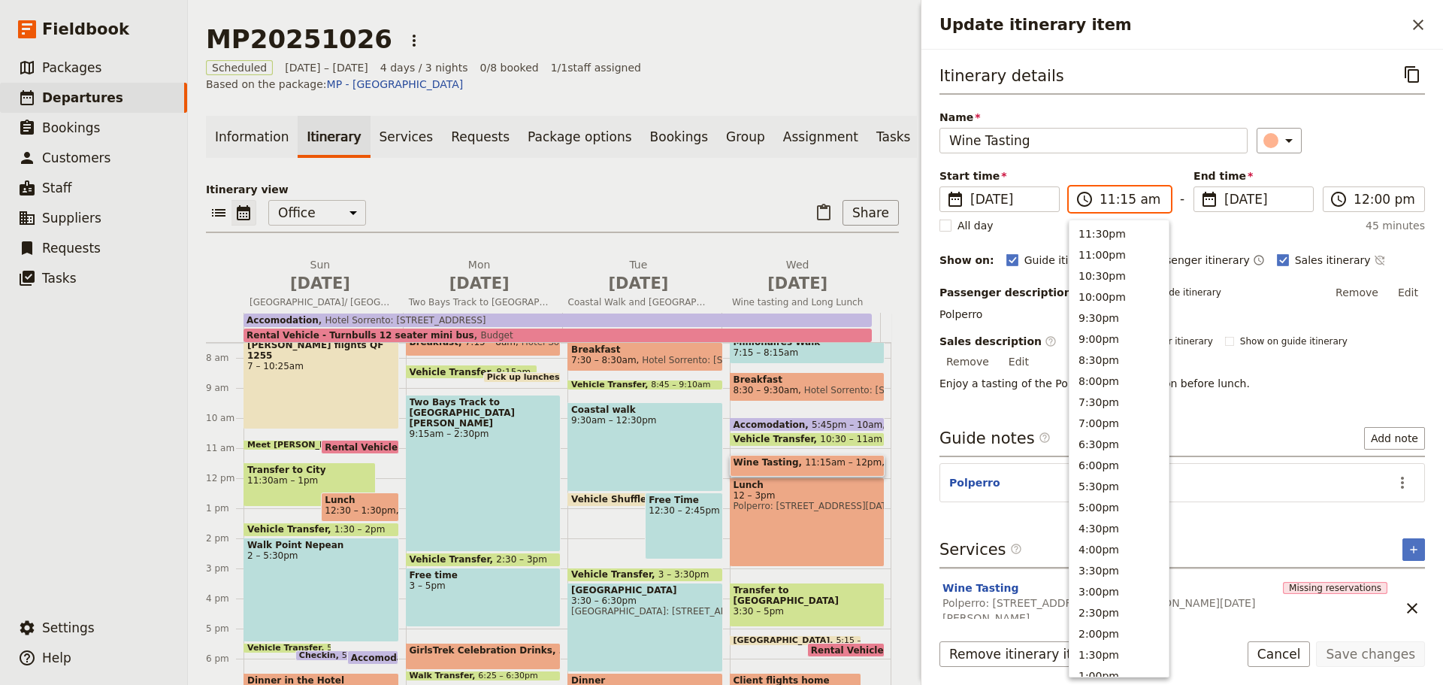
click at [1131, 200] on input "11:15 am" at bounding box center [1131, 199] width 62 height 18
click at [1122, 199] on input "11:15 am" at bounding box center [1131, 199] width 62 height 18
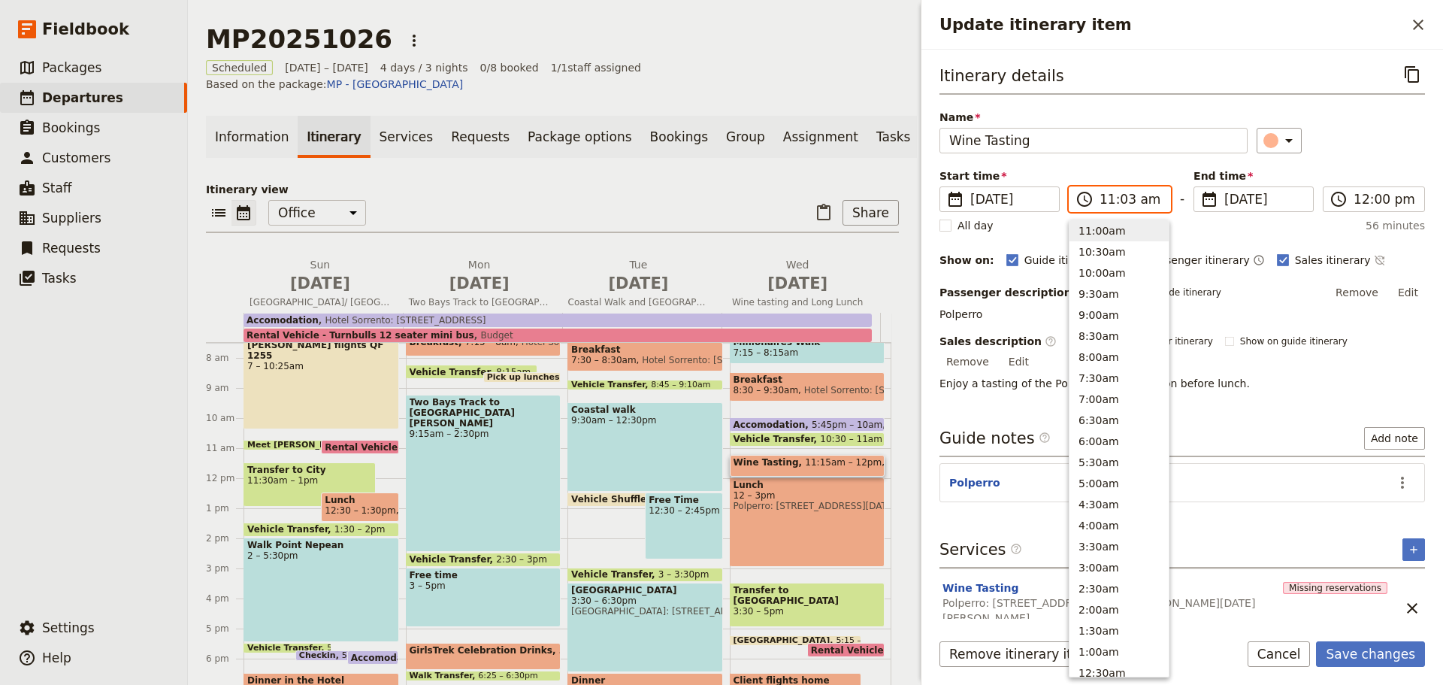
type input "11:30 am"
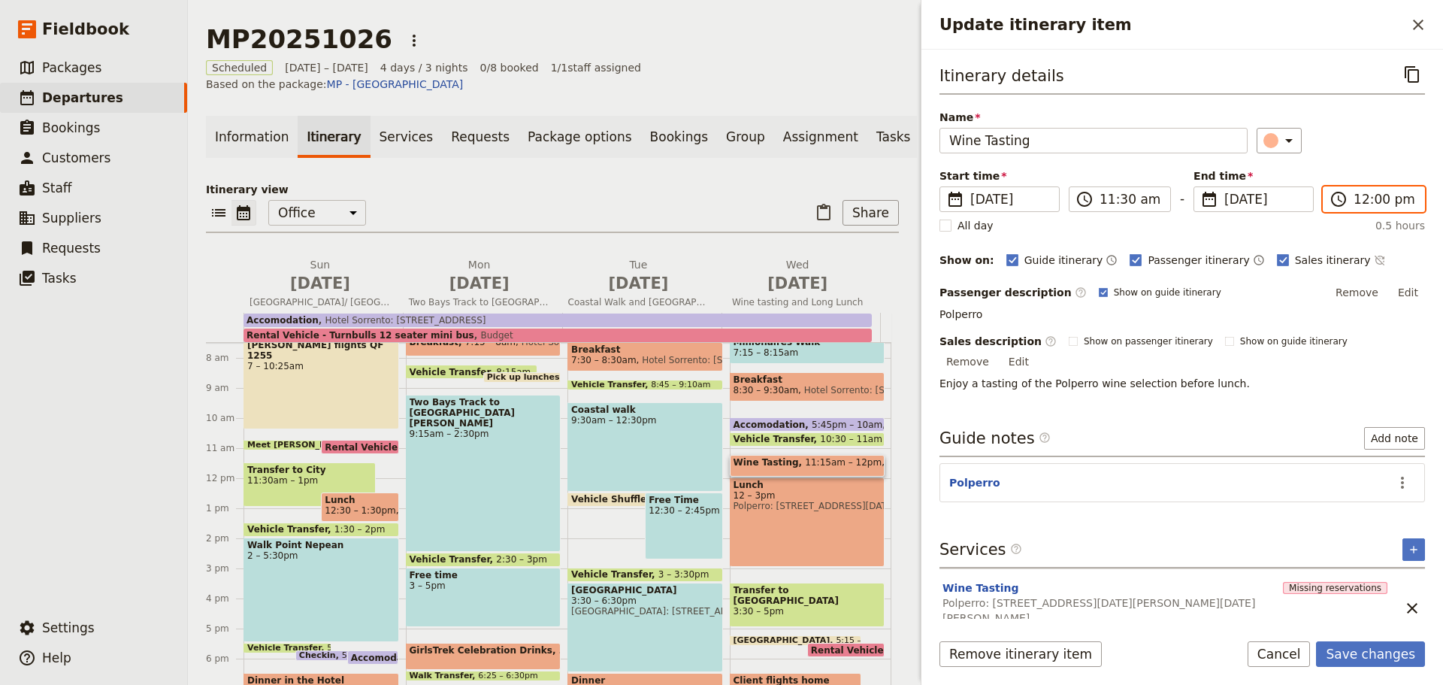
scroll to position [487, 0]
click at [1374, 198] on input "12:00 pm" at bounding box center [1385, 199] width 62 height 18
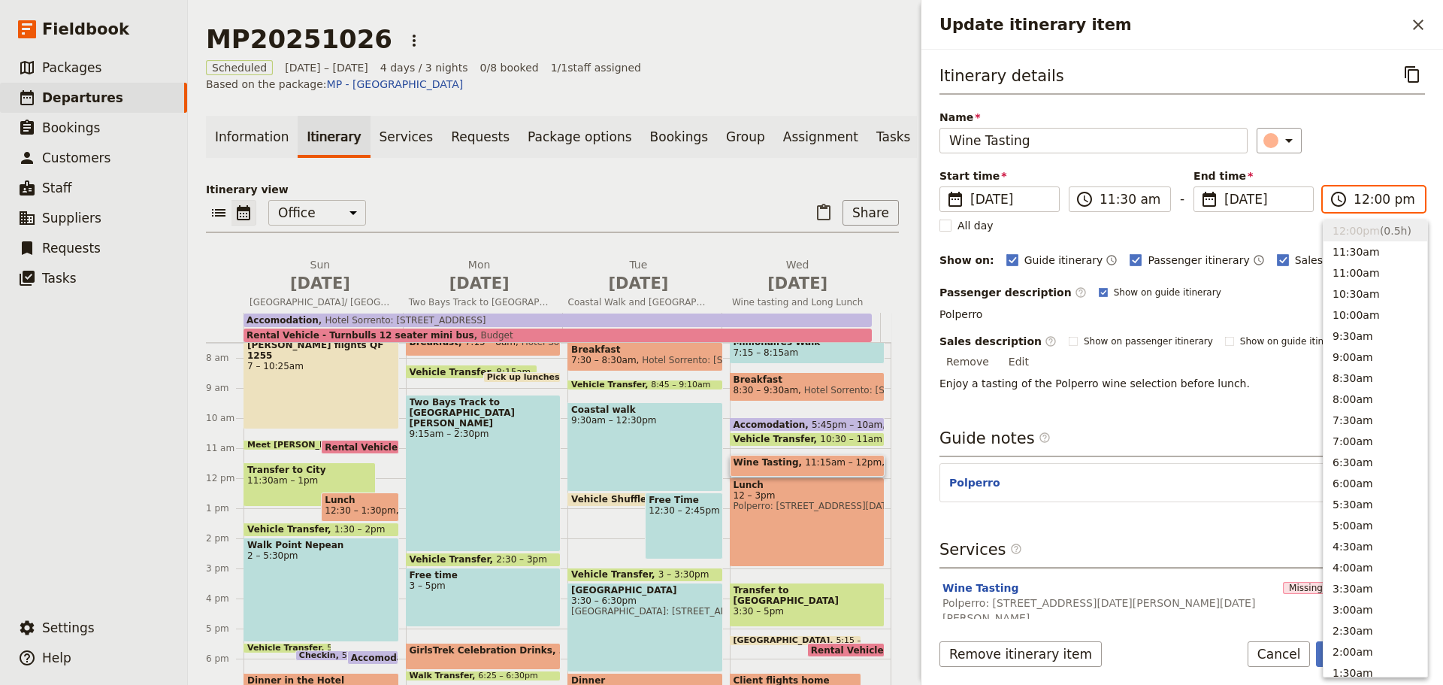
click at [1374, 198] on input "12:00 pm" at bounding box center [1385, 199] width 62 height 18
type input "12:15 pm"
click at [1253, 393] on div "Itinerary details ​ Name Wine Tasting ​ Start time ​ [DATE] [DATE] [DATE] 11:30…" at bounding box center [1183, 340] width 486 height 556
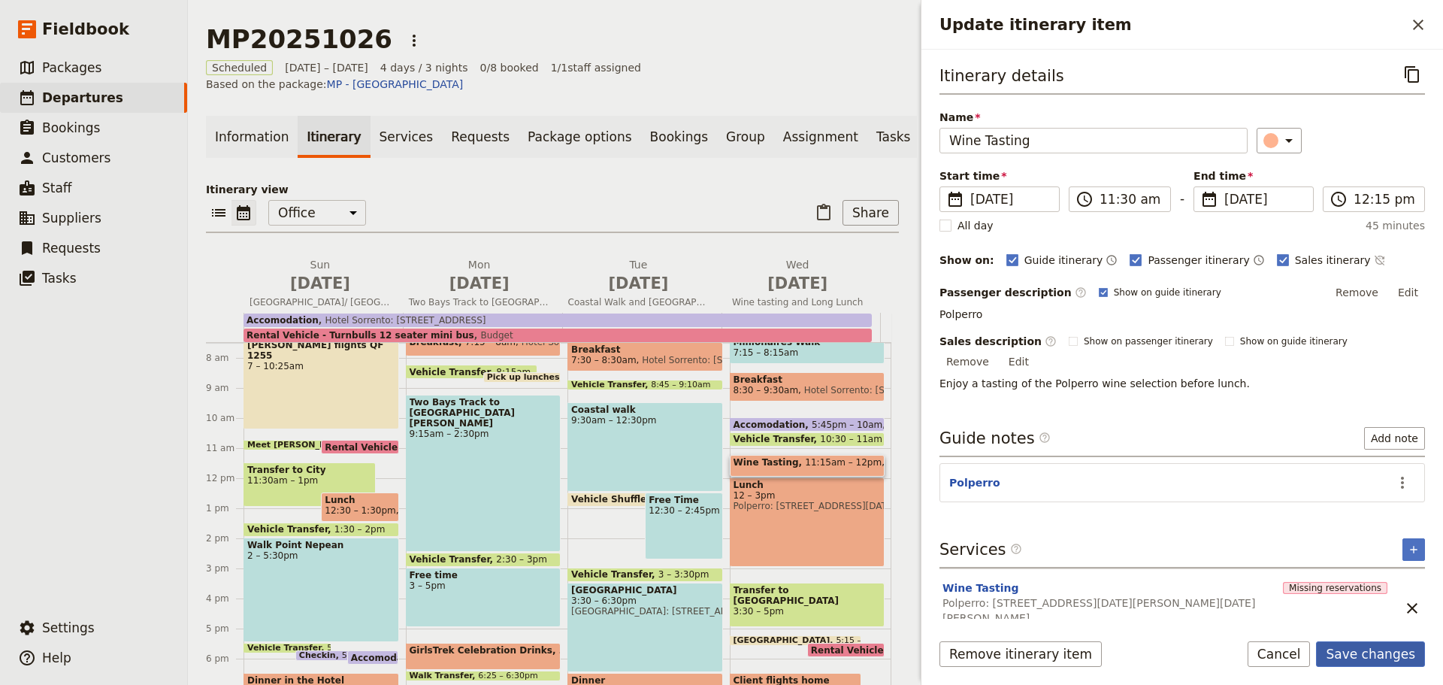
click at [1375, 656] on button "Save changes" at bounding box center [1370, 654] width 109 height 26
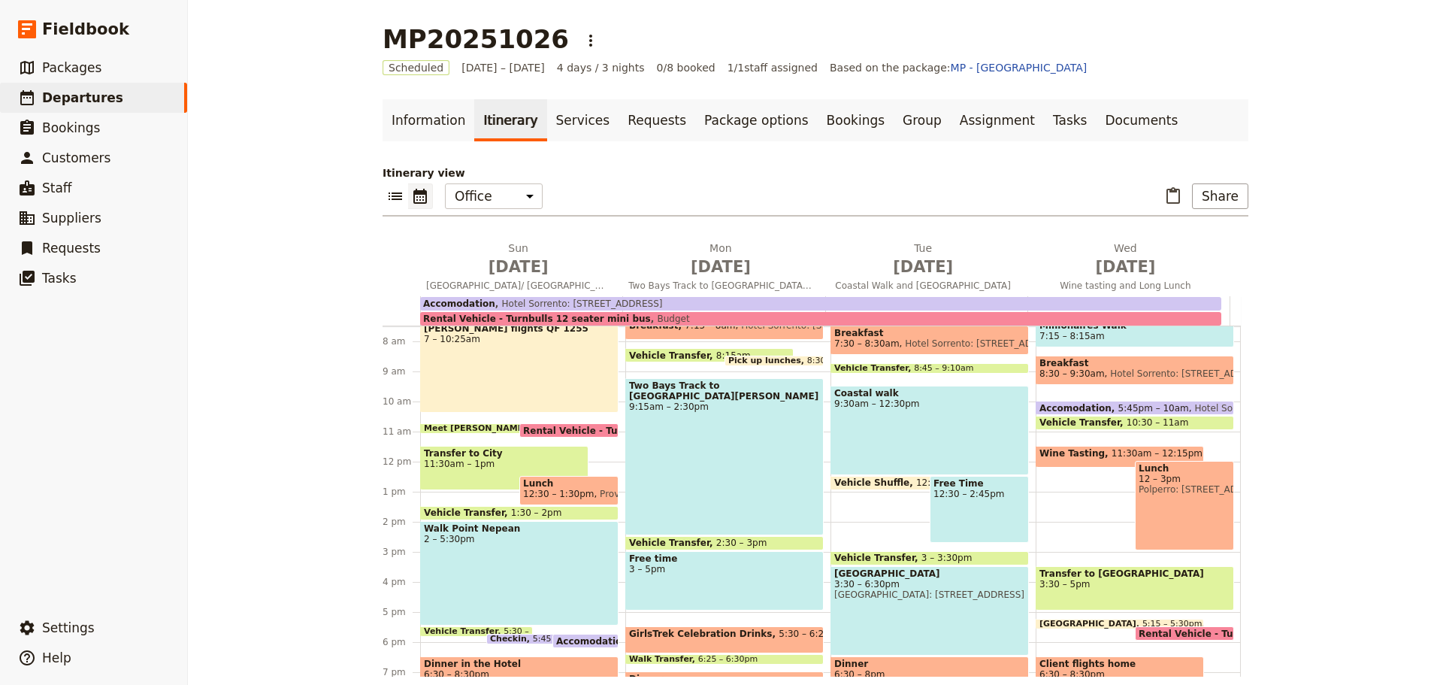
click at [1156, 513] on div "Lunch 12 – 3pm Polperro: [STREET_ADDRESS][DATE][PERSON_NAME][DATE][PERSON_NAME]" at bounding box center [1184, 505] width 99 height 89
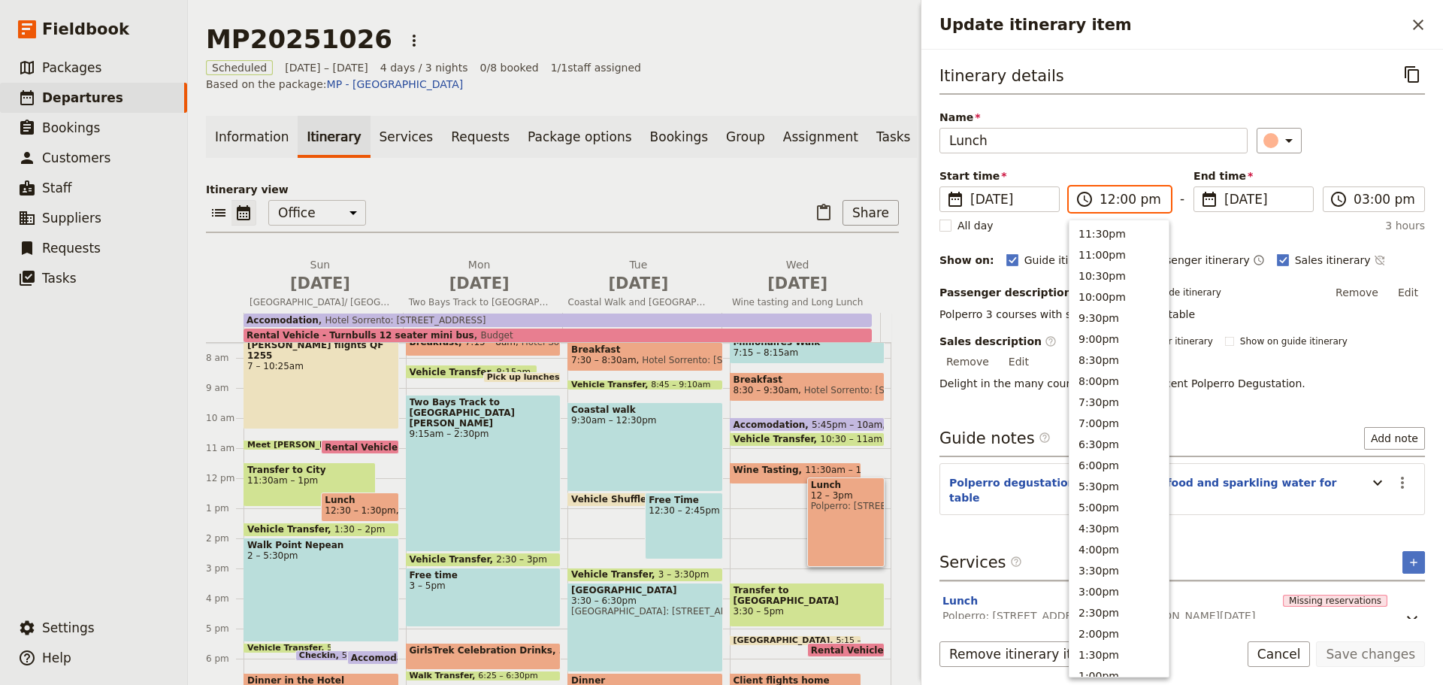
click at [1120, 198] on input "12:00 pm" at bounding box center [1131, 199] width 62 height 18
type input "12:15 pm"
click at [1368, 650] on button "Save changes" at bounding box center [1370, 654] width 109 height 26
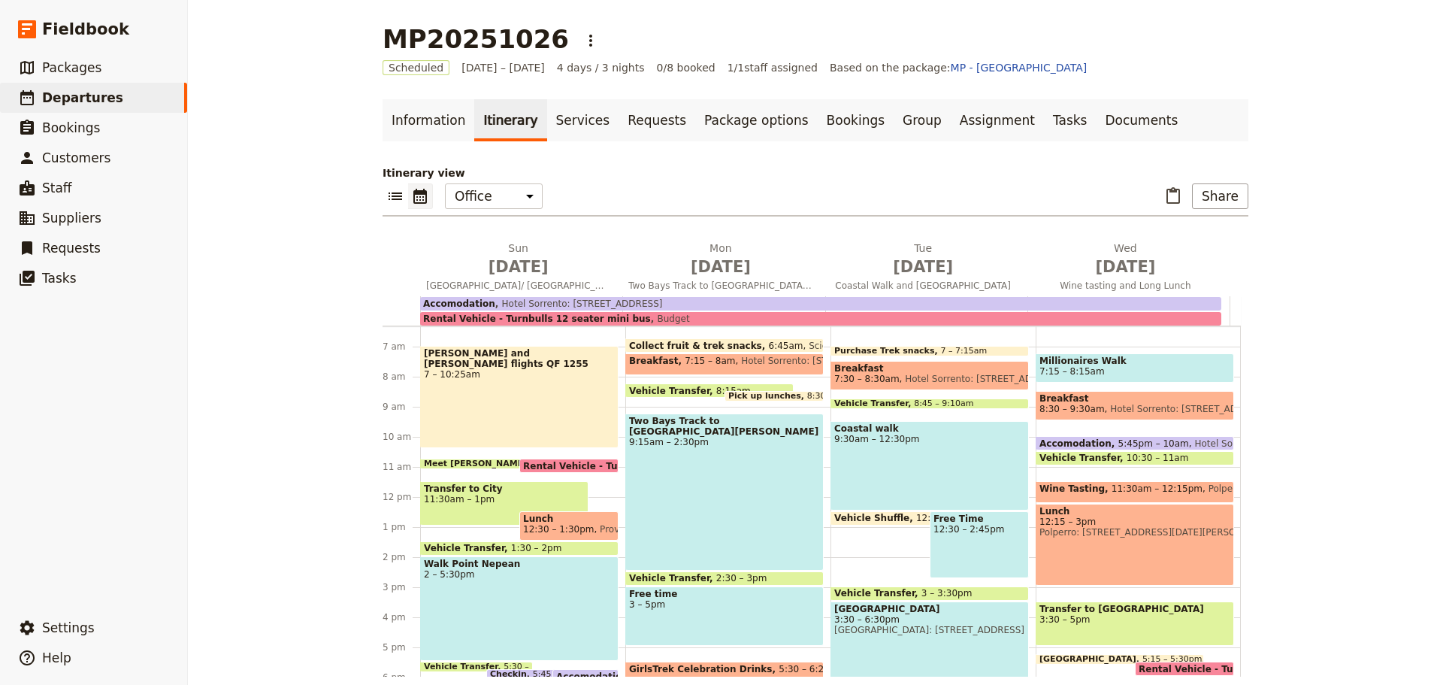
scroll to position [191, 0]
click at [486, 498] on span "11:30am – 1pm" at bounding box center [504, 498] width 161 height 11
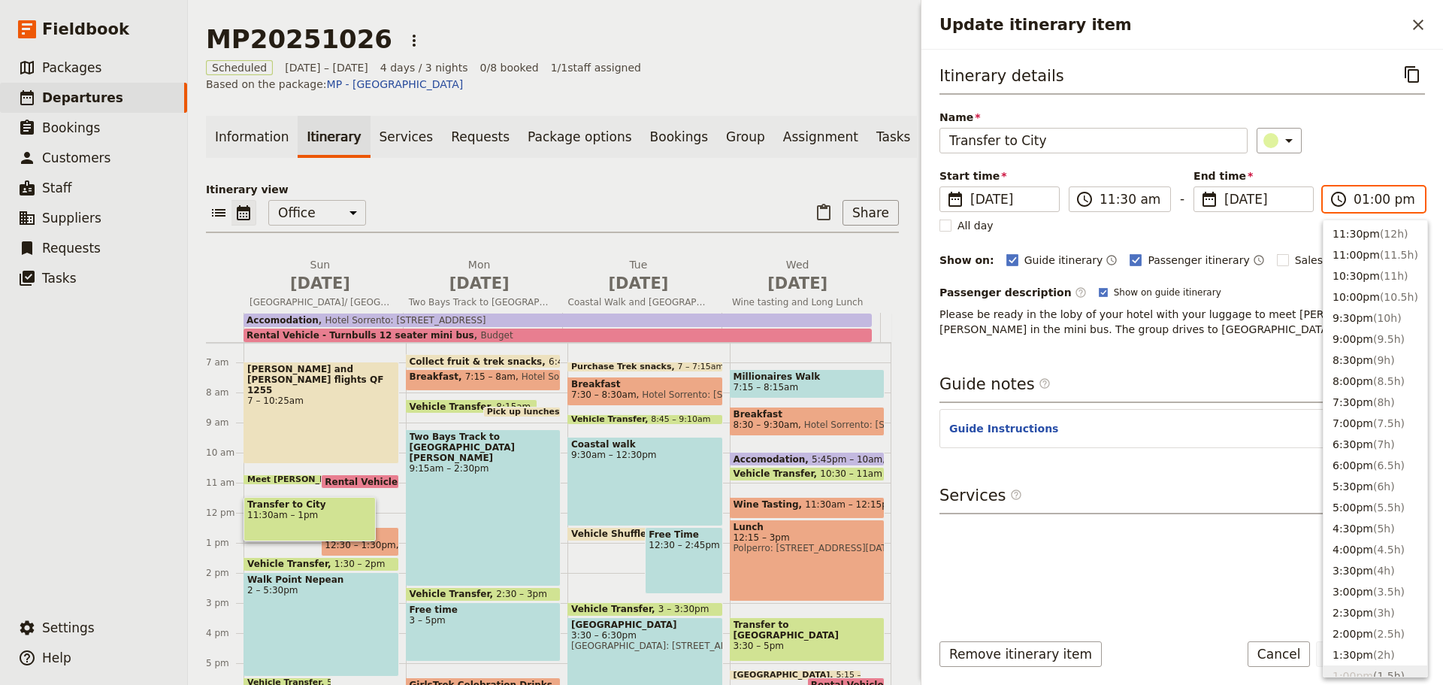
scroll to position [445, 0]
click at [1370, 204] on input "01:00 pm" at bounding box center [1385, 199] width 62 height 18
click at [1348, 271] on button "12:00pm ( 0.5h )" at bounding box center [1376, 272] width 104 height 21
type input "12:00 pm"
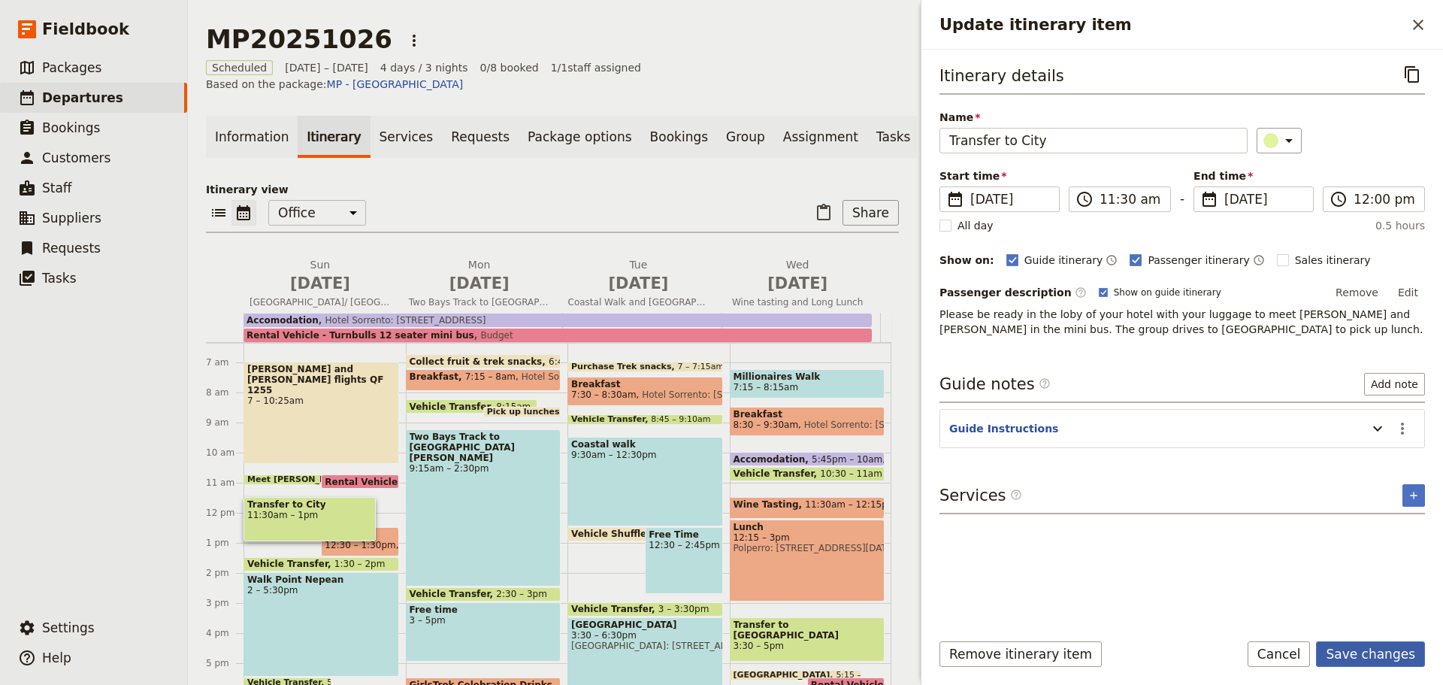
click at [1355, 650] on button "Save changes" at bounding box center [1370, 654] width 109 height 26
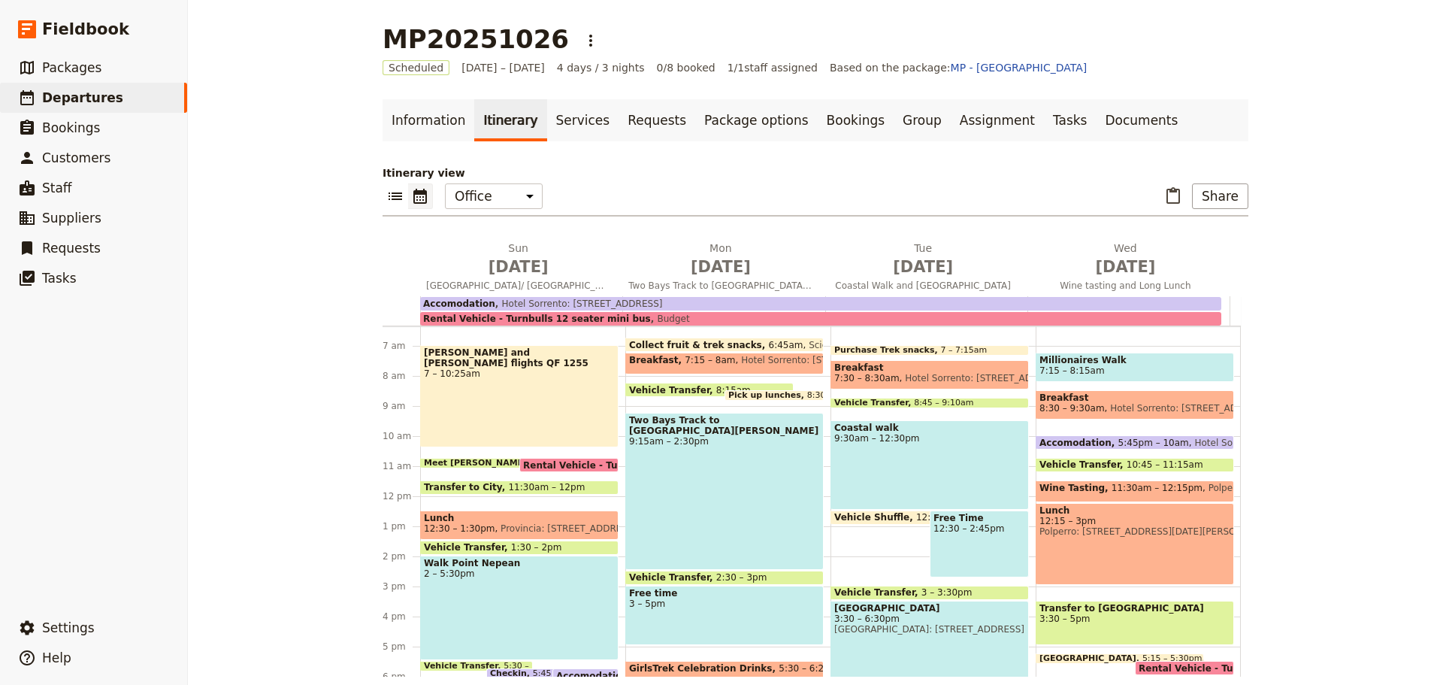
click at [1189, 439] on span "Hotel Sorrento: [STREET_ADDRESS]" at bounding box center [1272, 443] width 166 height 10
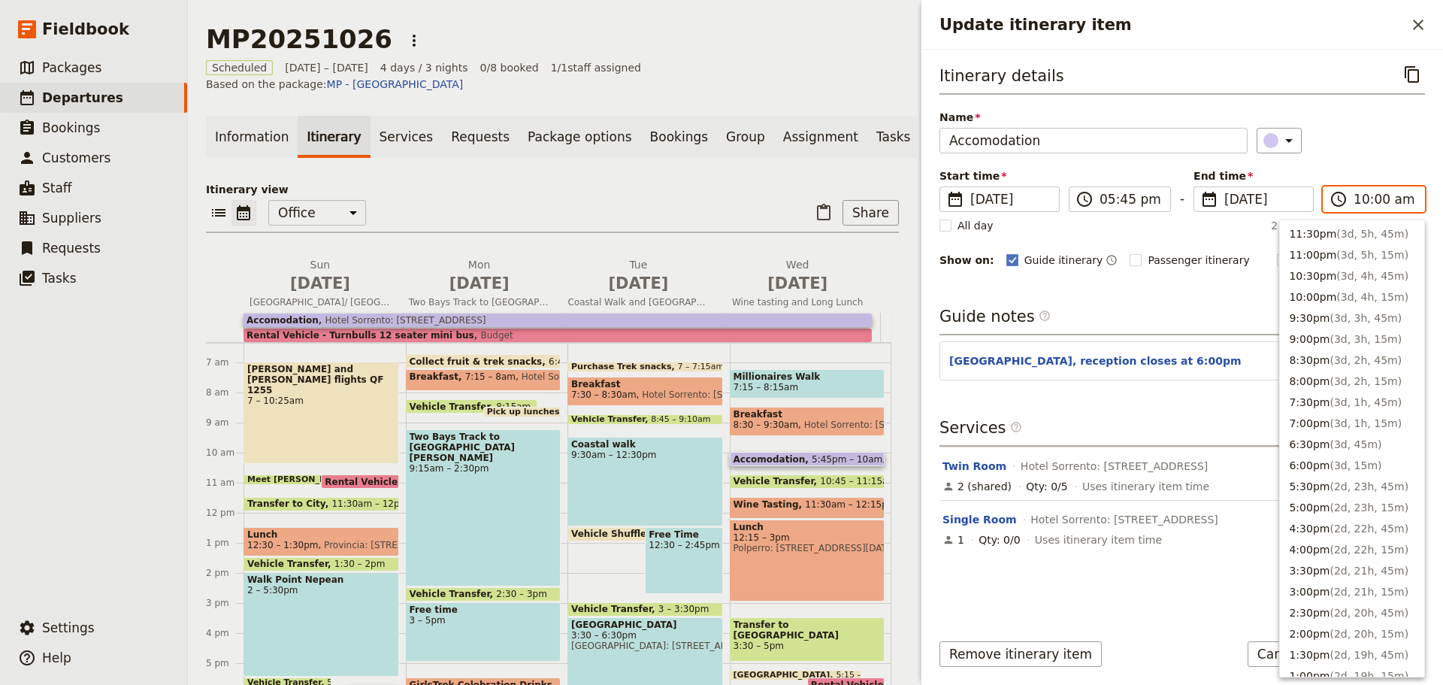
click at [1376, 200] on input "10:00 am" at bounding box center [1385, 199] width 62 height 18
click at [1315, 259] on button "10:30am ( 2d, 16h, 45m )" at bounding box center [1352, 263] width 144 height 21
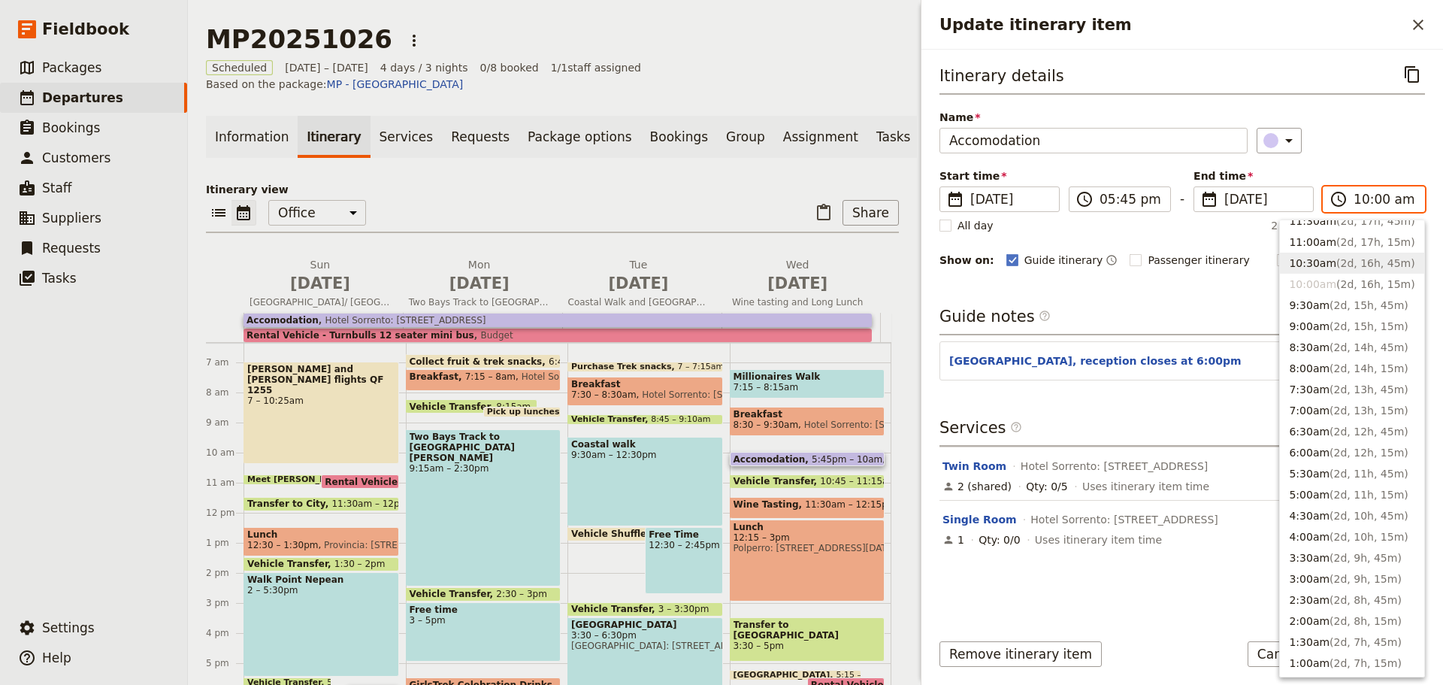
type input "10:30 am"
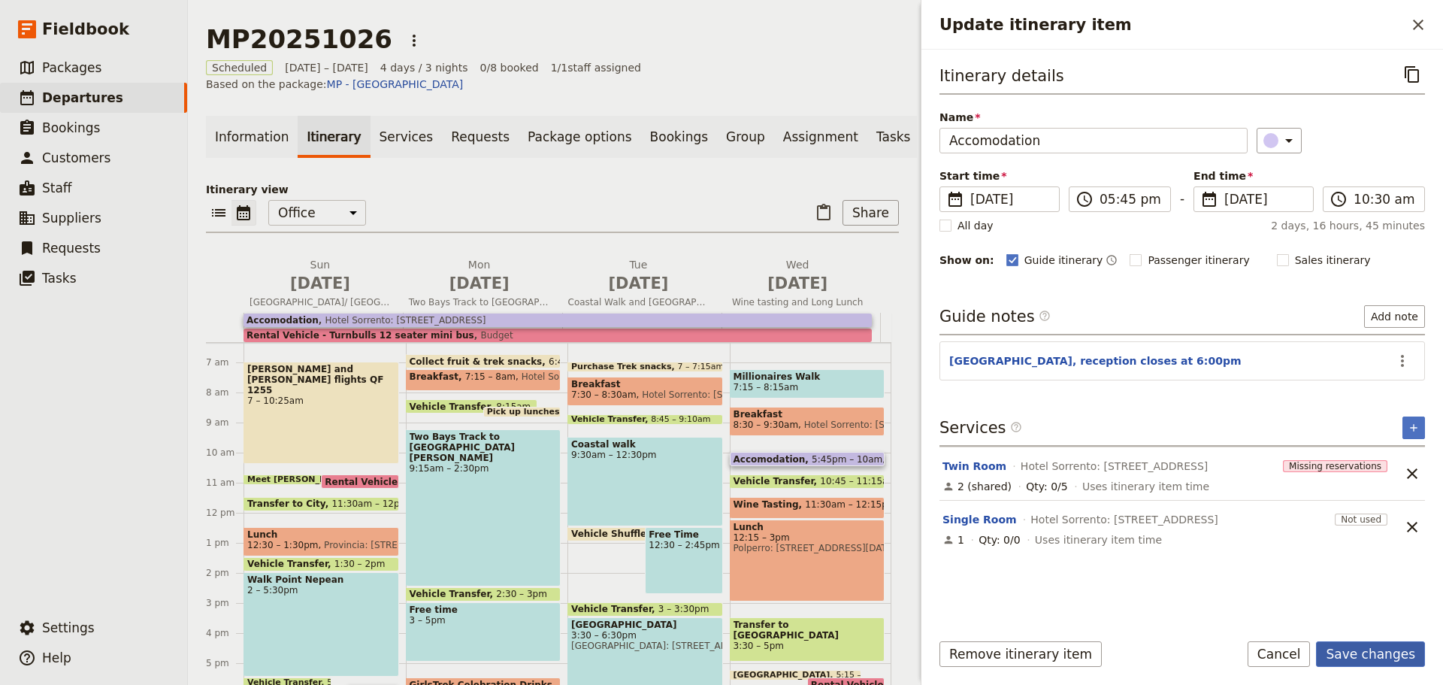
click at [1355, 655] on button "Save changes" at bounding box center [1370, 654] width 109 height 26
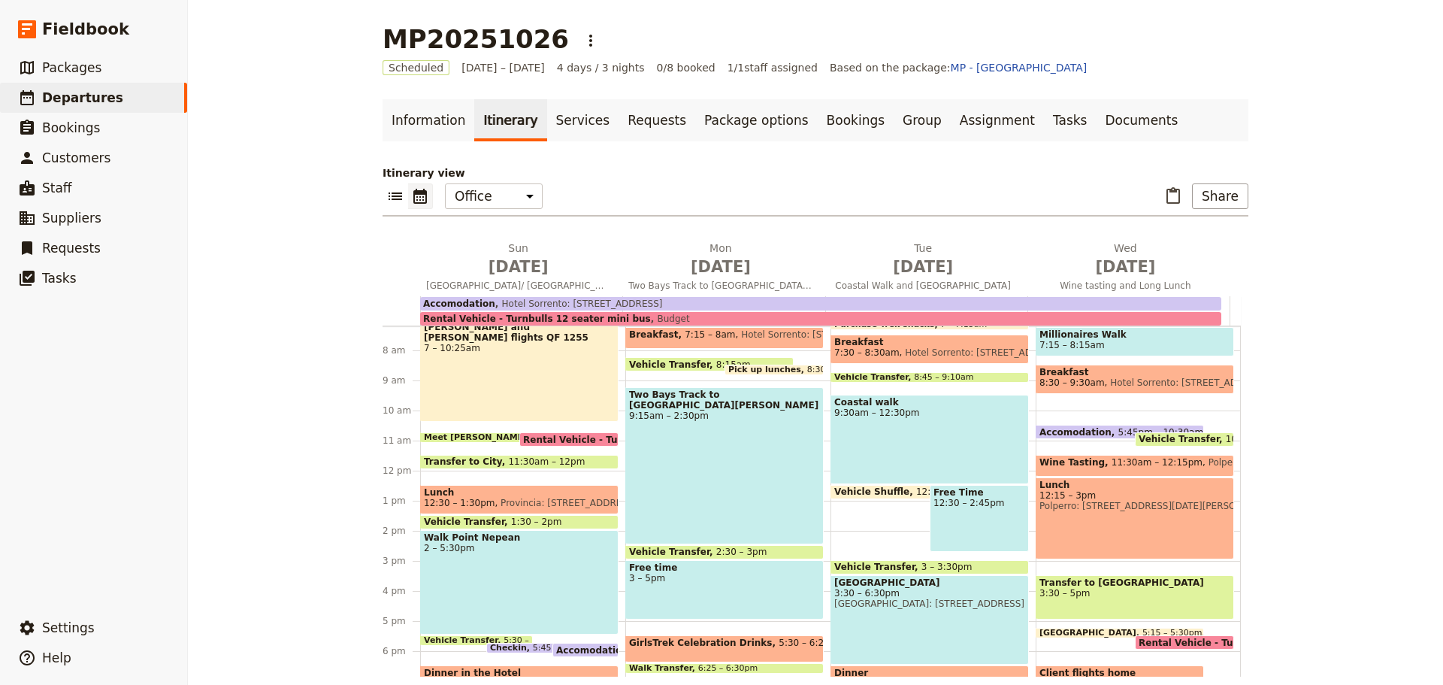
scroll to position [223, 0]
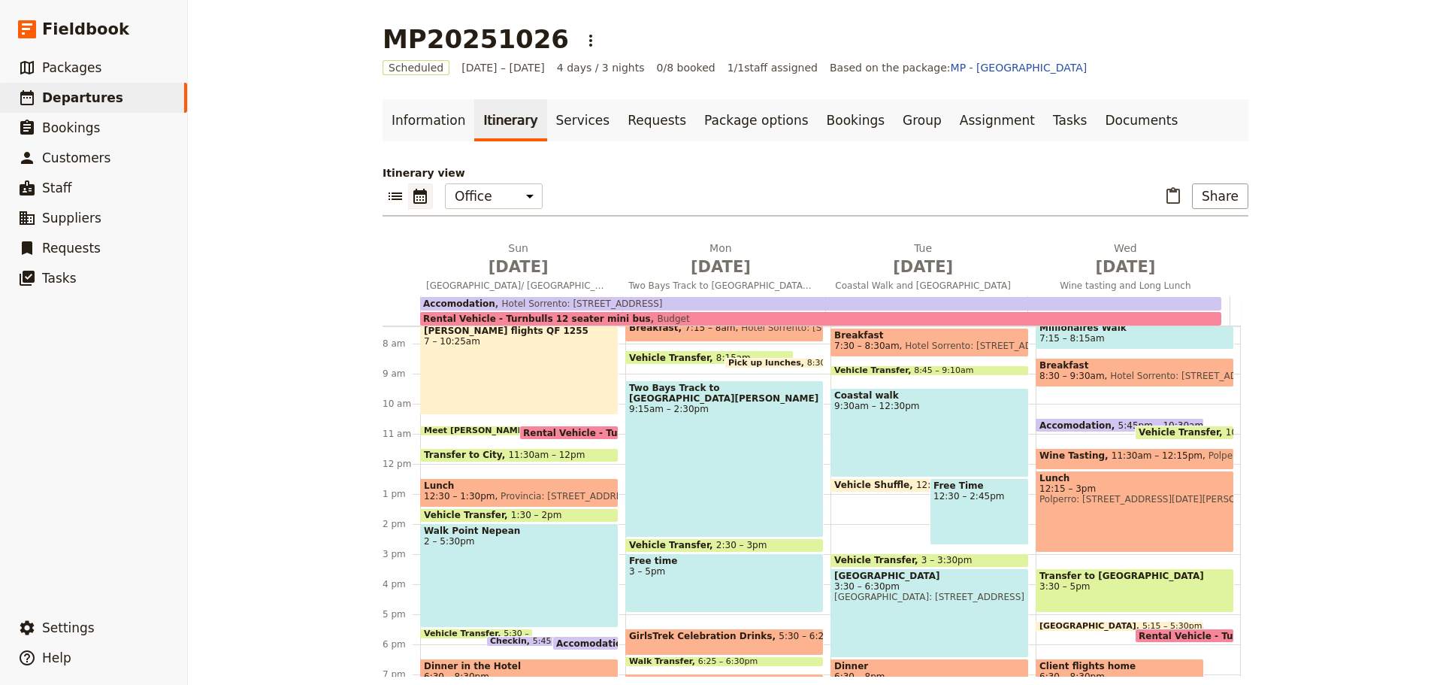
click at [1085, 583] on span "3:30 – 5pm" at bounding box center [1135, 586] width 191 height 11
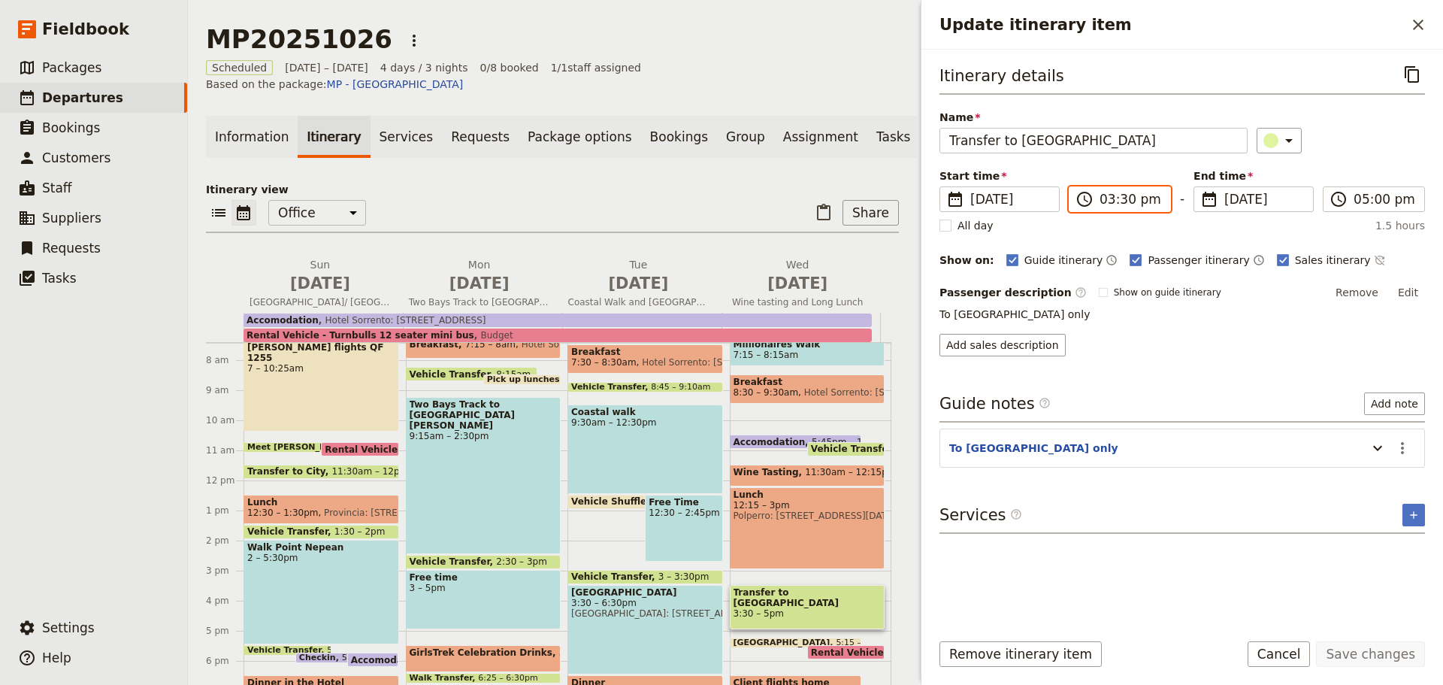
click at [1123, 197] on input "03:30 pm" at bounding box center [1131, 199] width 62 height 18
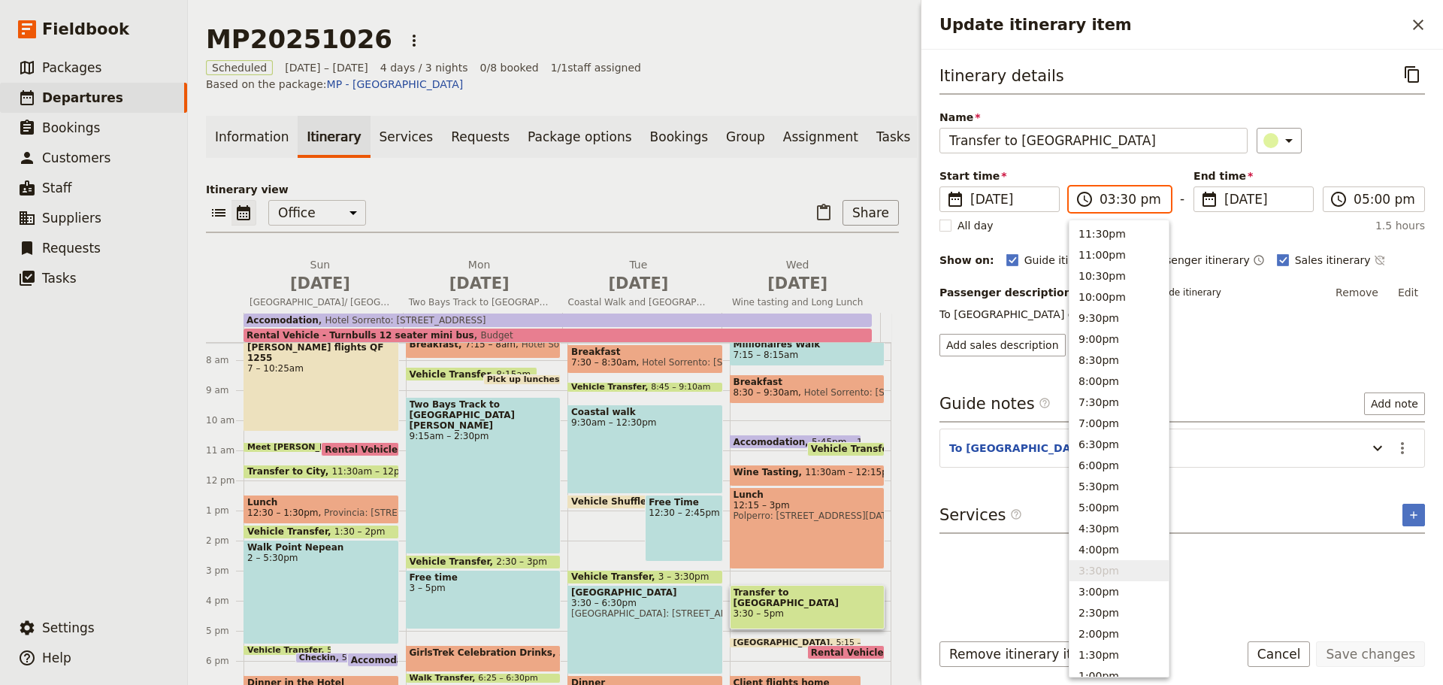
click at [1123, 197] on input "03:30 pm" at bounding box center [1131, 199] width 62 height 18
click at [1090, 567] on button "3:30pm" at bounding box center [1119, 570] width 99 height 21
type input "03:30 pm"
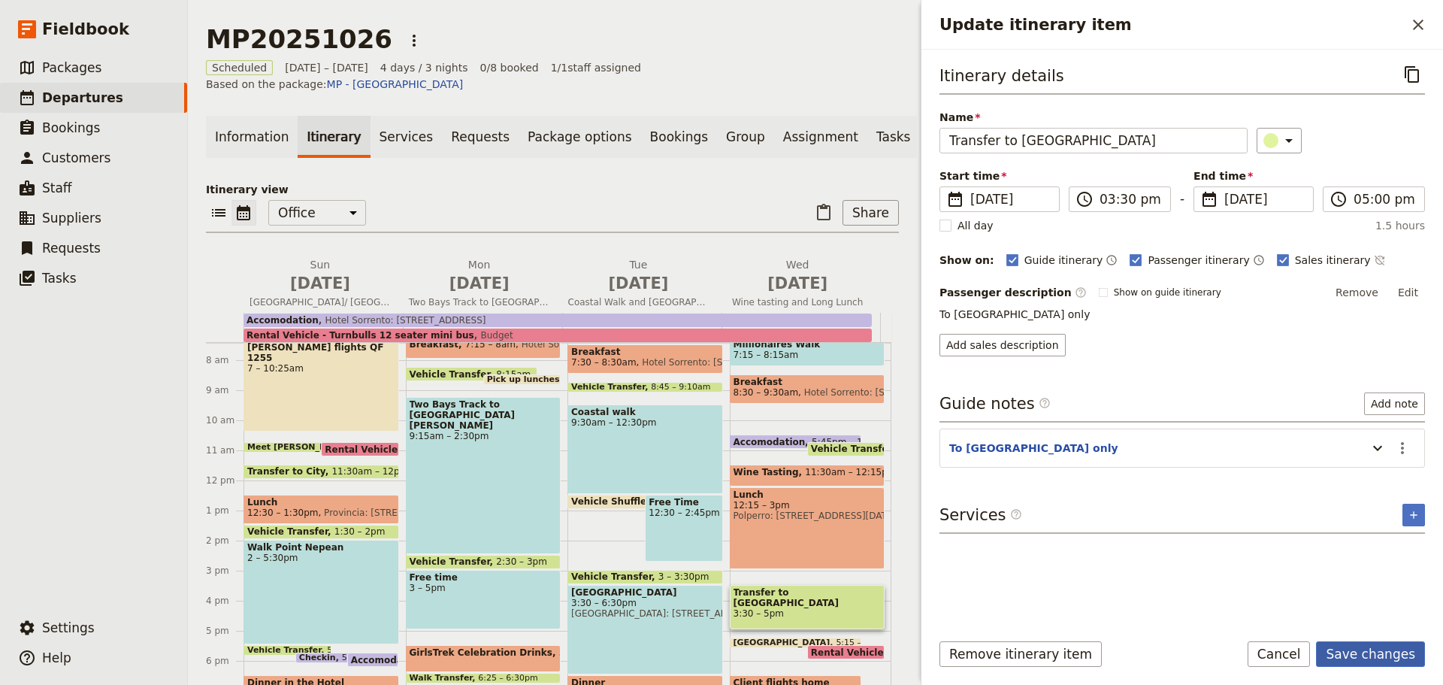
click at [1374, 655] on button "Save changes" at bounding box center [1370, 654] width 109 height 26
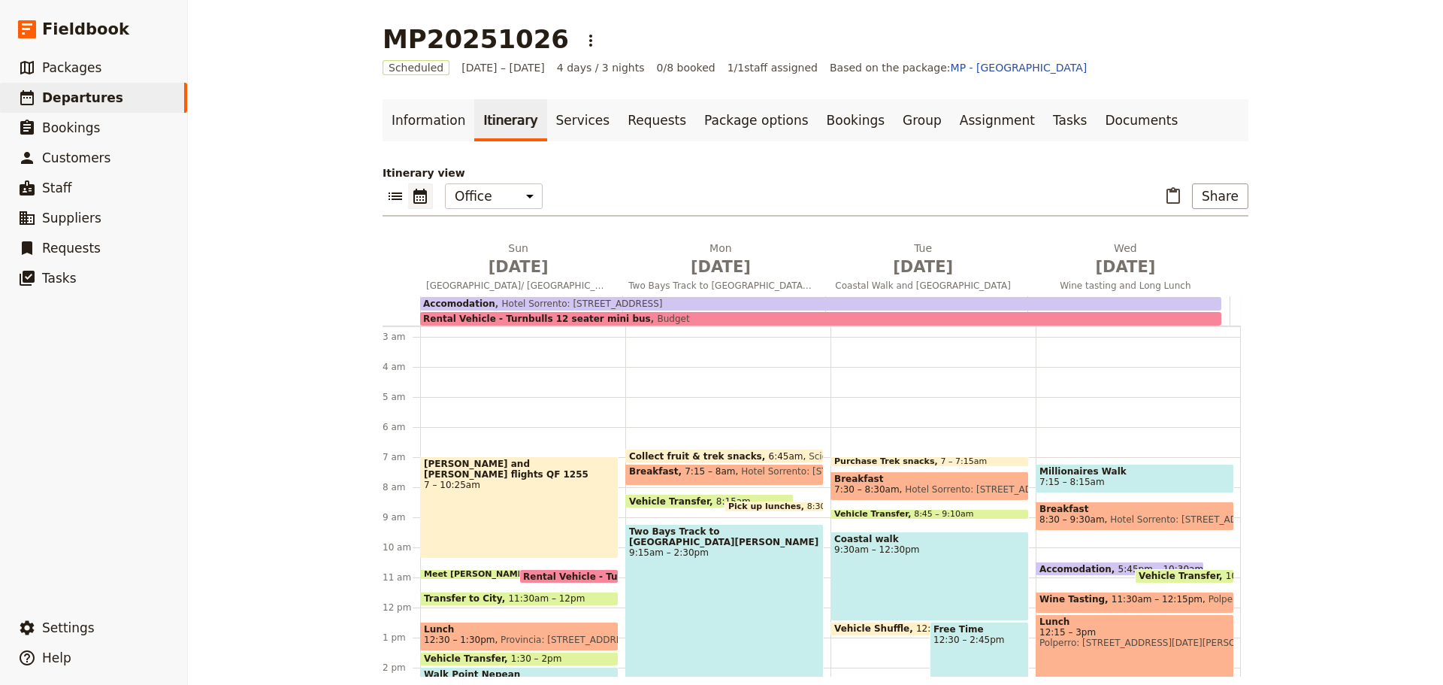
scroll to position [77, 0]
